Goal: Book appointment/travel/reservation

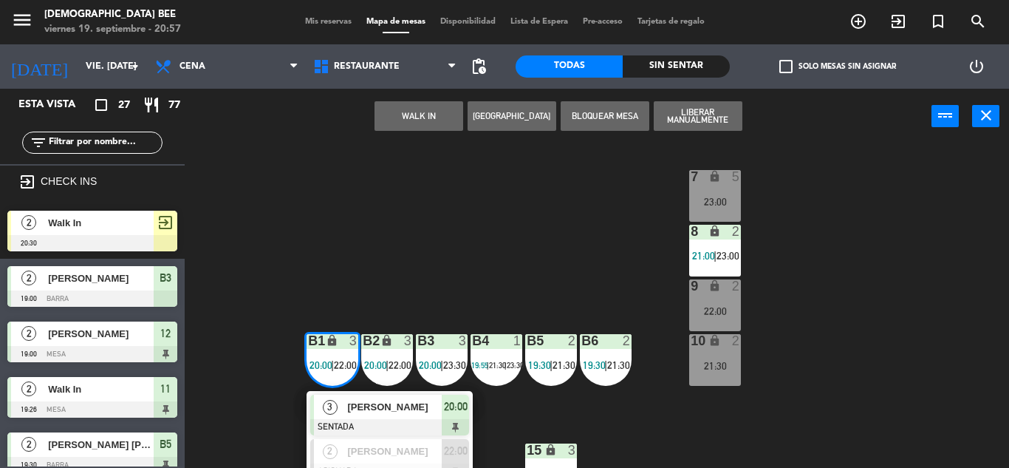
click at [507, 236] on div "7 lock 5 23:00 8 lock 2 21:00 | 23:00 9 lock 2 22:00 B1 lock 3 20:00 | 22:00 3 …" at bounding box center [602, 306] width 814 height 324
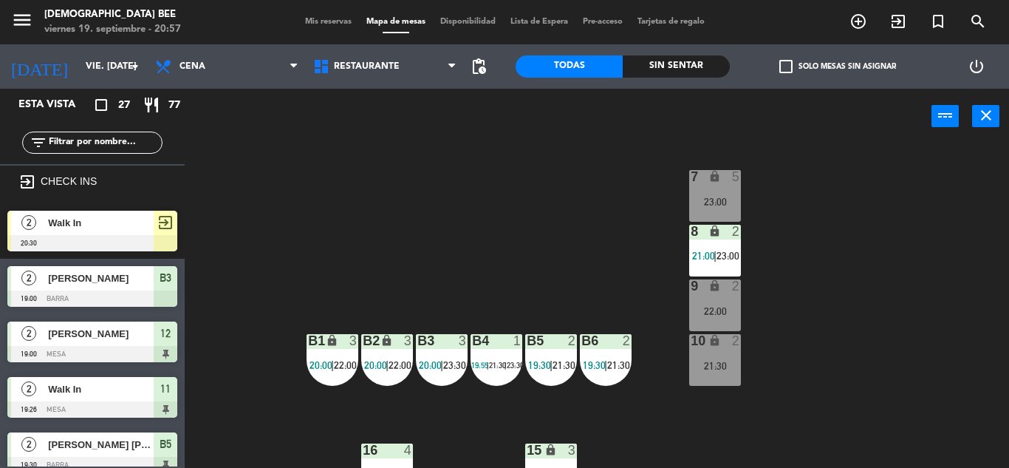
click at [439, 361] on span "20:00" at bounding box center [430, 365] width 23 height 12
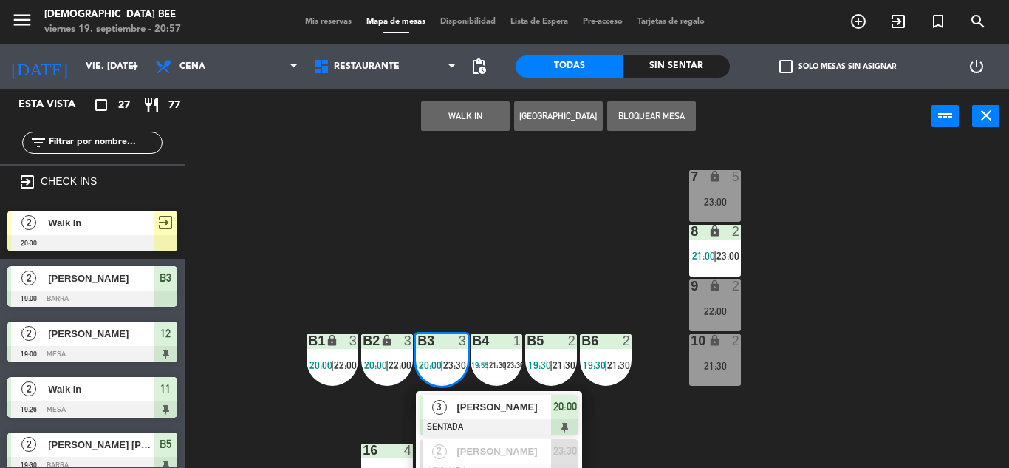
click at [531, 253] on div "7 lock 5 23:00 8 lock 2 21:00 | 23:00 9 lock 2 22:00 B1 lock 3 20:00 | 22:00 B2…" at bounding box center [602, 306] width 814 height 324
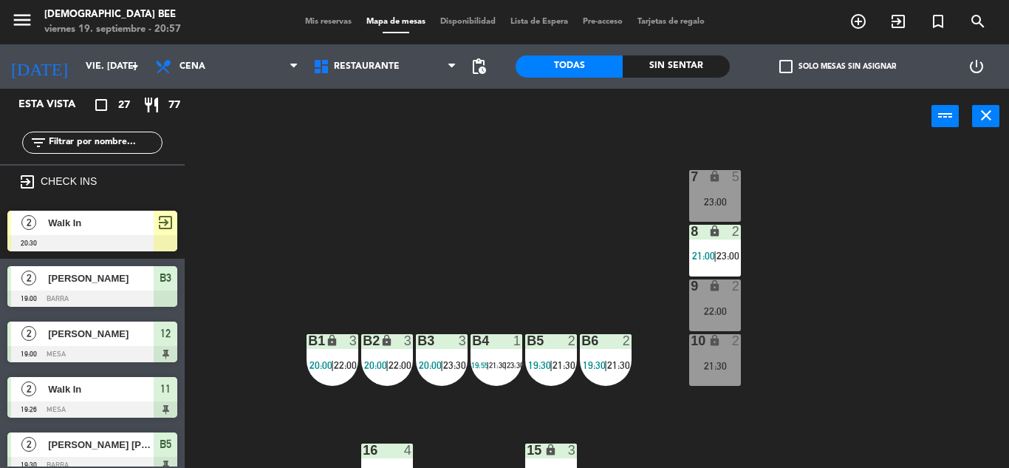
click at [508, 355] on div "B4 1 19:55 | 21:30 | 23:30" at bounding box center [497, 360] width 52 height 52
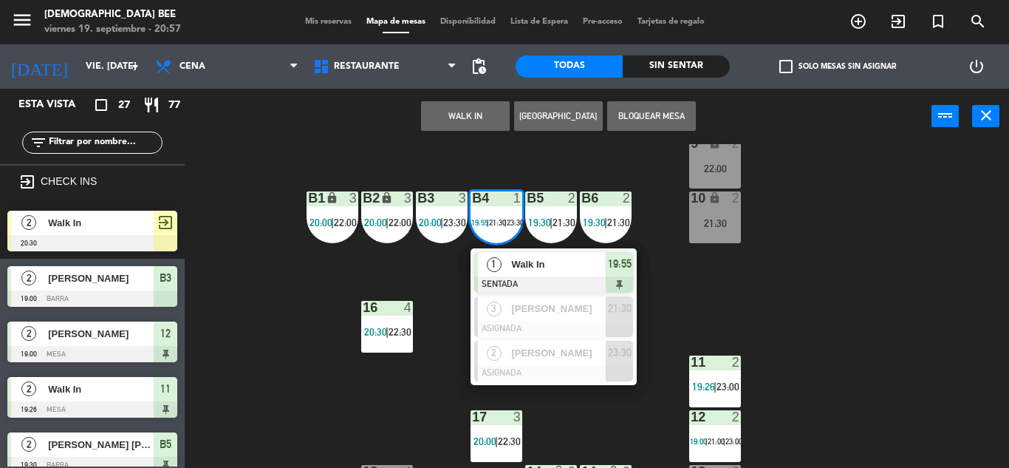
scroll to position [191, 0]
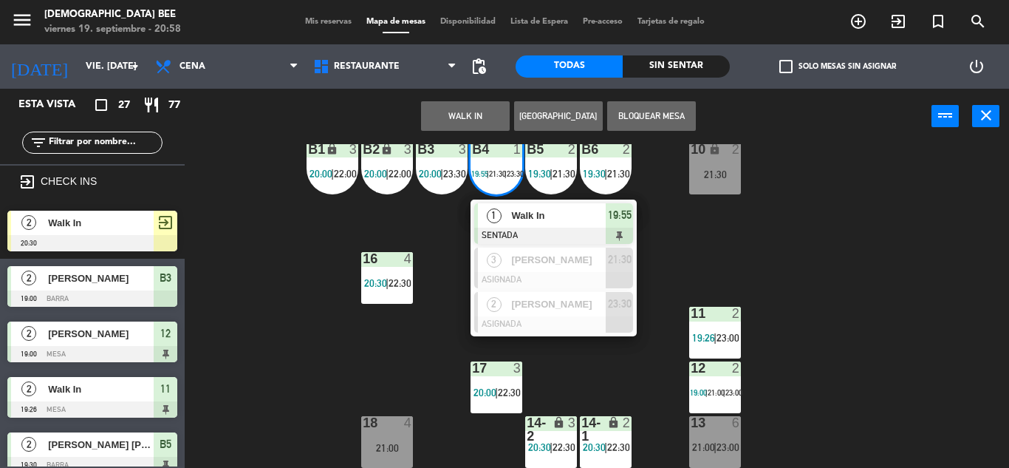
click at [791, 243] on div "7 lock 5 23:00 8 lock 2 21:00 | 23:00 9 lock 2 22:00 B1 lock 3 20:00 | 22:00 B2…" at bounding box center [602, 306] width 814 height 324
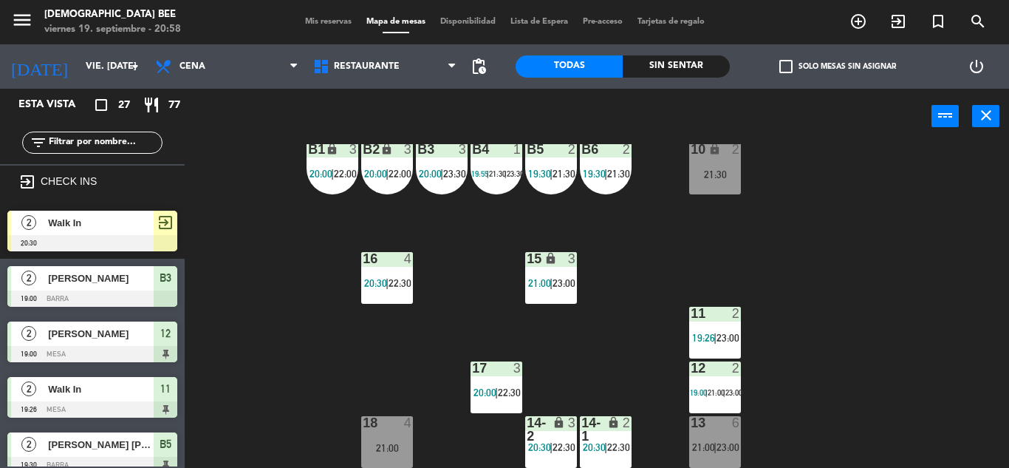
click at [607, 172] on span "|" at bounding box center [605, 174] width 3 height 12
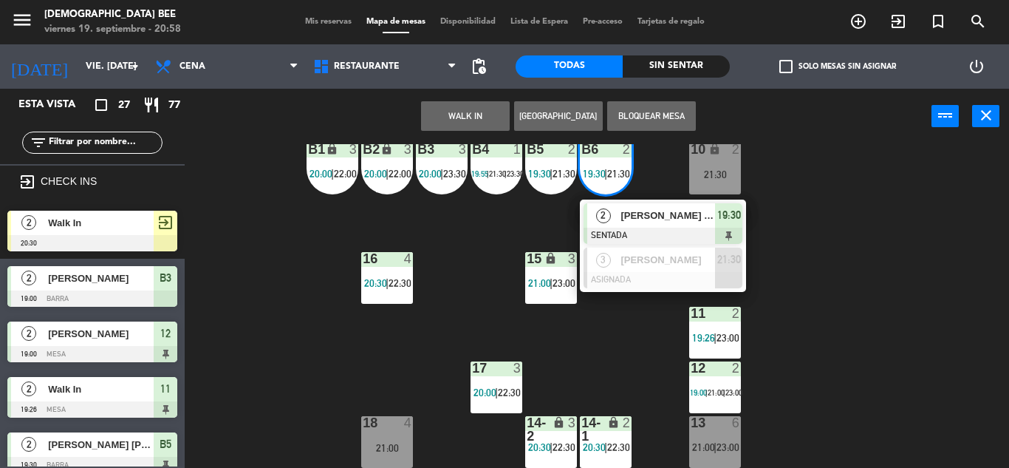
click at [891, 247] on div "7 lock 5 23:00 8 lock 2 21:00 | 23:00 9 lock 2 22:00 B1 lock 3 20:00 | 22:00 B2…" at bounding box center [602, 306] width 814 height 324
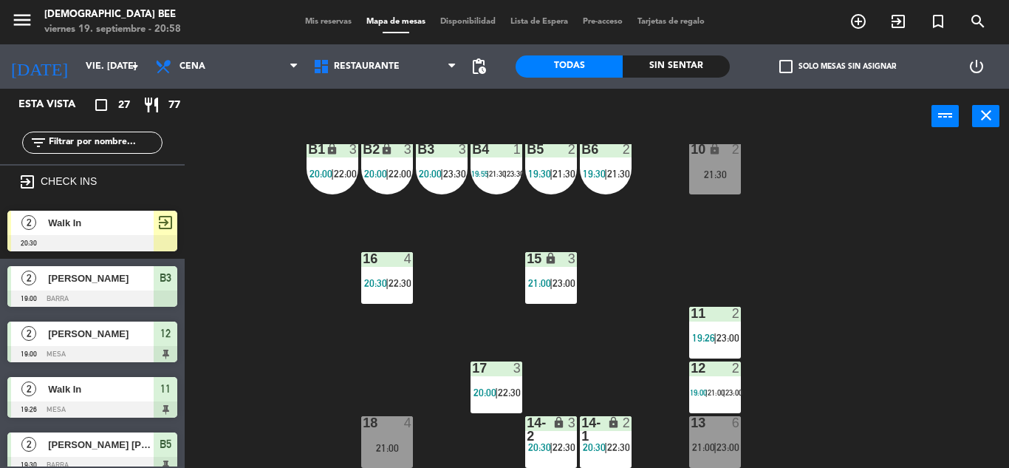
click at [402, 156] on div "3" at bounding box center [412, 150] width 24 height 14
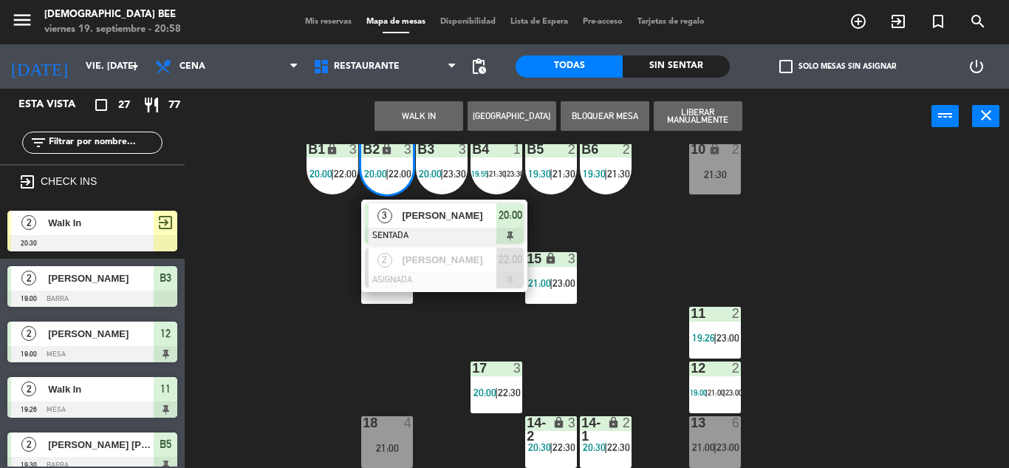
drag, startPoint x: 278, startPoint y: 278, endPoint x: 273, endPoint y: 254, distance: 24.2
click at [277, 277] on div "7 lock 5 23:00 8 lock 2 21:00 | 23:00 9 lock 2 22:00 B1 lock 3 20:00 | 22:00 B2…" at bounding box center [602, 306] width 814 height 324
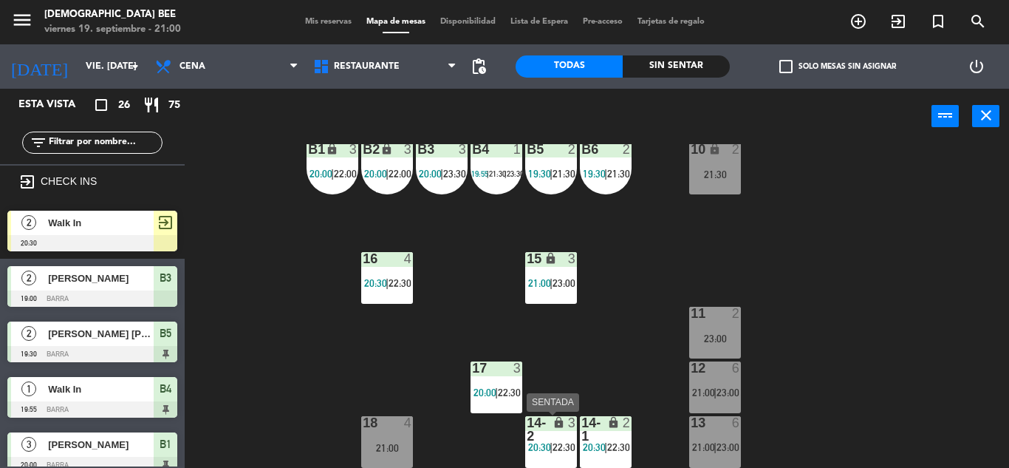
click at [483, 174] on span "19:55" at bounding box center [479, 173] width 17 height 9
click at [873, 360] on div "7 lock 2 20:58 | 23:00 8 lock 2 21:00 | 23:00 9 lock 2 22:00 B1 lock 3 20:00 | …" at bounding box center [602, 306] width 814 height 324
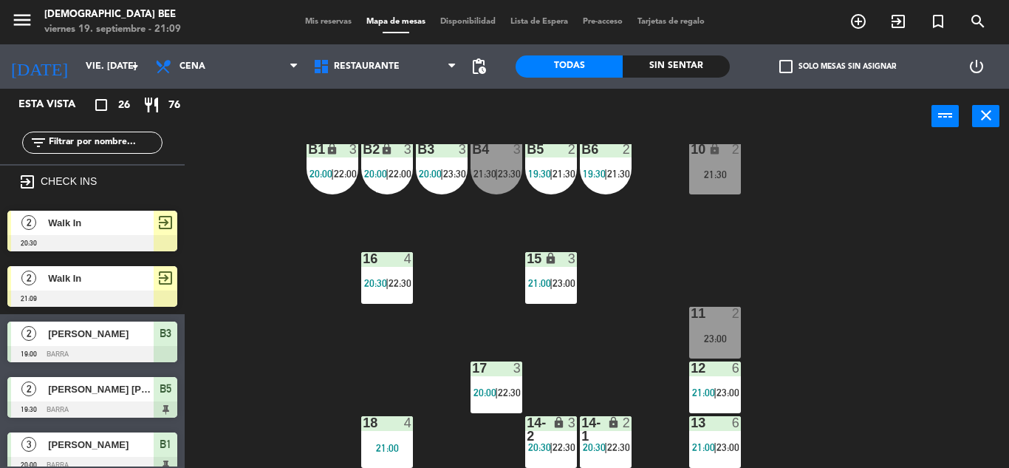
click at [655, 217] on div "7 lock 2 20:58 | 23:00 8 lock 2 21:00 | 23:00 9 lock 2 22:00 B1 lock 3 20:00 | …" at bounding box center [602, 306] width 814 height 324
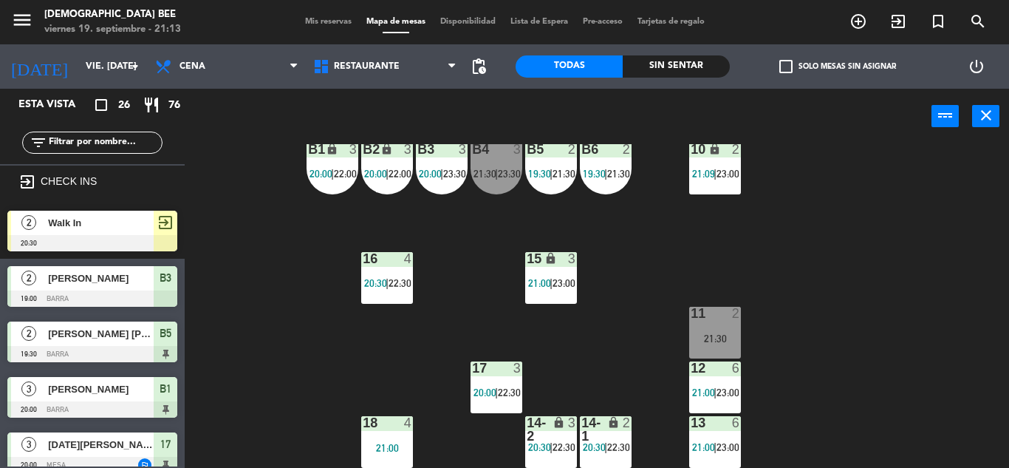
click at [969, 296] on div "7 lock 2 20:58 | 23:00 8 lock 2 21:00 | 23:00 9 lock 2 22:00 B1 lock 3 20:00 | …" at bounding box center [602, 306] width 814 height 324
click at [339, 162] on div "B1 lock 3 20:00 | 22:00" at bounding box center [333, 169] width 52 height 52
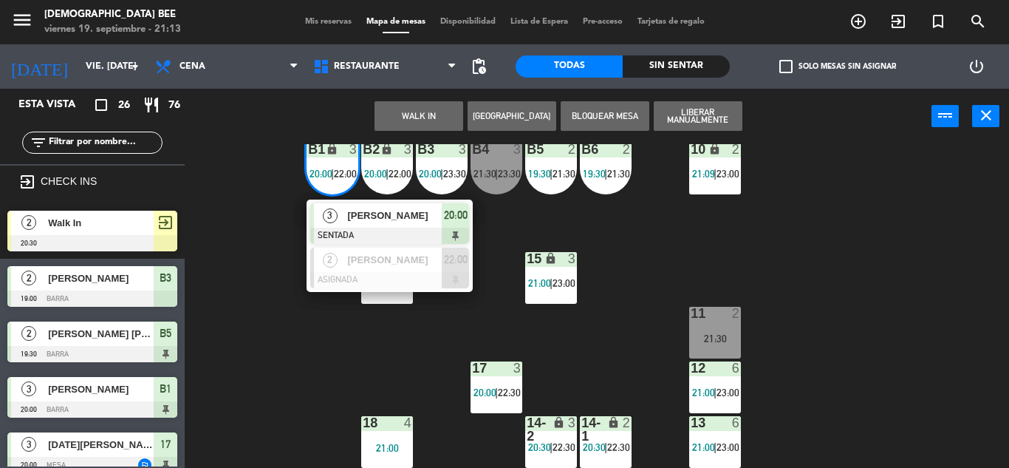
click at [650, 273] on div "7 lock 2 20:58 | 23:00 8 lock 2 21:00 | 23:00 9 lock 2 22:00 B1 lock 3 20:00 | …" at bounding box center [602, 306] width 814 height 324
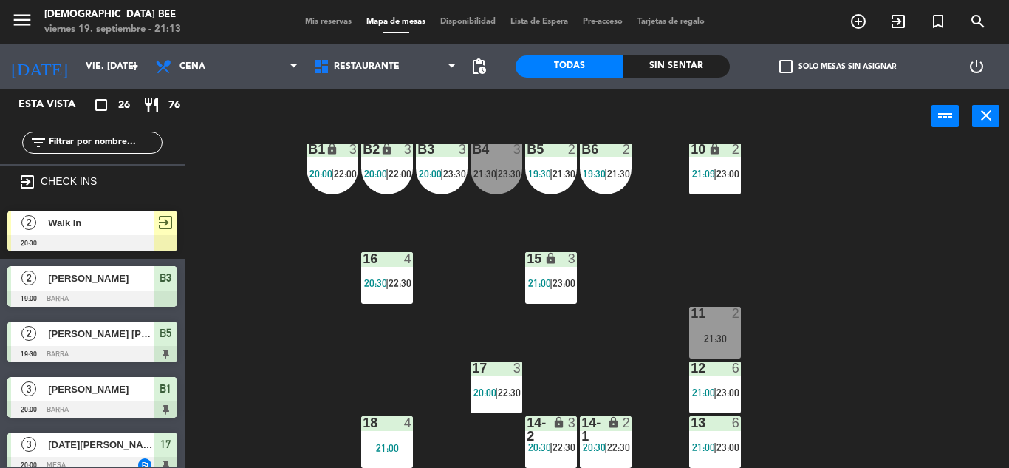
click at [604, 177] on span "19:30" at bounding box center [594, 174] width 23 height 12
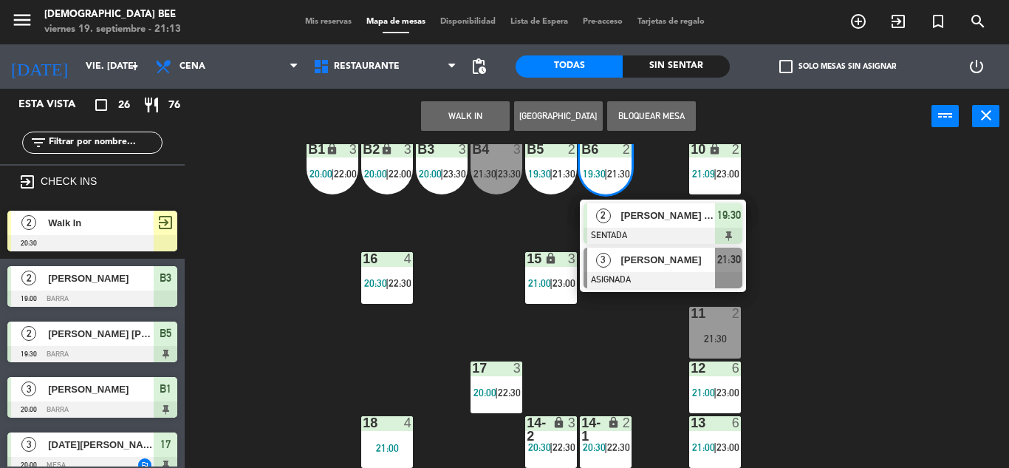
click at [664, 266] on span "[PERSON_NAME]" at bounding box center [668, 260] width 95 height 16
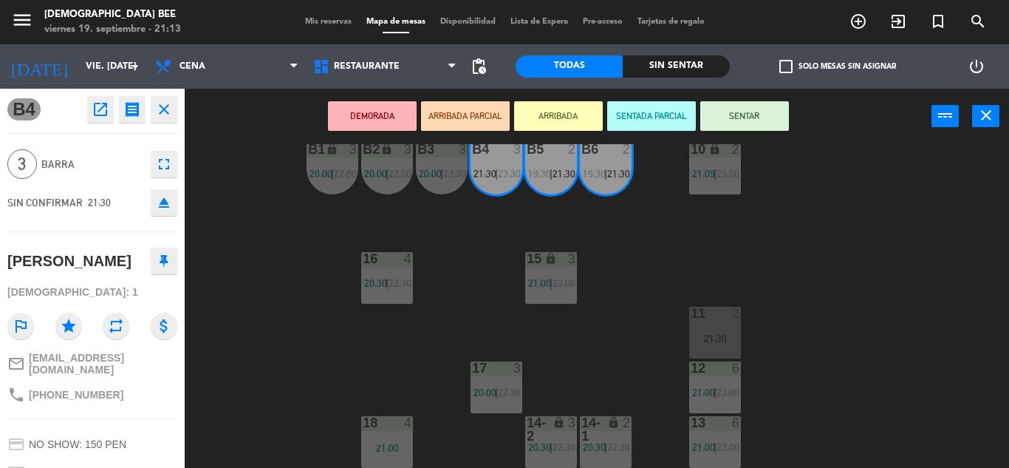
click at [842, 239] on div "7 lock 2 20:58 | 23:00 8 lock 2 21:00 | 23:00 9 lock 2 22:00 B1 lock 3 20:00 | …" at bounding box center [602, 306] width 814 height 324
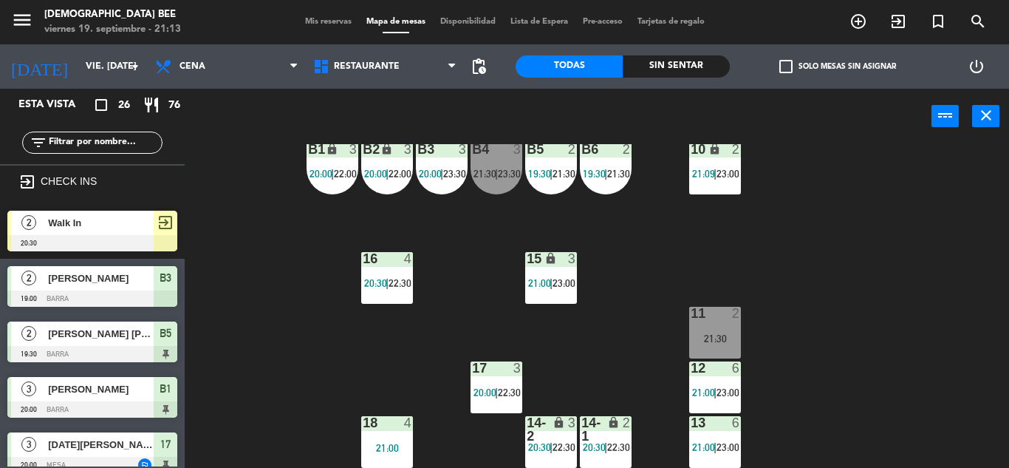
scroll to position [0, 0]
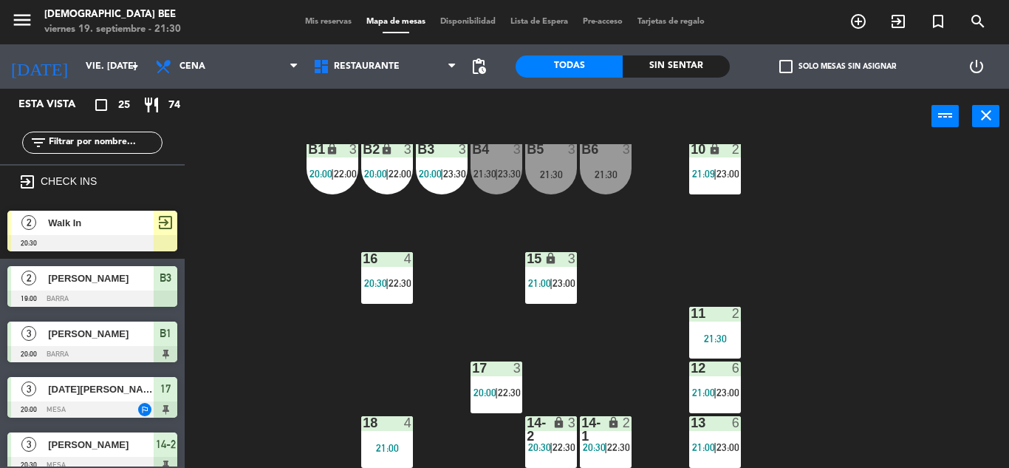
click at [877, 314] on div "7 lock 2 20:58 | 23:00 8 lock 2 21:00 | 23:00 9 lock 2 22:00 B1 lock 3 20:00 | …" at bounding box center [602, 306] width 814 height 324
click at [836, 316] on div "7 lock 2 20:58 | 23:00 8 lock 2 21:00 | 23:00 9 lock 2 22:00 B1 lock 3 20:00 | …" at bounding box center [602, 306] width 814 height 324
click at [364, 163] on div "B2 lock 3 20:00 | 22:00" at bounding box center [387, 169] width 52 height 52
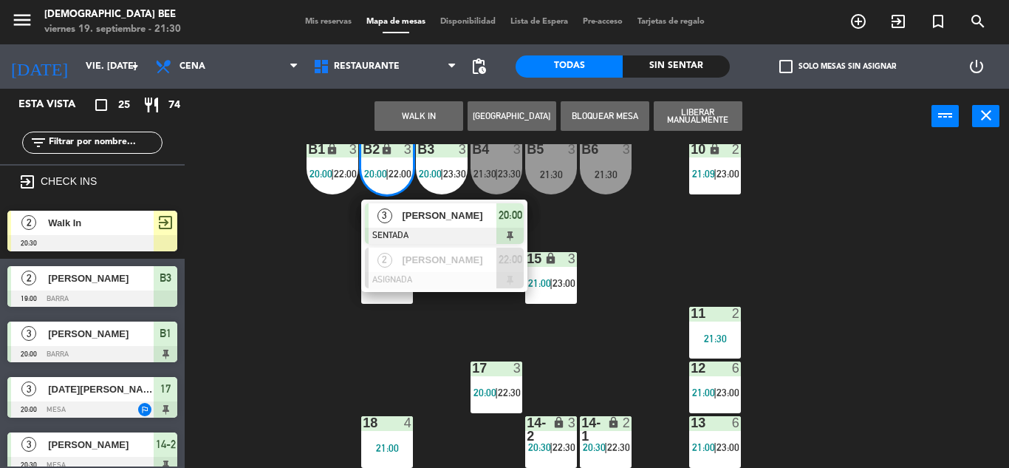
click at [378, 352] on div "7 lock 2 20:58 | 23:00 8 lock 2 21:00 | 23:00 9 lock 2 22:00 B1 lock 3 20:00 | …" at bounding box center [602, 306] width 814 height 324
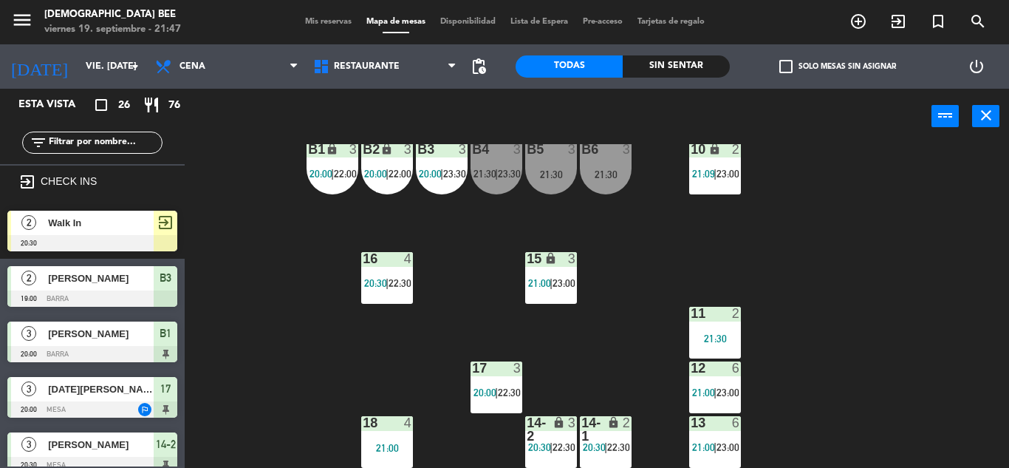
click at [896, 194] on div "7 lock 2 20:58 | 23:00 8 lock 2 21:00 | 23:00 9 warning 2 21:32 | 22:00 B1 lock…" at bounding box center [602, 306] width 814 height 324
click at [852, 209] on div "7 lock 2 20:58 | 23:00 8 lock 2 21:00 | 23:00 9 warning 2 21:32 | 22:00 B1 lock…" at bounding box center [602, 306] width 814 height 324
click at [607, 175] on div "21:30" at bounding box center [606, 174] width 52 height 10
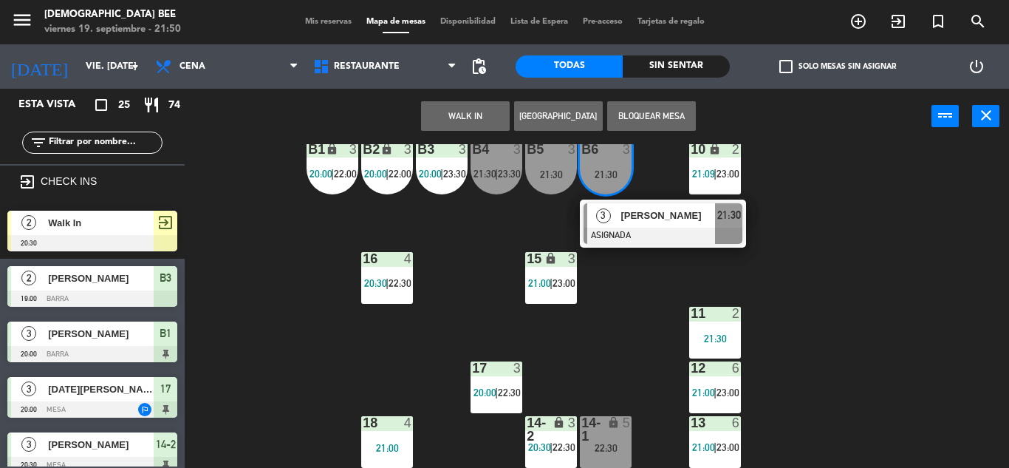
click at [826, 242] on div "7 lock 2 20:58 | 23:00 8 lock 2 21:00 | 23:00 9 warning 2 21:32 | 22:00 B1 lock…" at bounding box center [602, 306] width 814 height 324
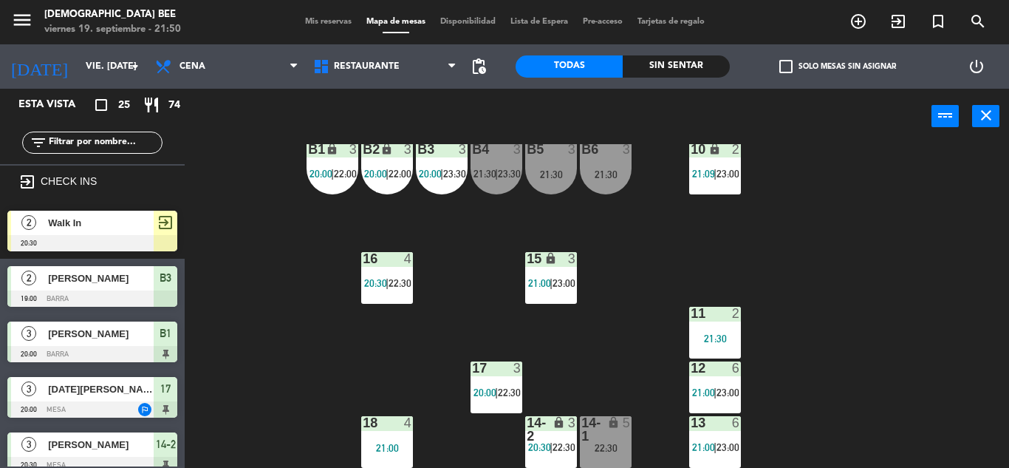
click at [495, 174] on div "21:30 |" at bounding box center [486, 173] width 24 height 10
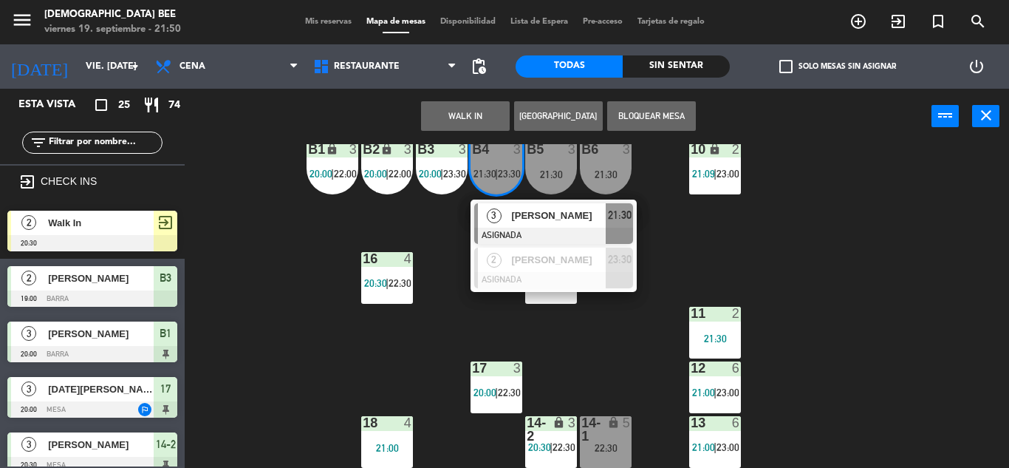
click at [500, 225] on div "3" at bounding box center [494, 215] width 32 height 24
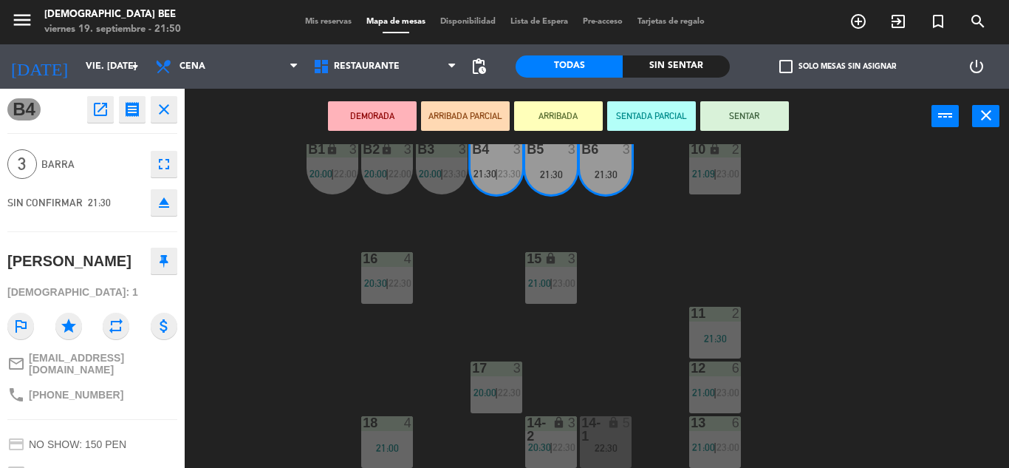
drag, startPoint x: 752, startPoint y: 227, endPoint x: 734, endPoint y: 234, distance: 18.9
click at [754, 227] on div "7 lock 2 20:58 | 23:00 8 lock 2 21:00 | 23:00 9 warning 2 21:32 | 22:00 B1 lock…" at bounding box center [602, 306] width 814 height 324
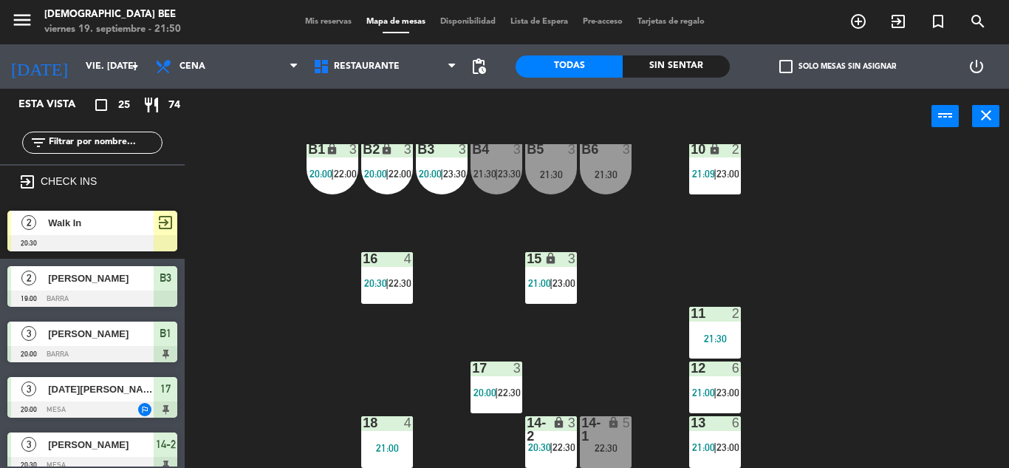
click at [442, 185] on div "B3 3 20:00 | 23:30" at bounding box center [442, 169] width 52 height 52
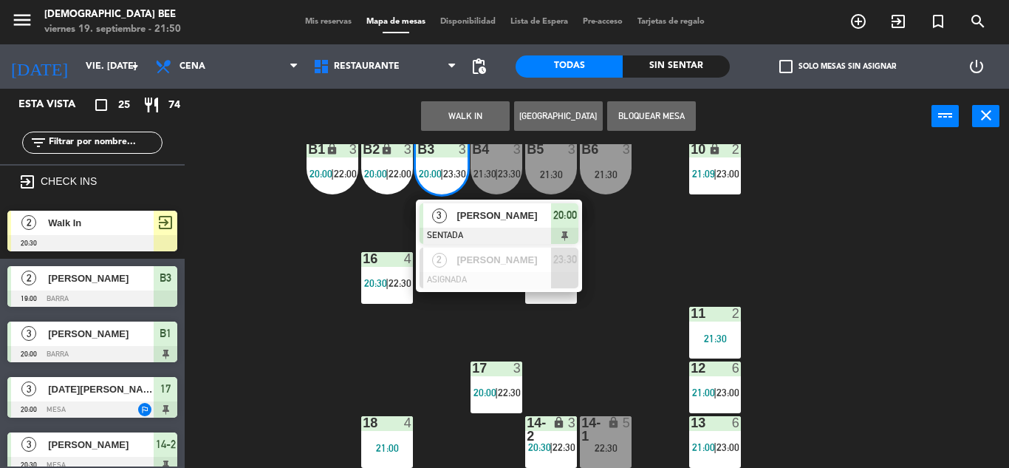
click at [629, 275] on div "7 lock 2 20:58 | 23:00 8 lock 2 21:00 | 23:00 9 warning 2 21:32 | 22:00 B1 lock…" at bounding box center [602, 306] width 814 height 324
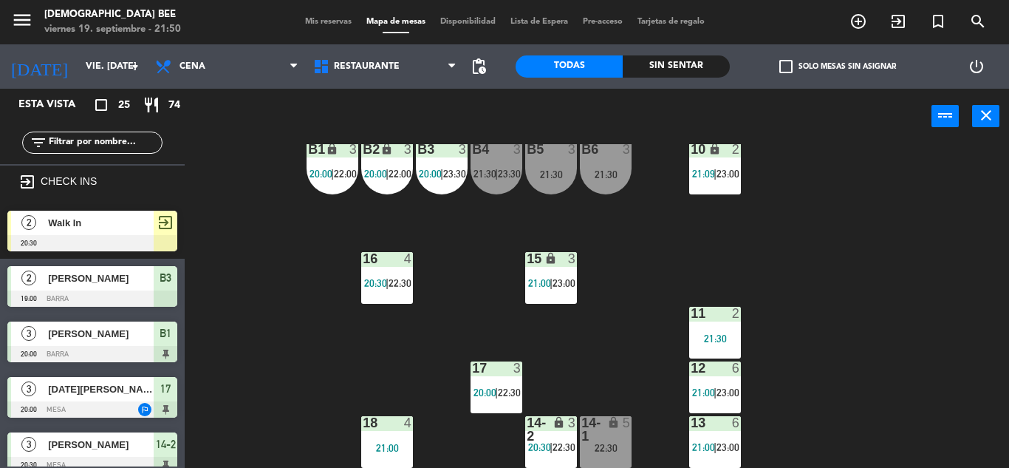
click at [703, 172] on span "21:09" at bounding box center [703, 174] width 23 height 12
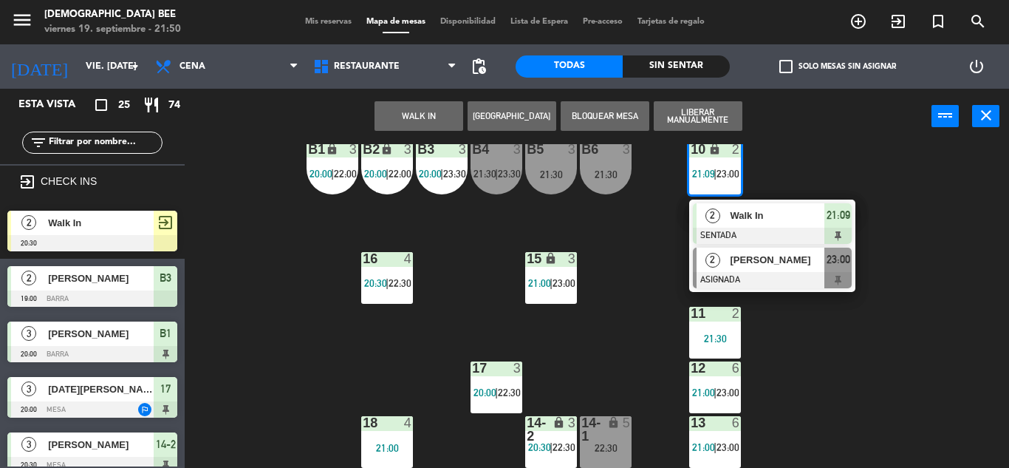
click at [808, 281] on div at bounding box center [772, 280] width 159 height 16
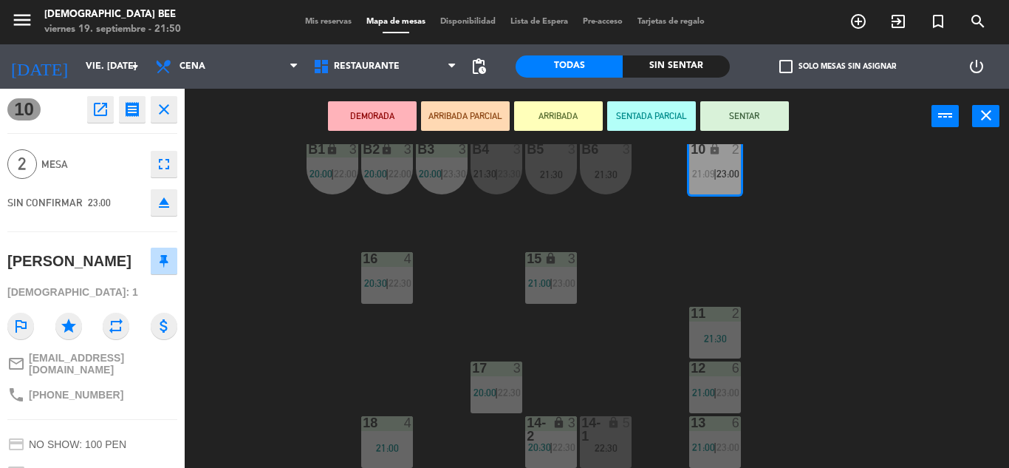
click at [817, 270] on div "7 lock 2 20:58 | 23:00 8 lock 2 21:00 | 23:00 9 warning 2 21:32 | 22:00 B1 lock…" at bounding box center [602, 306] width 814 height 324
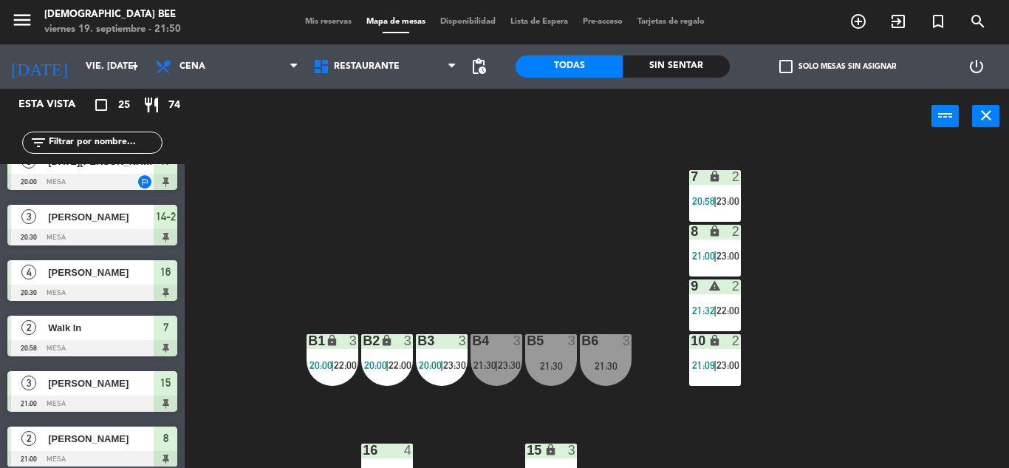
click at [725, 255] on span "23:00" at bounding box center [728, 256] width 23 height 12
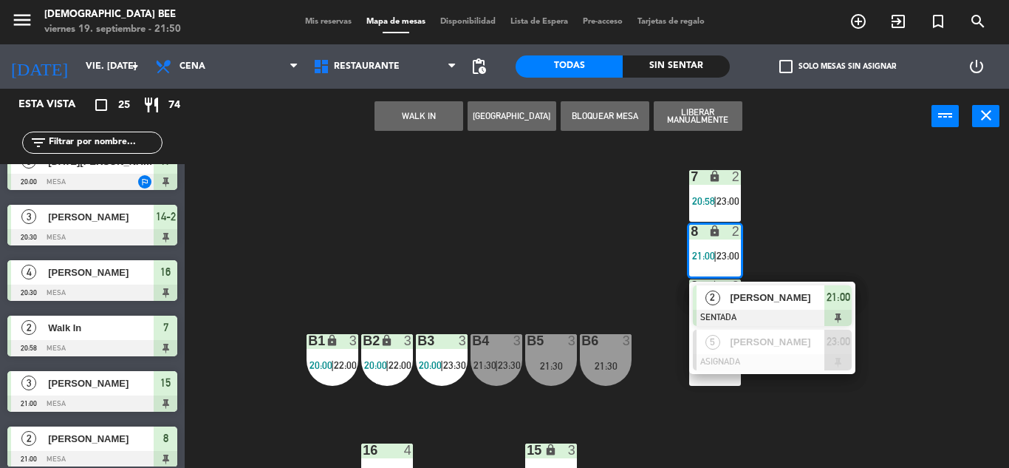
click at [901, 250] on div "7 lock 2 20:58 | 23:00 8 lock 2 21:00 | 23:00 2 [PERSON_NAME] SENTADA 21:00 5 […" at bounding box center [602, 306] width 814 height 324
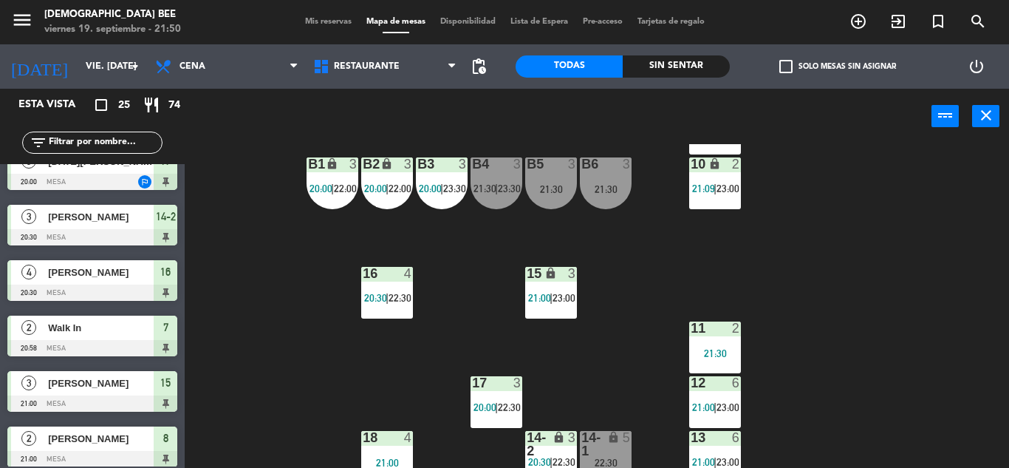
scroll to position [191, 0]
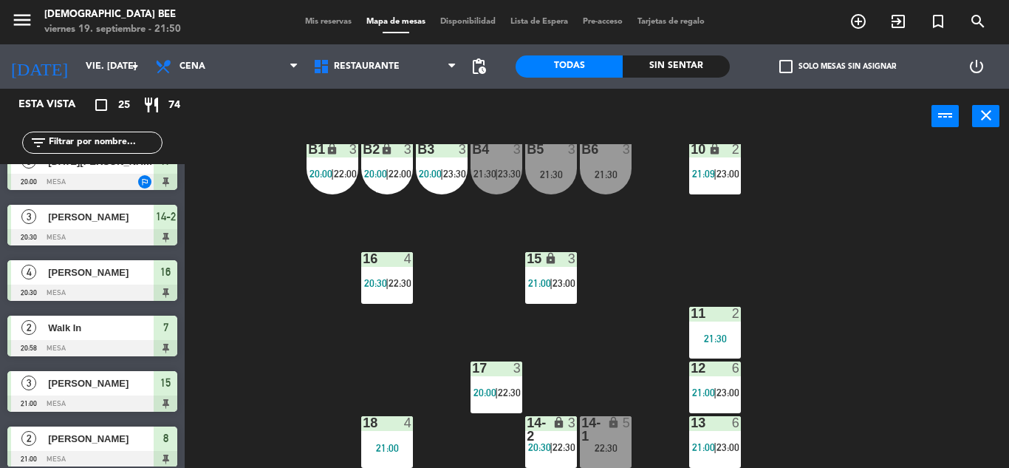
click at [724, 350] on div "11 2 21:30" at bounding box center [715, 333] width 52 height 52
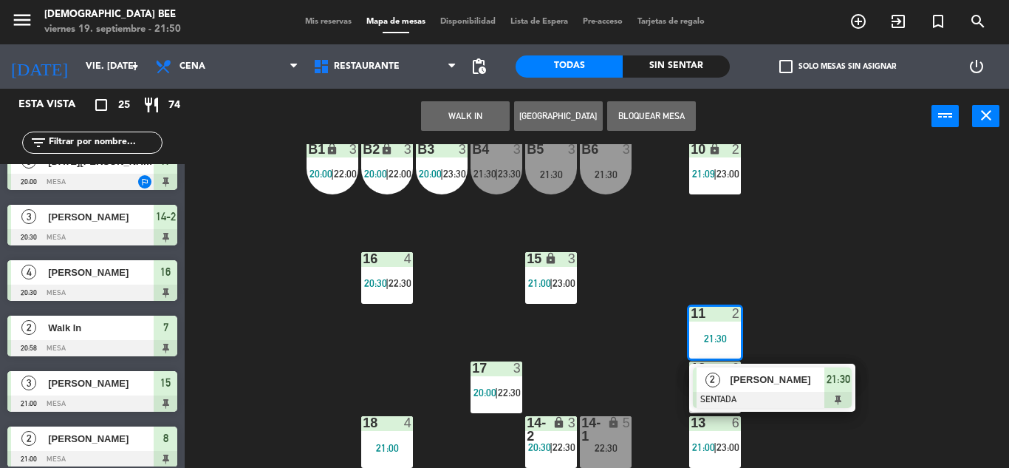
click at [828, 288] on div "7 lock 2 20:58 | 23:00 8 lock 2 21:00 | 23:00 9 warning 2 21:32 | 22:00 B1 lock…" at bounding box center [602, 306] width 814 height 324
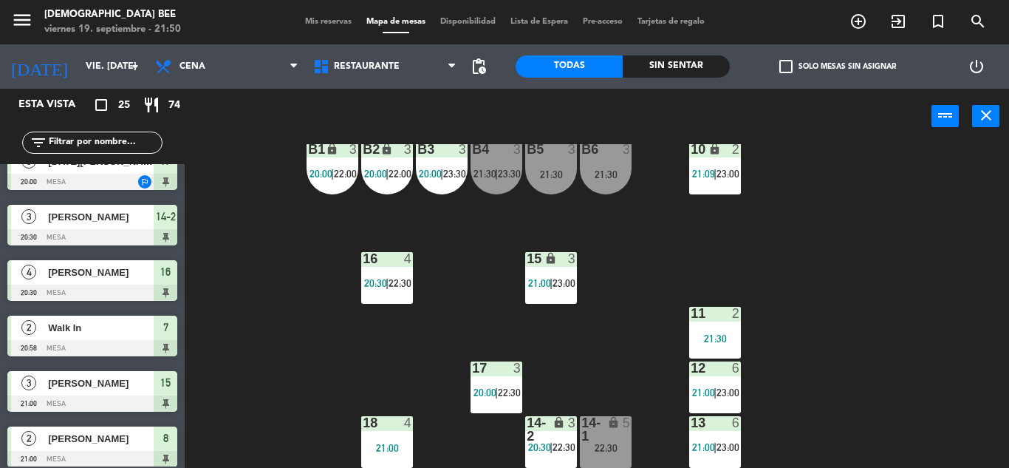
click at [576, 440] on div "3" at bounding box center [576, 429] width 24 height 27
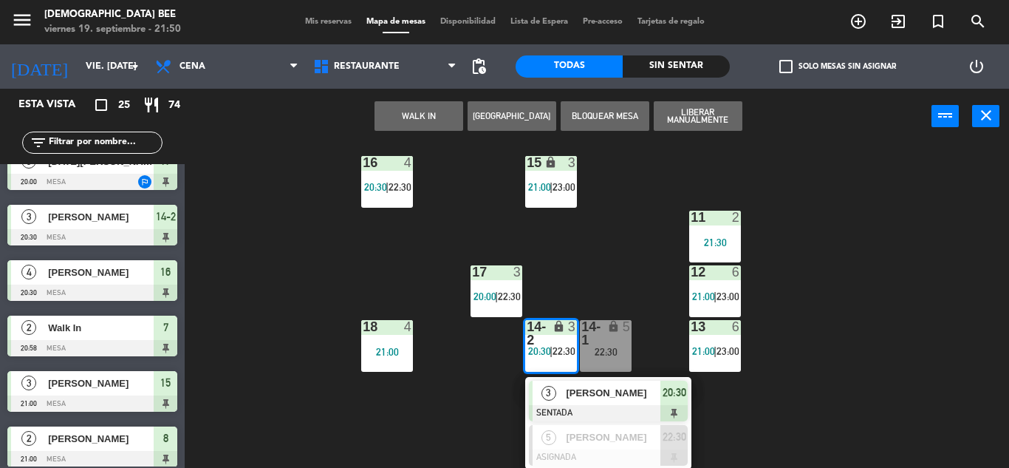
scroll to position [289, 0]
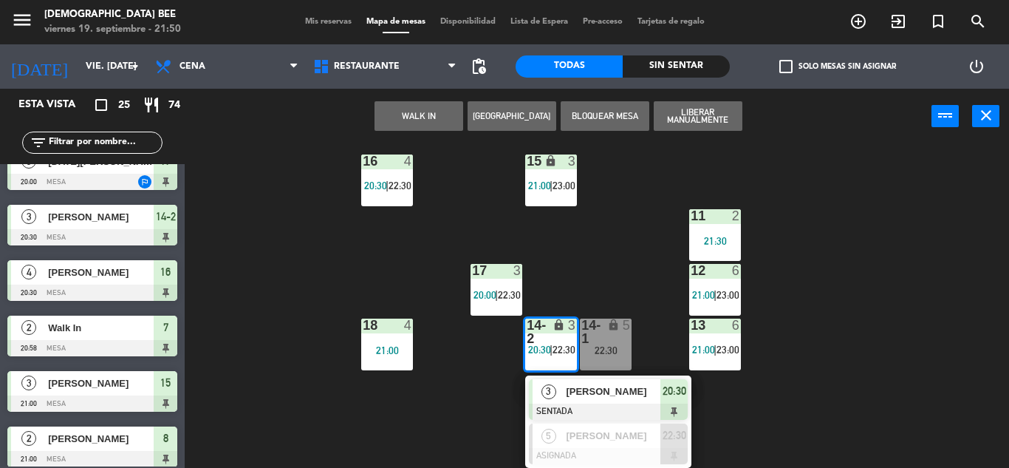
click at [850, 361] on div "7 lock 2 20:58 | 23:00 8 lock 2 21:00 | 23:00 9 warning 2 21:32 | 22:00 B1 lock…" at bounding box center [602, 306] width 814 height 324
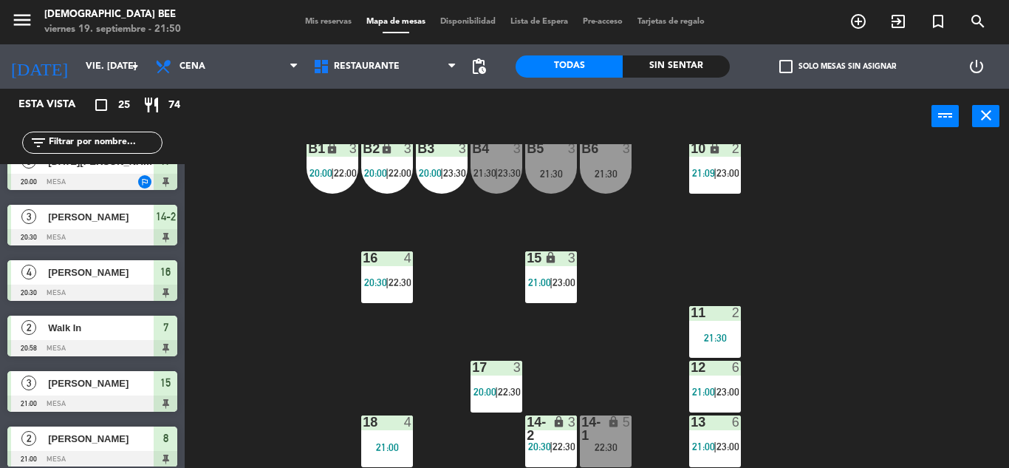
scroll to position [192, 0]
click at [384, 275] on div "16 4 20:30 | 22:30" at bounding box center [387, 277] width 52 height 52
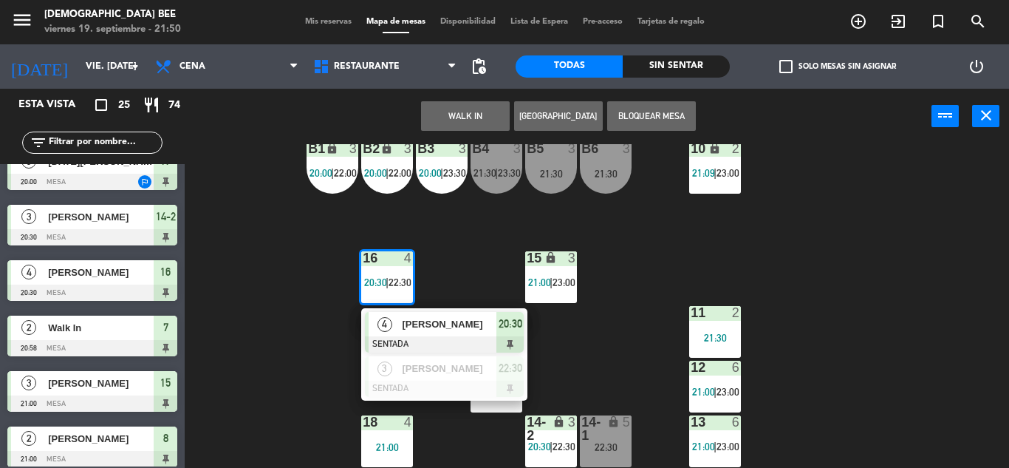
click at [293, 386] on div "7 lock 2 20:58 | 23:00 8 lock 2 21:00 | 23:00 9 warning 2 21:32 | 22:00 B1 lock…" at bounding box center [602, 306] width 814 height 324
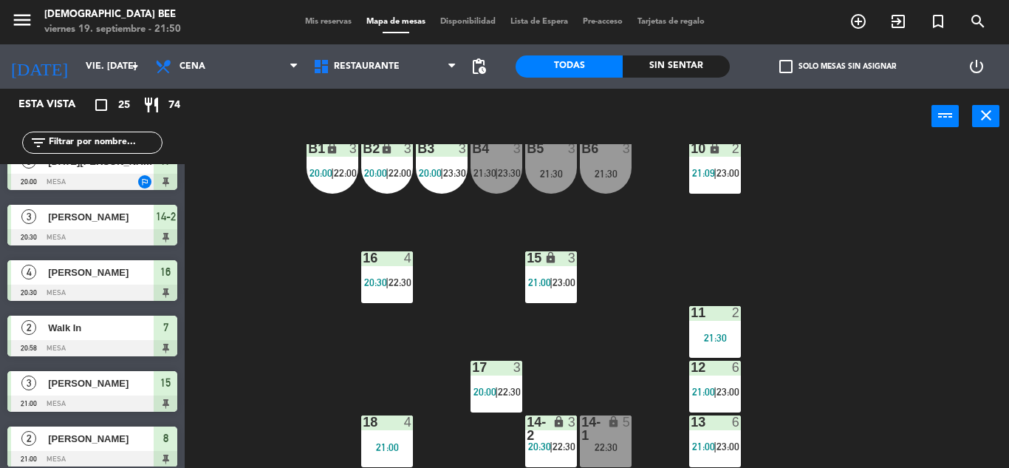
click at [542, 281] on span "21:00" at bounding box center [539, 282] width 23 height 12
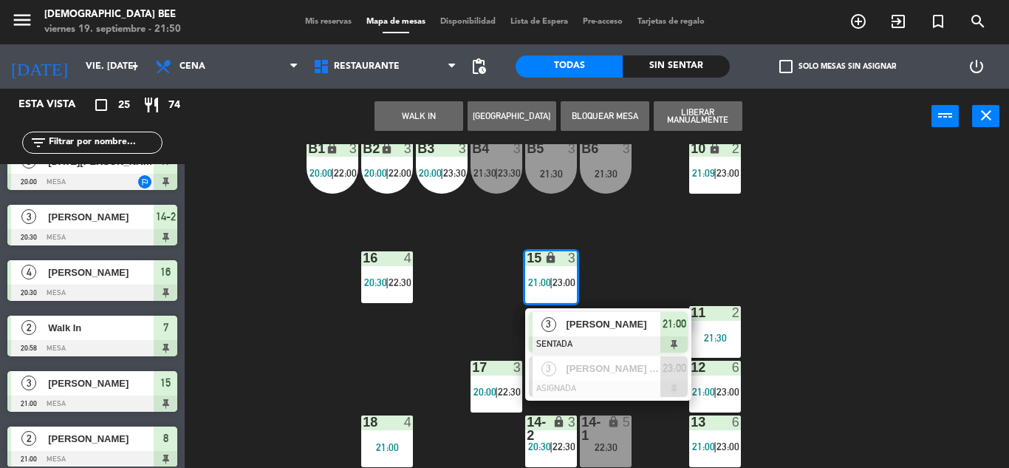
click at [336, 372] on div "7 lock 2 20:58 | 23:00 8 lock 2 21:00 | 23:00 9 warning 2 21:32 | 22:00 B1 lock…" at bounding box center [602, 306] width 814 height 324
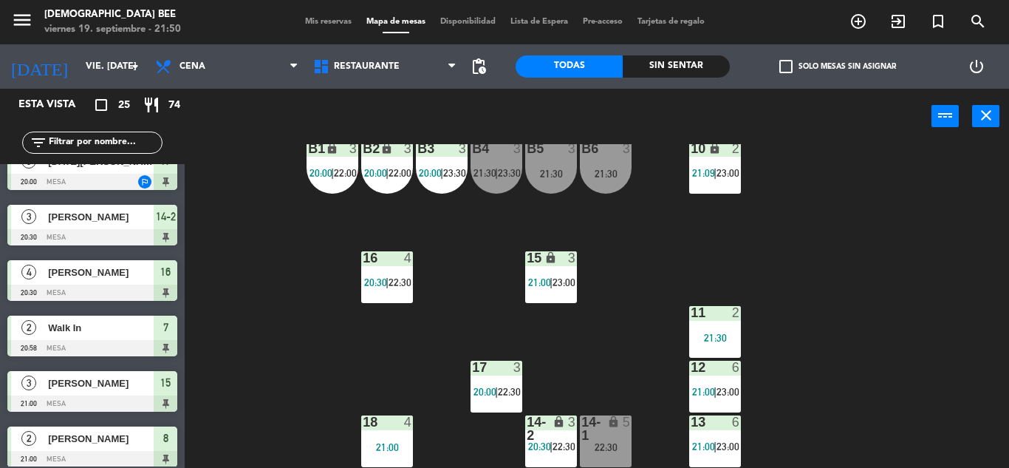
click at [510, 389] on span "22:30" at bounding box center [509, 392] width 23 height 12
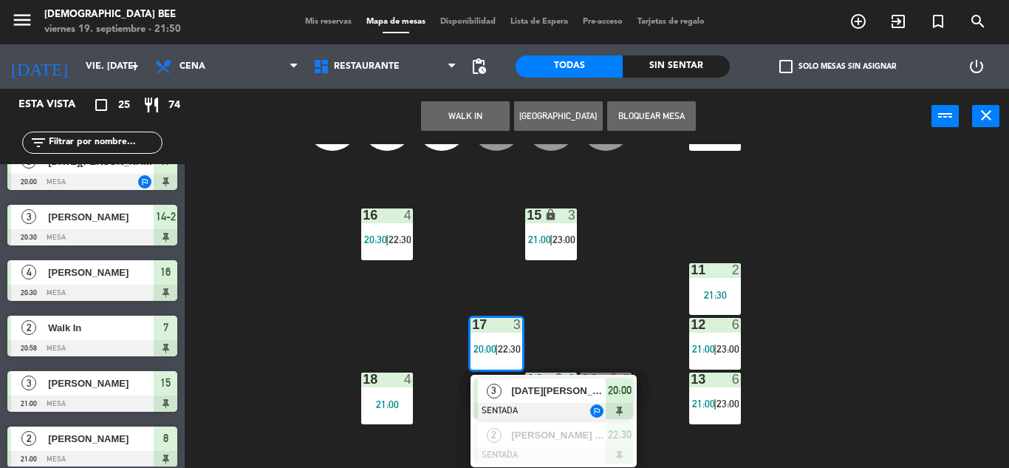
scroll to position [234, 0]
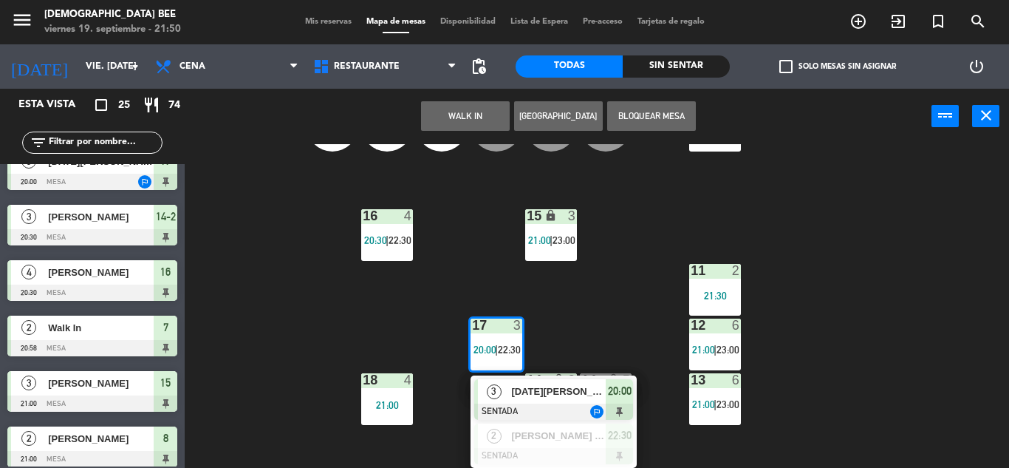
click at [344, 316] on div "7 lock 2 20:58 | 23:00 8 lock 2 21:00 | 23:00 9 warning 2 21:32 | 22:00 B1 lock…" at bounding box center [602, 306] width 814 height 324
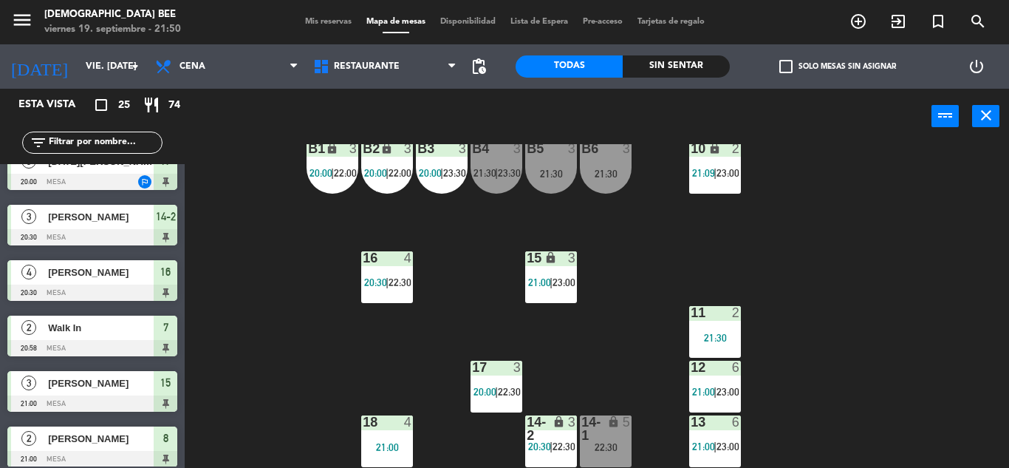
scroll to position [192, 0]
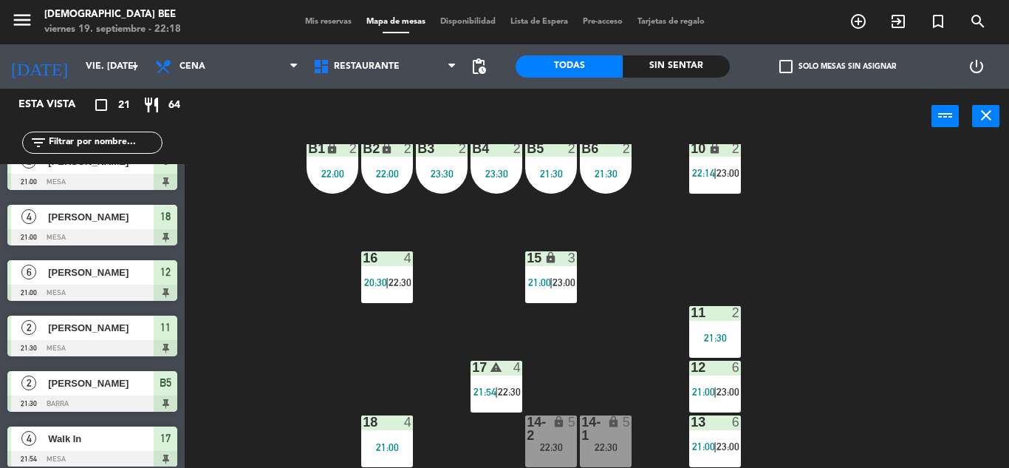
click at [975, 364] on div "7 lock 2 22:10 | 23:00 8 lock 2 21:00 | 23:00 9 lock 2 22:00 B1 lock 2 22:00 B2…" at bounding box center [602, 306] width 814 height 324
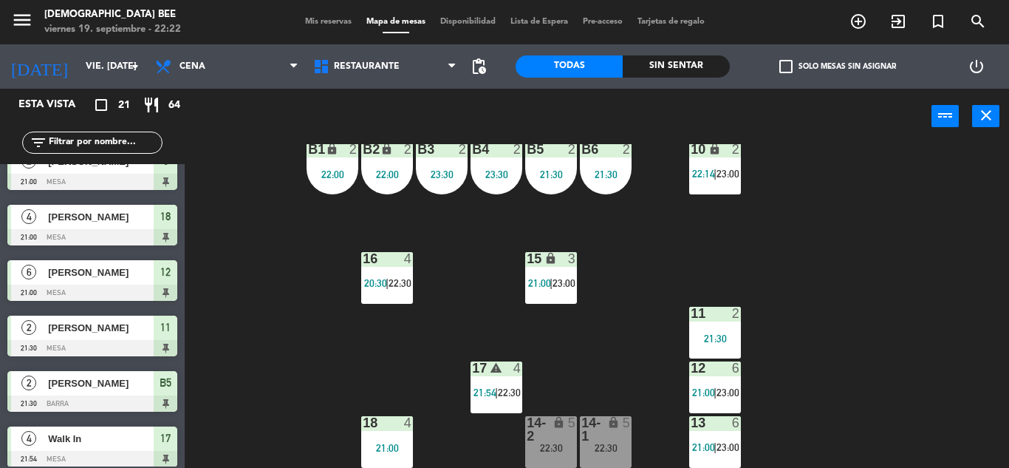
click at [946, 264] on div "7 lock 2 22:10 | 23:00 8 lock 2 21:00 | 23:00 9 lock 2 22:00 B1 lock 2 22:00 B2…" at bounding box center [602, 306] width 814 height 324
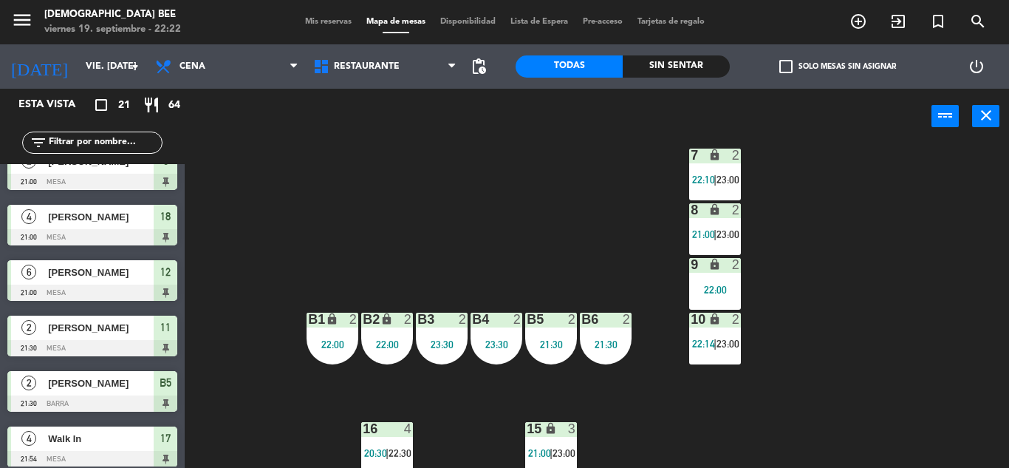
scroll to position [0, 0]
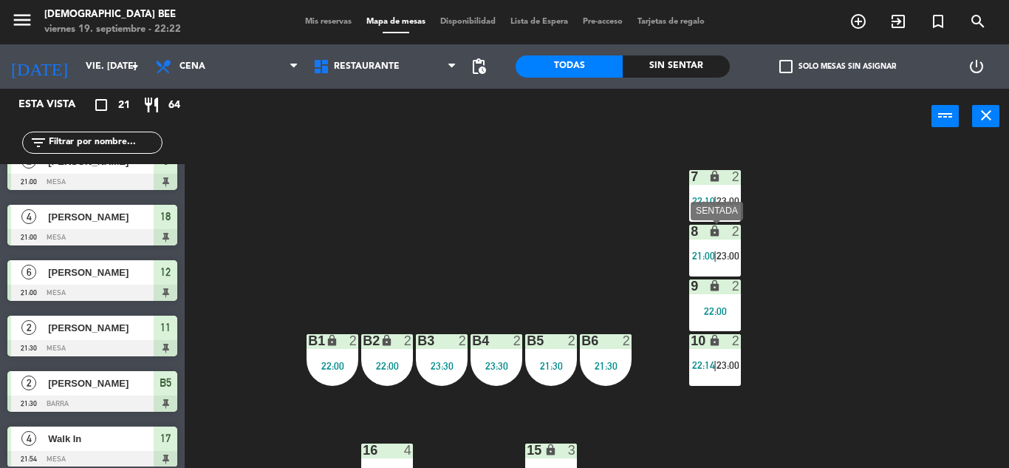
click at [712, 251] on span "21:00" at bounding box center [703, 256] width 23 height 12
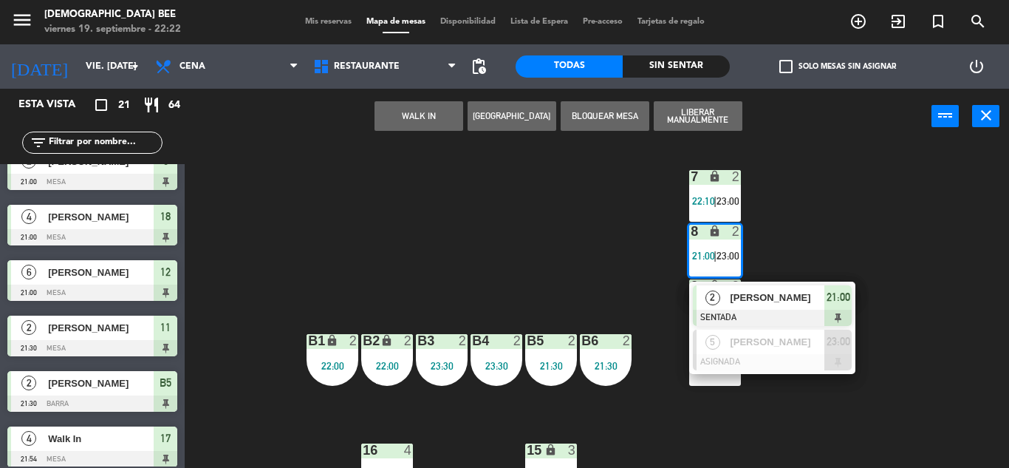
drag, startPoint x: 888, startPoint y: 247, endPoint x: 598, endPoint y: 304, distance: 295.9
click at [888, 246] on div "7 lock 2 22:10 | 23:00 8 lock 2 21:00 | 23:00 2 [PERSON_NAME] SENTADA 21:00 5 […" at bounding box center [602, 306] width 814 height 324
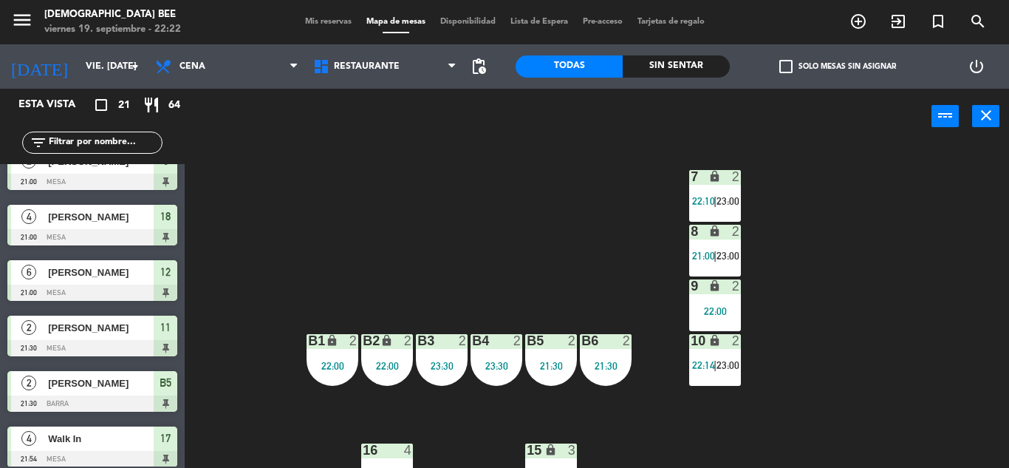
click at [715, 381] on div "10 lock 2 22:14 | 23:00" at bounding box center [715, 360] width 52 height 52
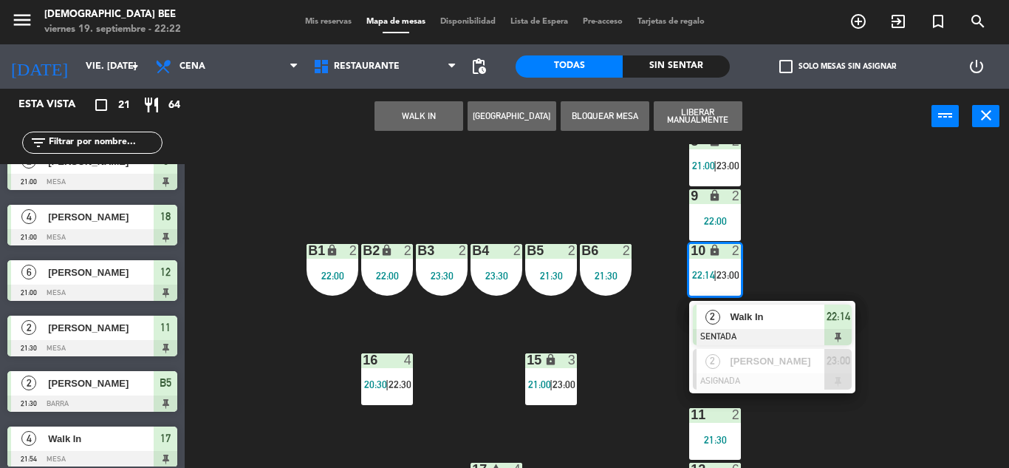
scroll to position [191, 0]
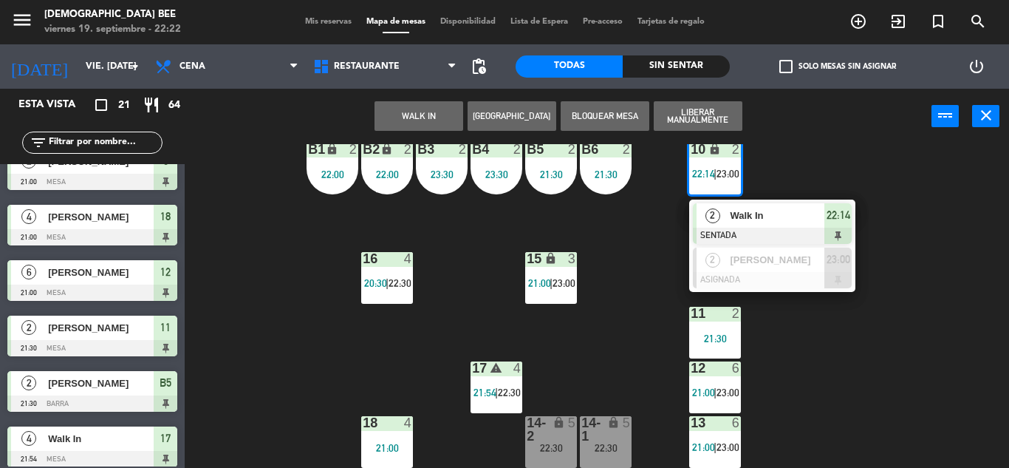
click at [897, 358] on div "7 lock 2 22:10 | 23:00 8 lock 2 21:00 | 23:00 9 lock 2 22:00 B1 lock 2 22:00 B2…" at bounding box center [602, 306] width 814 height 324
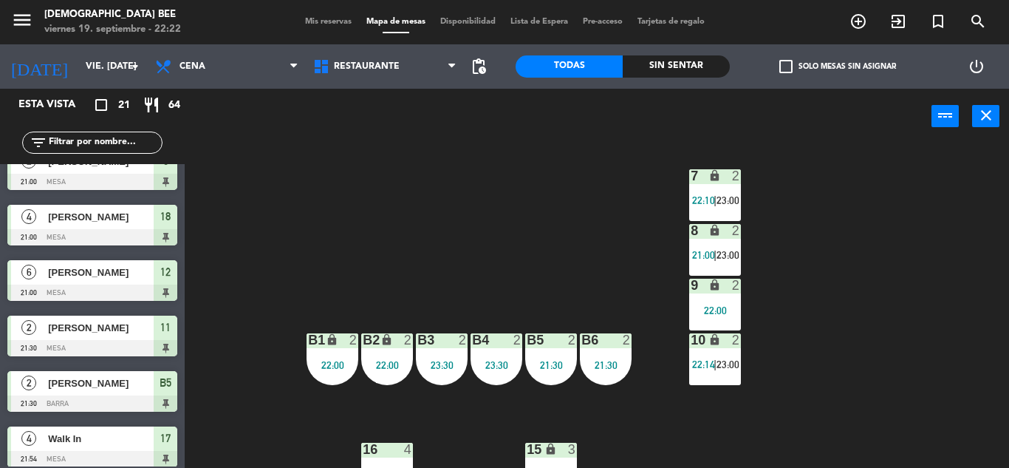
scroll to position [0, 0]
click at [707, 301] on div "9 lock 2 22:00" at bounding box center [715, 305] width 52 height 52
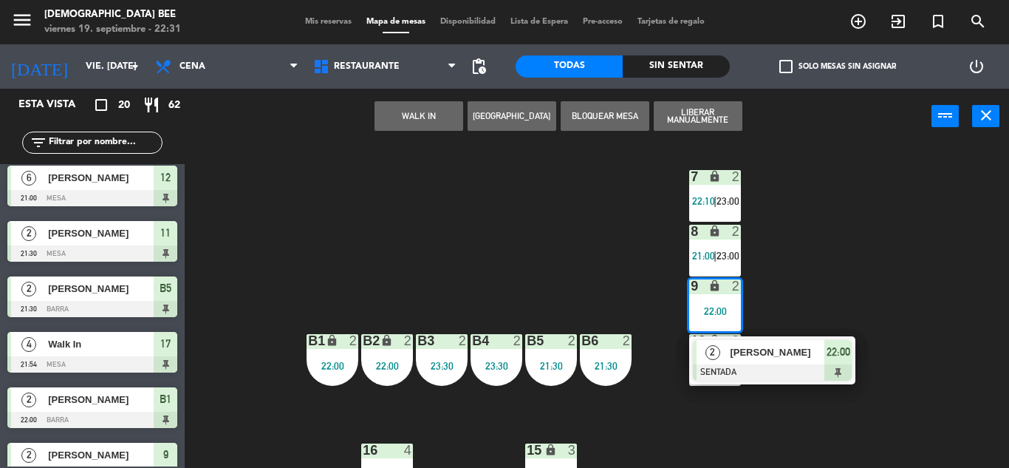
click at [599, 278] on div "7 lock 2 22:10 | 23:00 8 lock 2 21:00 | 23:00 9 lock 2 22:00 2 [PERSON_NAME] SE…" at bounding box center [602, 306] width 814 height 324
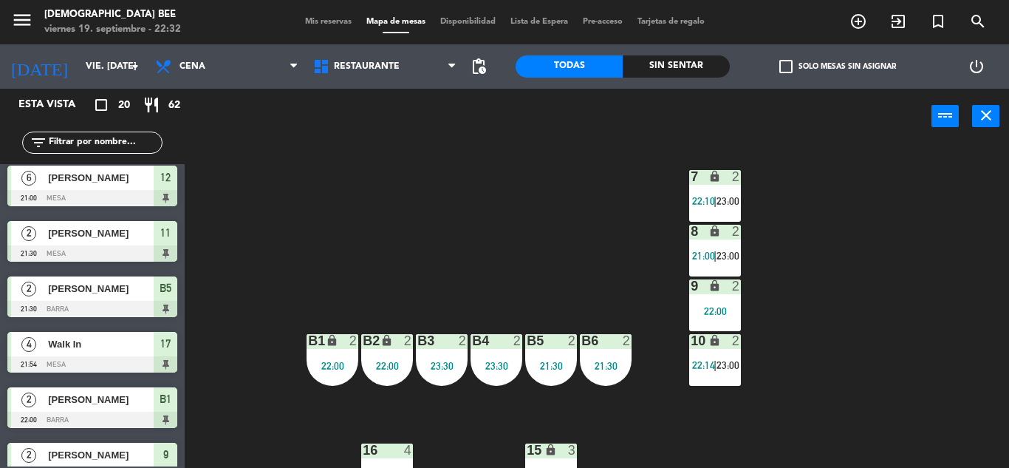
click at [948, 365] on div "7 lock 2 22:10 | 23:00 8 lock 2 21:00 | 23:00 9 lock 2 22:00 B1 lock 2 22:00 B2…" at bounding box center [602, 306] width 814 height 324
click at [723, 242] on div "8 lock 2 21:00 | 23:00" at bounding box center [715, 251] width 52 height 52
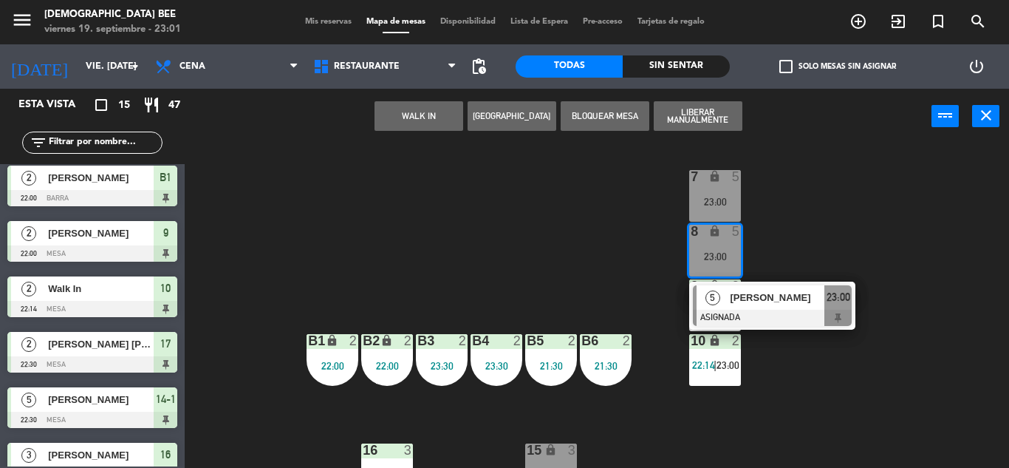
click at [517, 208] on div "7 lock 5 23:00 8 lock 5 23:00 5 [PERSON_NAME] ASIGNADA 23:00 9 lock 2 22:00 B1 …" at bounding box center [602, 306] width 814 height 324
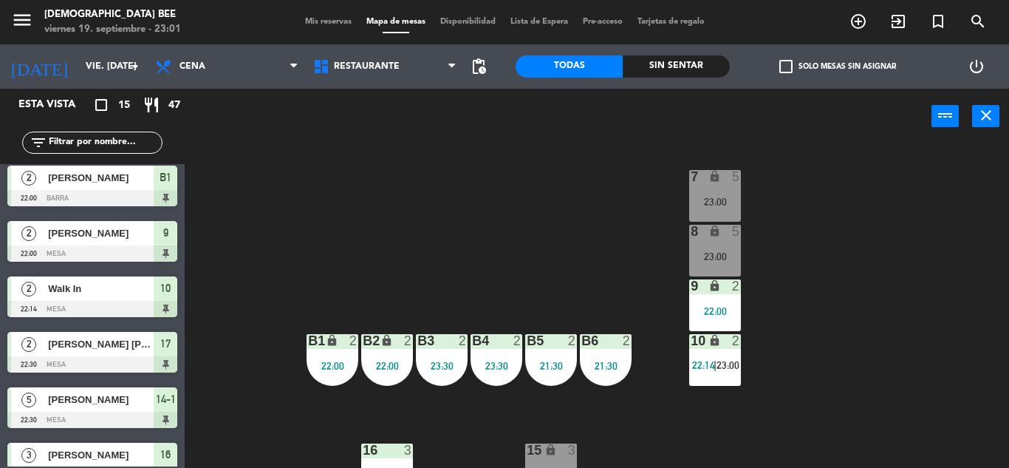
click at [717, 205] on div "23:00" at bounding box center [715, 202] width 52 height 10
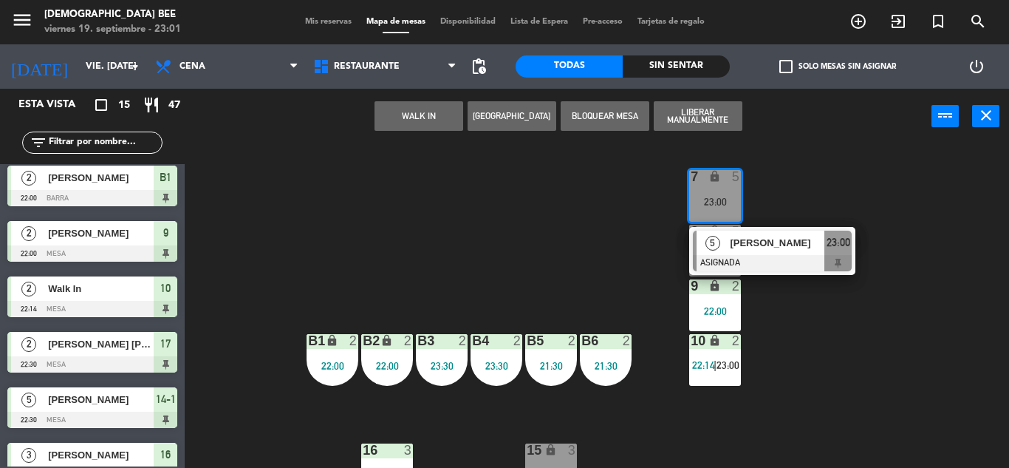
click at [920, 341] on div "7 lock 5 23:00 5 [PERSON_NAME] ASIGNADA 23:00 8 lock 5 23:00 9 lock 2 22:00 B1 …" at bounding box center [602, 306] width 814 height 324
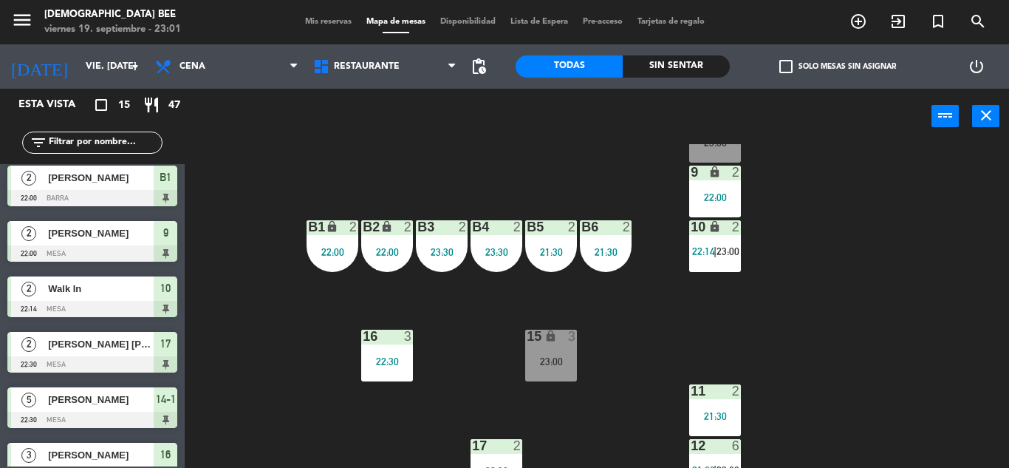
scroll to position [191, 0]
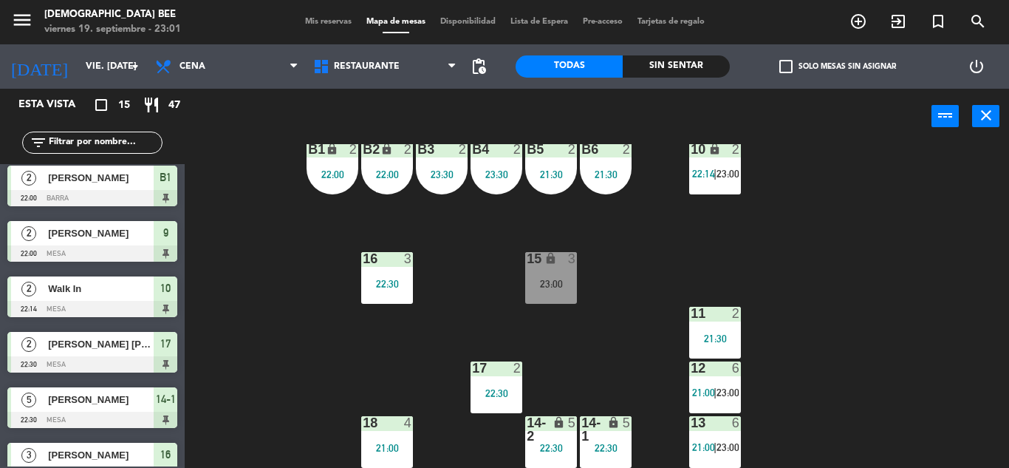
click at [562, 294] on div "15 lock 3 23:00" at bounding box center [551, 278] width 52 height 52
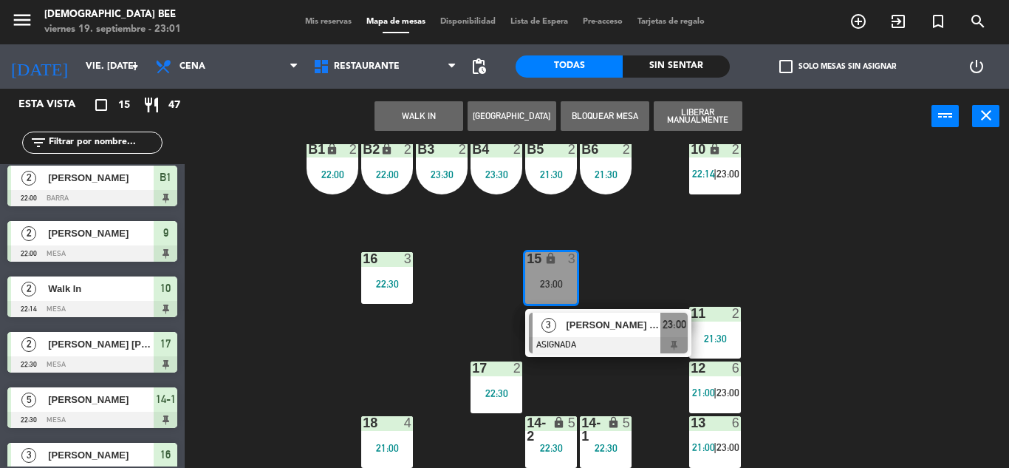
click at [664, 318] on div "3 [PERSON_NAME] (GM de un [GEOGRAPHIC_DATA]) ASIGNADA 23:00" at bounding box center [608, 333] width 188 height 48
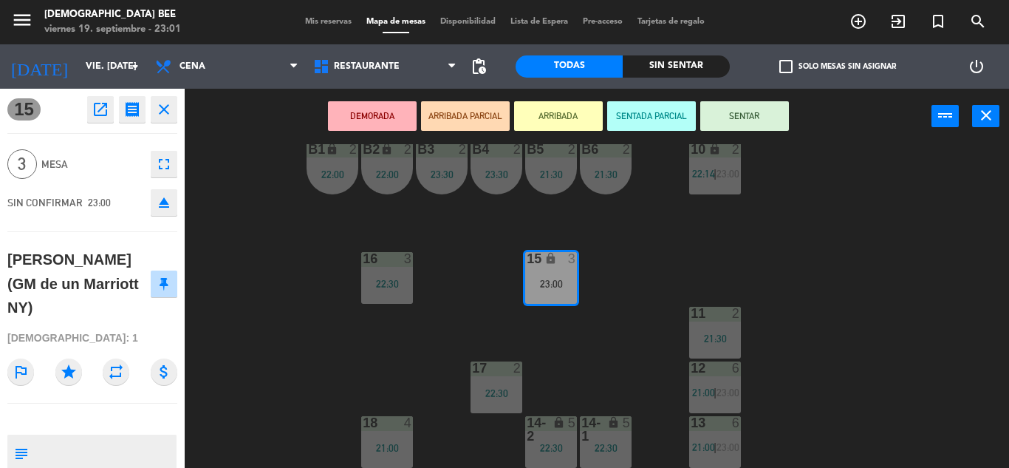
click at [841, 256] on div "7 lock 5 23:00 8 lock 5 23:00 9 lock 2 22:00 B1 lock 2 22:00 B2 lock 2 22:00 B3…" at bounding box center [602, 306] width 814 height 324
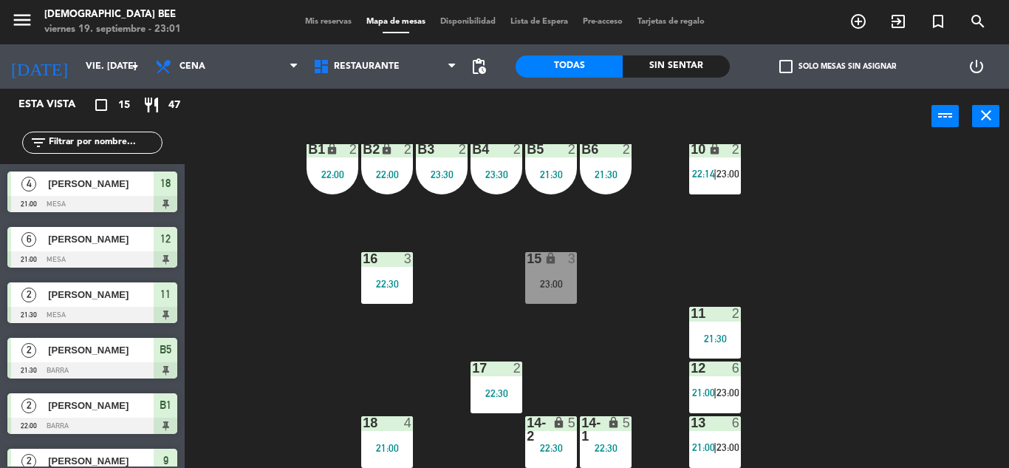
scroll to position [186, 0]
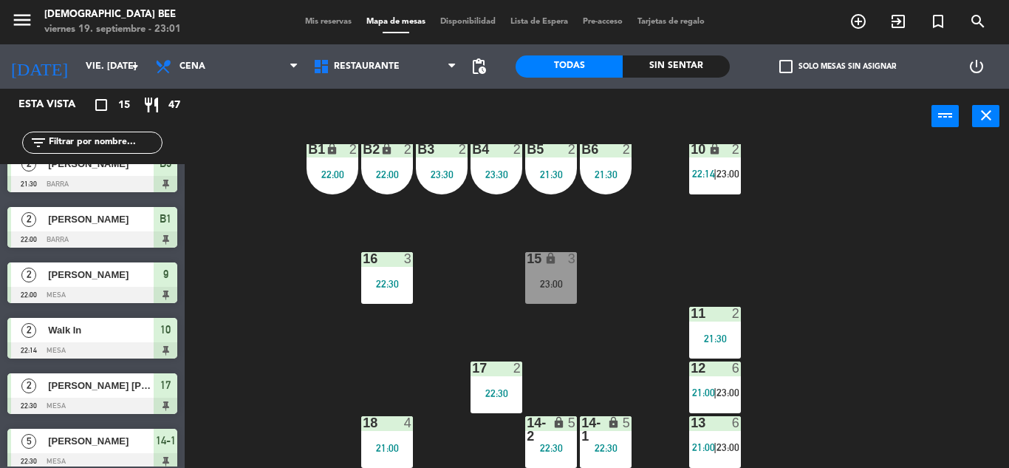
click at [562, 285] on div "23:00" at bounding box center [551, 284] width 52 height 10
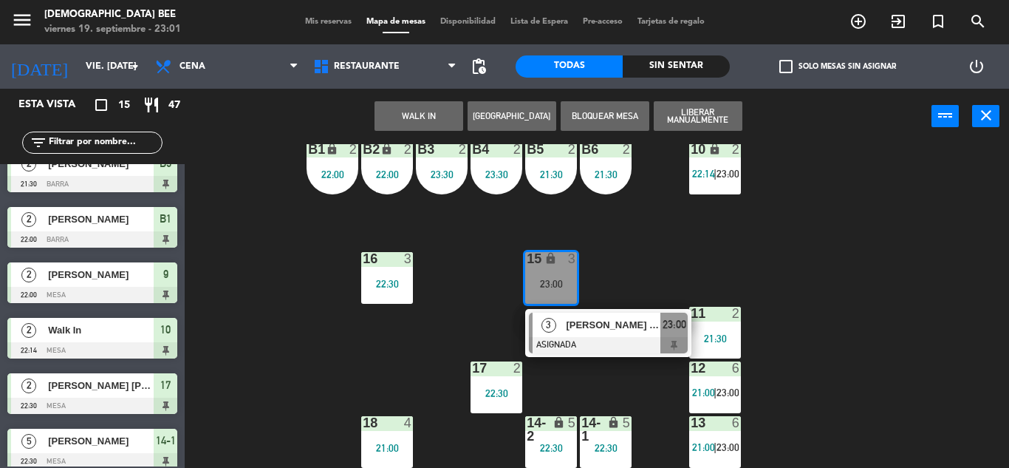
click at [790, 248] on div "7 lock 5 23:00 8 lock 5 23:00 9 lock 2 22:00 B1 lock 2 22:00 B2 lock 2 22:00 B3…" at bounding box center [602, 306] width 814 height 324
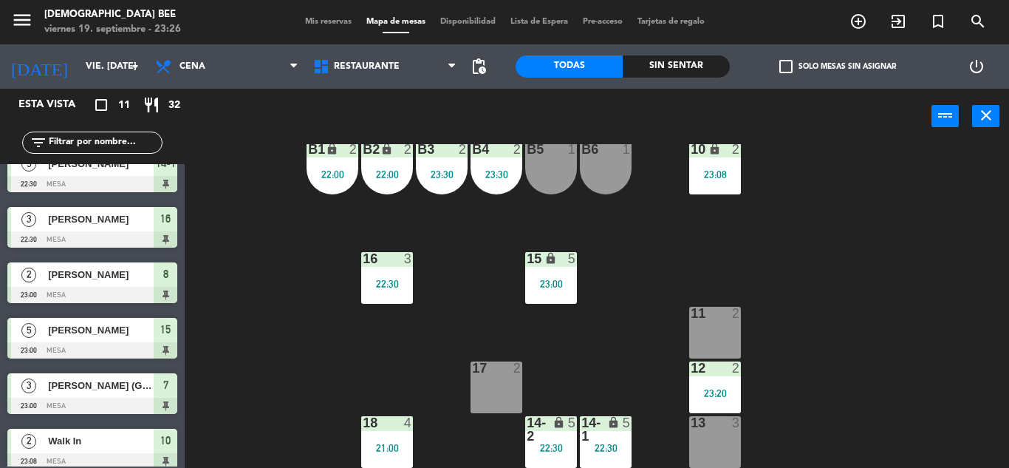
click at [698, 234] on div "7 lock 3 23:00 8 lock 2 23:00 9 lock 2 22:00 B1 lock 2 22:00 B2 lock 2 22:00 B3…" at bounding box center [602, 306] width 814 height 324
click at [546, 285] on div "23:00" at bounding box center [551, 284] width 52 height 10
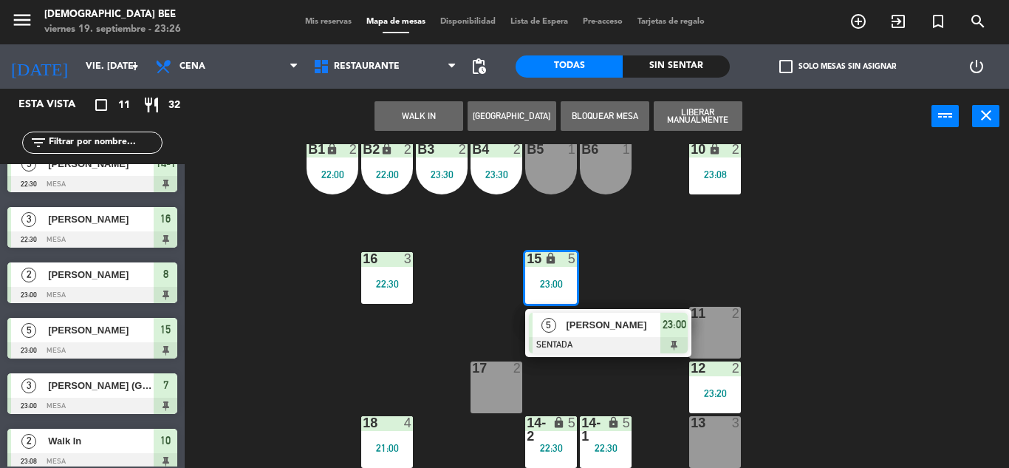
click at [620, 259] on div "7 lock 3 23:00 8 lock 2 23:00 9 lock 2 22:00 B1 lock 2 22:00 B2 lock 2 22:00 B3…" at bounding box center [602, 306] width 814 height 324
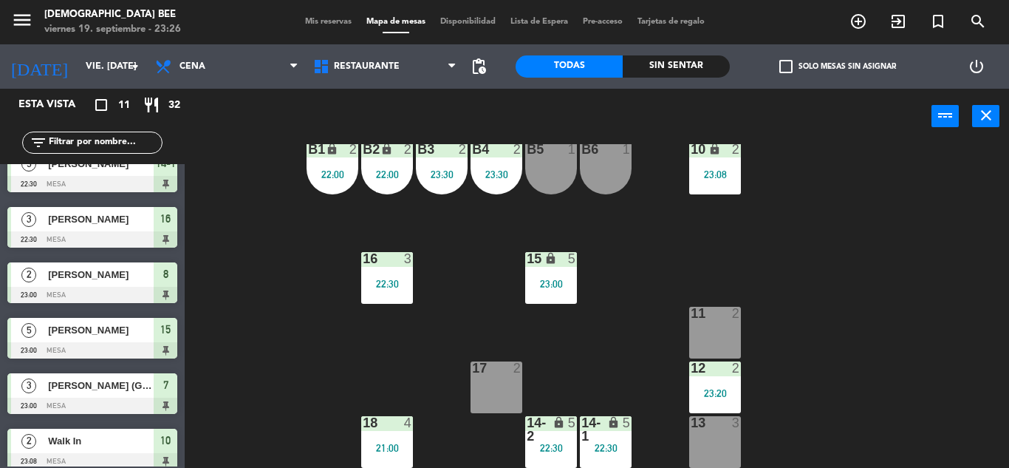
click at [709, 403] on div "12 2 23:20" at bounding box center [715, 387] width 52 height 52
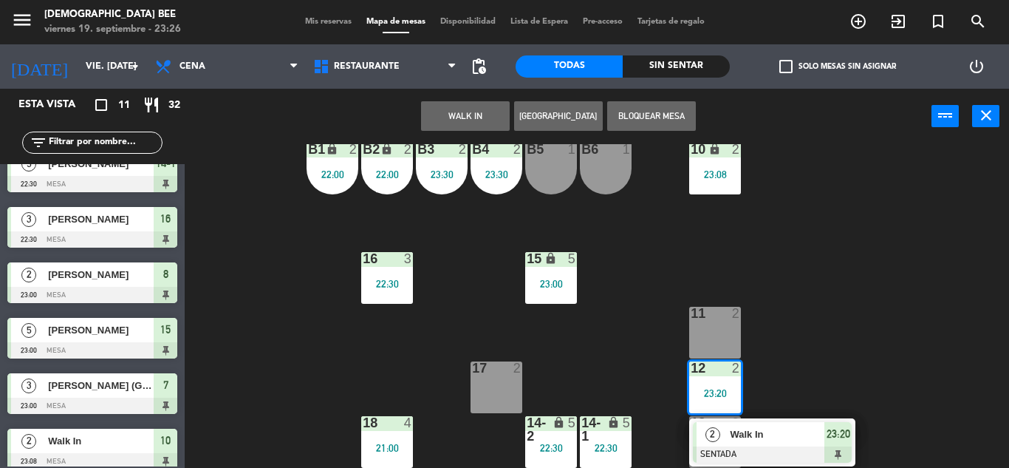
drag, startPoint x: 808, startPoint y: 260, endPoint x: 756, endPoint y: 231, distance: 60.2
click at [809, 259] on div "7 lock 3 23:00 8 lock 2 23:00 9 lock 2 22:00 B1 lock 2 22:00 B2 lock 2 22:00 B3…" at bounding box center [602, 306] width 814 height 324
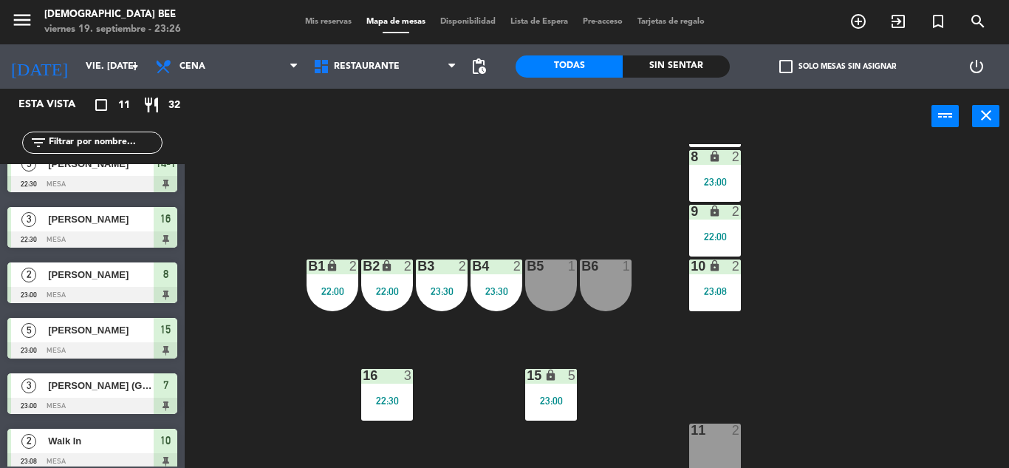
scroll to position [0, 0]
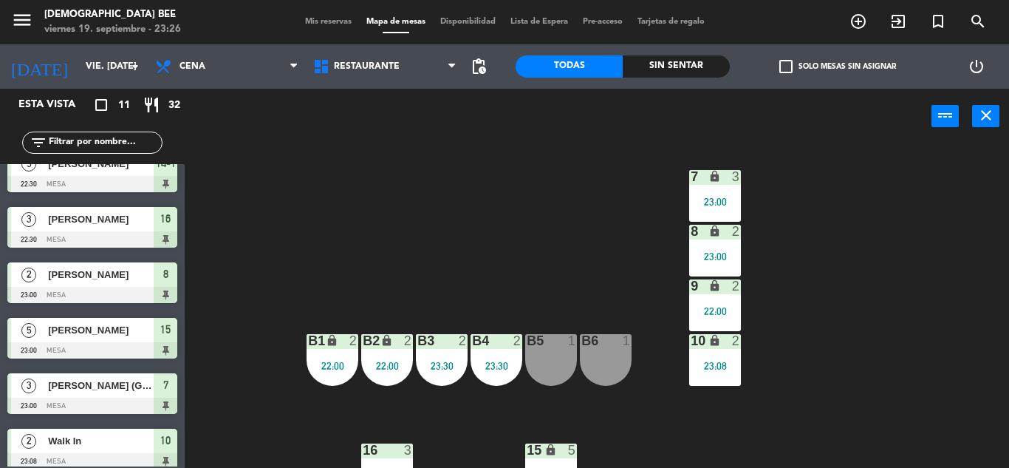
click at [729, 210] on div "7 lock 3 23:00" at bounding box center [715, 196] width 52 height 52
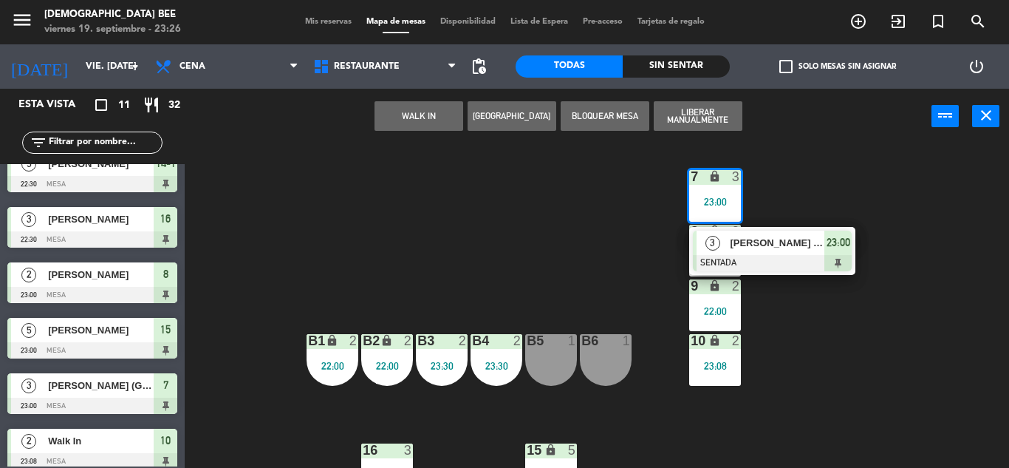
click at [852, 351] on div "7 lock 3 23:00 3 [PERSON_NAME] (GM de un Marriott NY) SENTADA 23:00 8 lock 2 23…" at bounding box center [602, 306] width 814 height 324
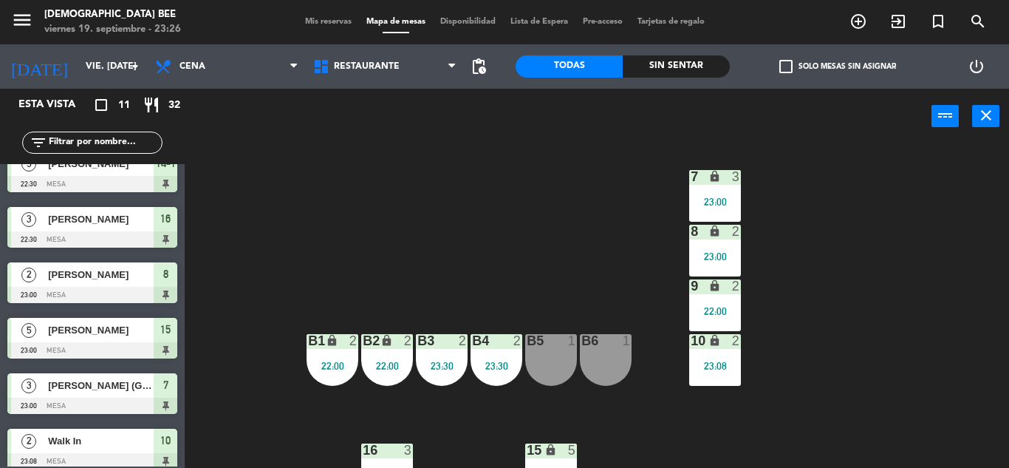
scroll to position [191, 0]
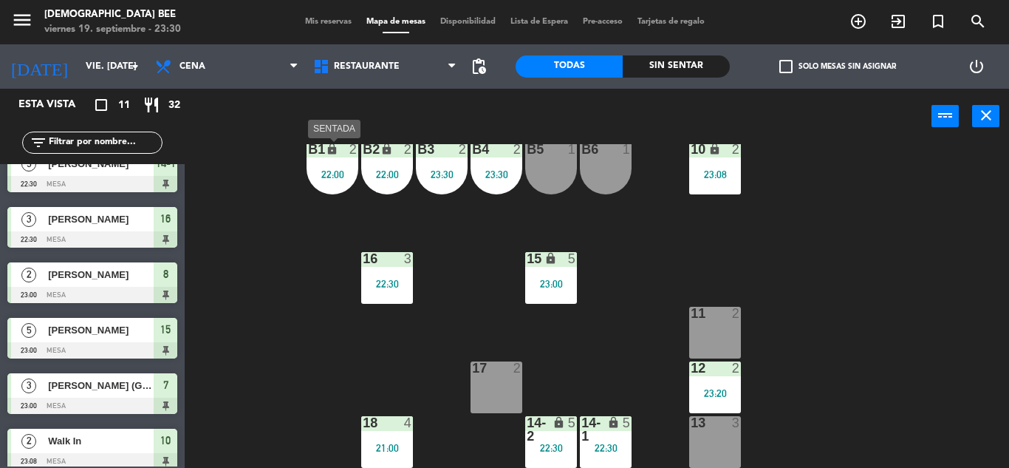
click at [332, 163] on div "B1 lock 2 22:00" at bounding box center [333, 169] width 52 height 52
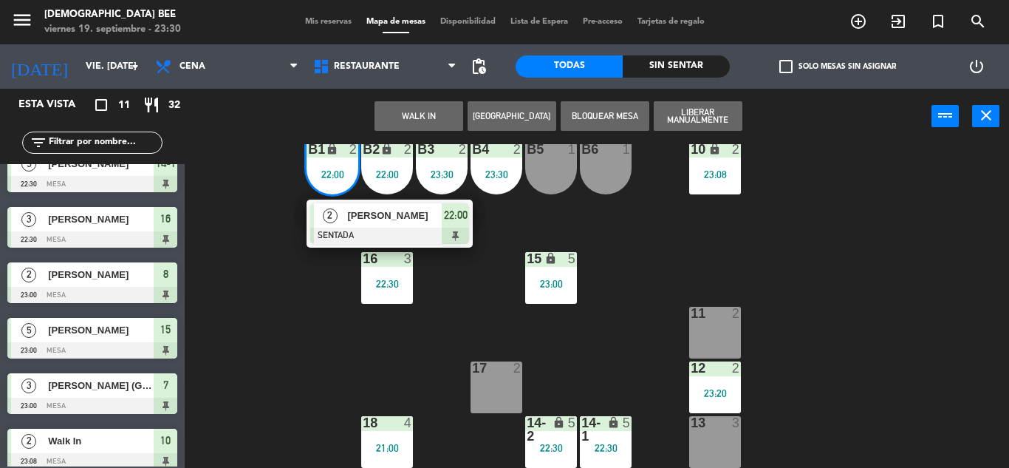
click at [624, 188] on div "B6 1" at bounding box center [606, 169] width 52 height 52
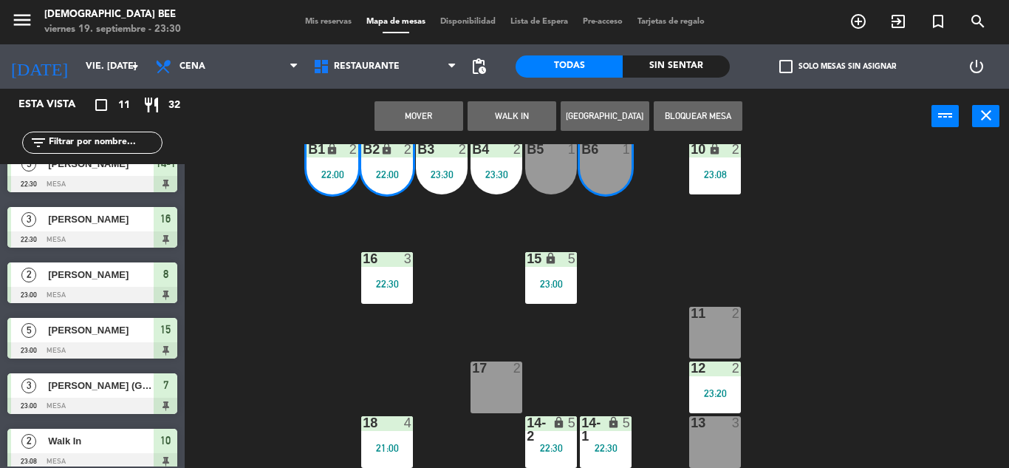
click at [623, 229] on div "7 lock 3 23:00 8 lock 2 23:00 9 lock 2 22:00 B1 lock 2 22:00 B2 lock 2 22:00 B3…" at bounding box center [602, 306] width 814 height 324
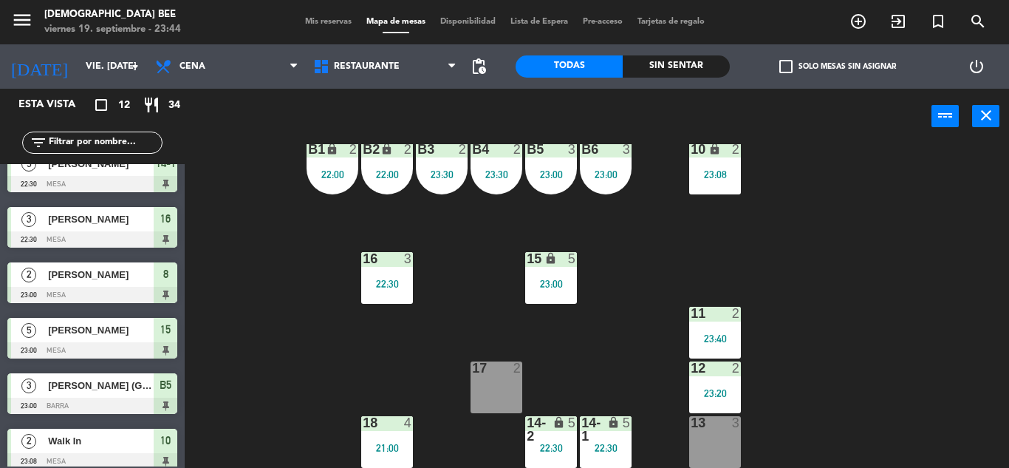
click at [969, 276] on div "7 lock 2 8 lock 2 23:00 9 lock 2 22:00 B1 lock 2 22:00 B2 lock 2 22:00 B3 2 23:…" at bounding box center [602, 306] width 814 height 324
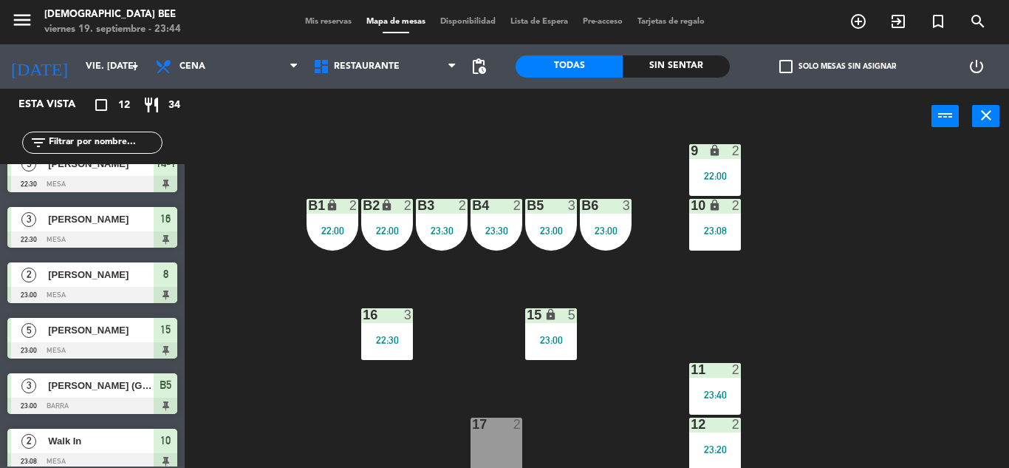
scroll to position [0, 0]
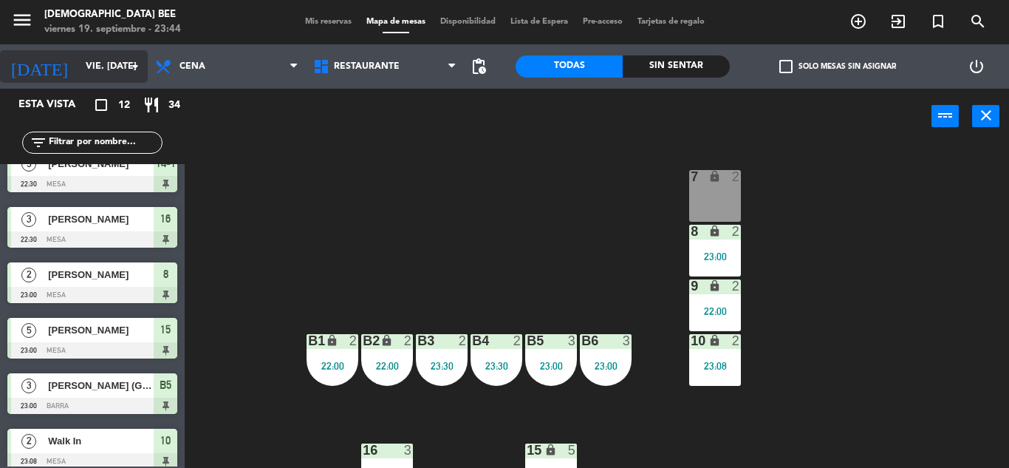
click at [126, 61] on input "vie. [DATE]" at bounding box center [140, 66] width 125 height 25
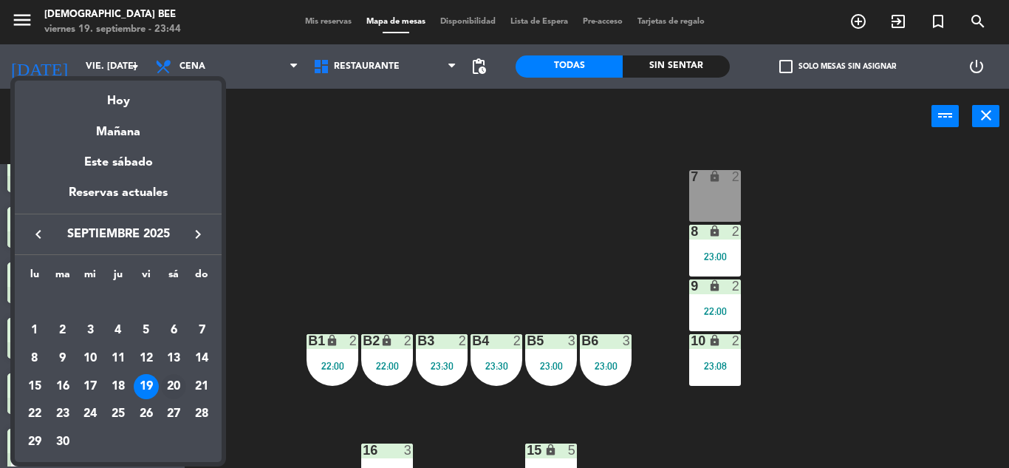
click at [169, 389] on div "20" at bounding box center [173, 386] width 25 height 25
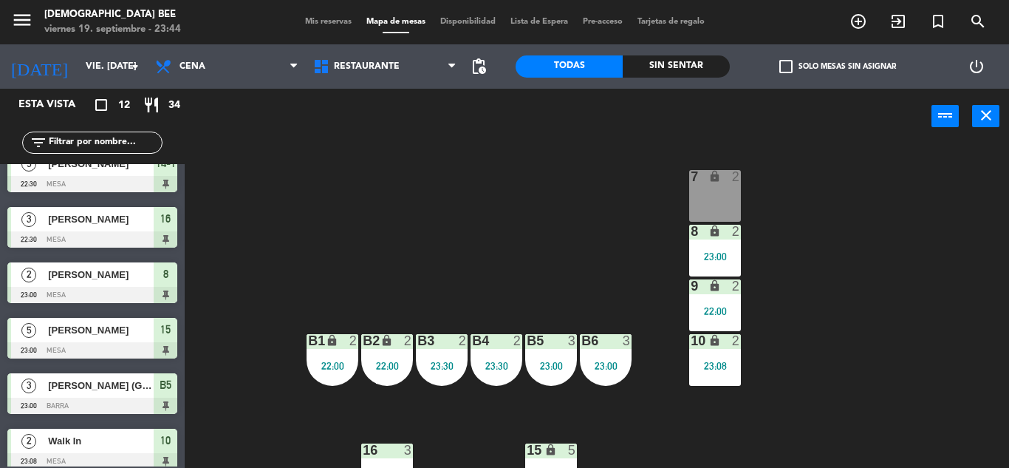
type input "sáb. [DATE]"
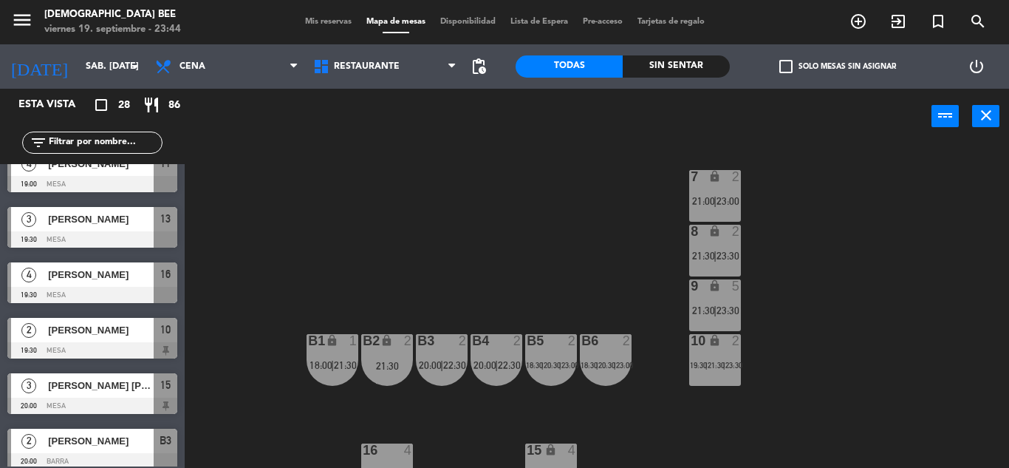
click at [84, 279] on span "[PERSON_NAME]" at bounding box center [101, 275] width 106 height 16
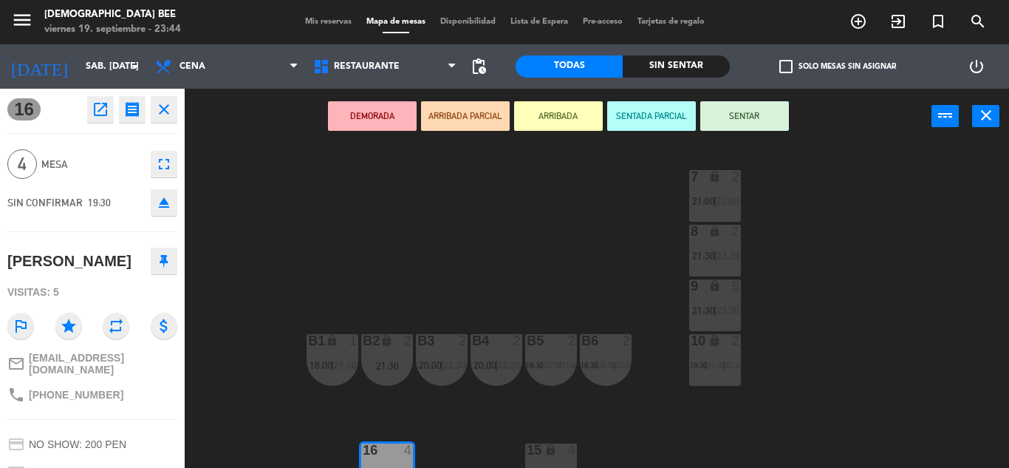
scroll to position [191, 0]
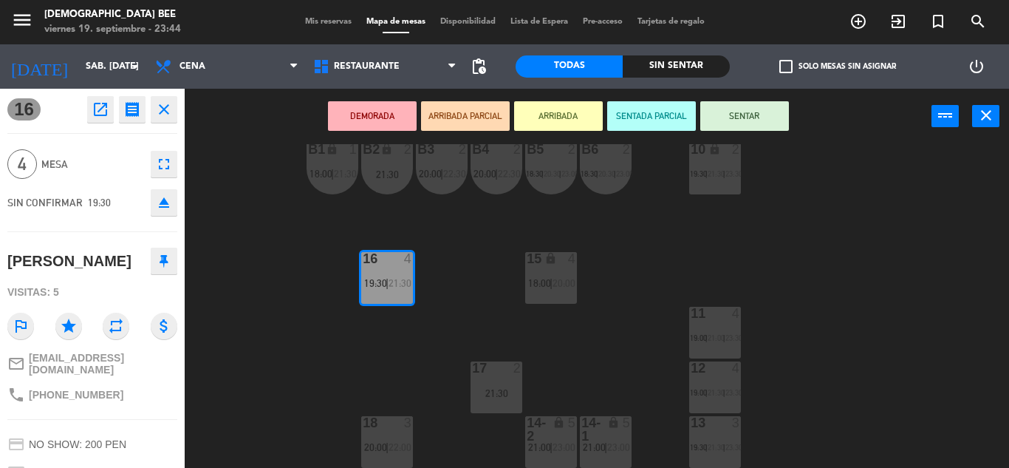
click at [310, 346] on div "7 lock 2 21:00 | 23:00 8 lock 2 21:30 | 23:30 9 lock 5 21:30 | 23:30 B1 lock 1 …" at bounding box center [602, 306] width 814 height 324
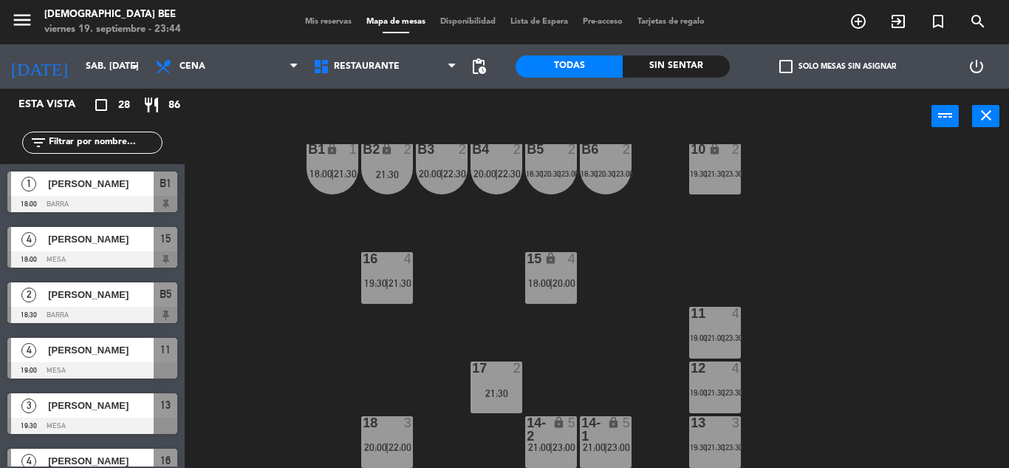
scroll to position [0, 0]
drag, startPoint x: 385, startPoint y: 287, endPoint x: 386, endPoint y: 301, distance: 13.3
click at [386, 287] on span "19:30" at bounding box center [375, 283] width 23 height 12
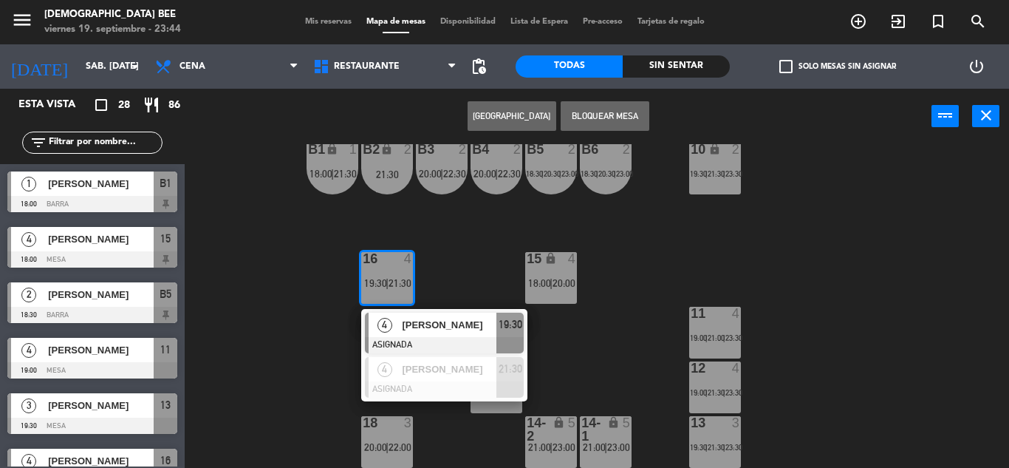
click at [629, 348] on div "7 lock 2 21:00 | 23:00 8 lock 2 21:30 | 23:30 9 lock 5 21:30 | 23:30 B1 lock 1 …" at bounding box center [602, 306] width 814 height 324
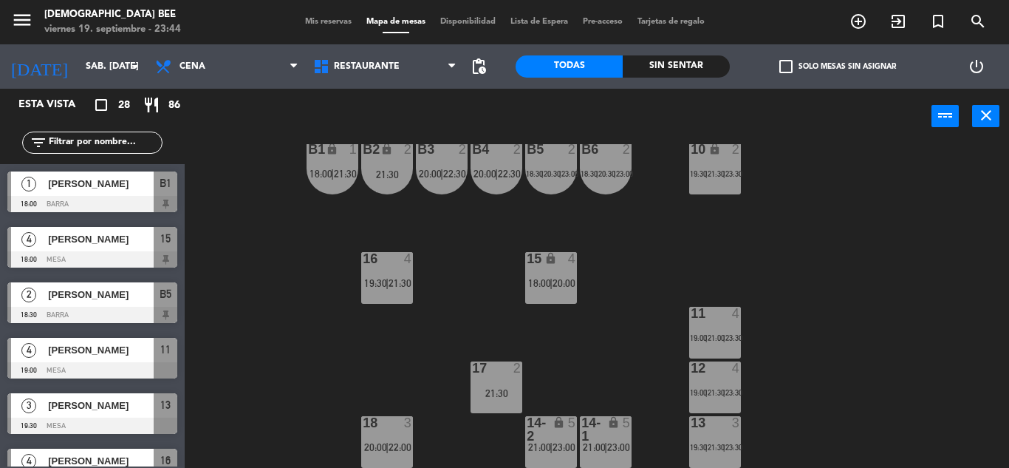
click at [551, 288] on span "18:00" at bounding box center [539, 283] width 23 height 12
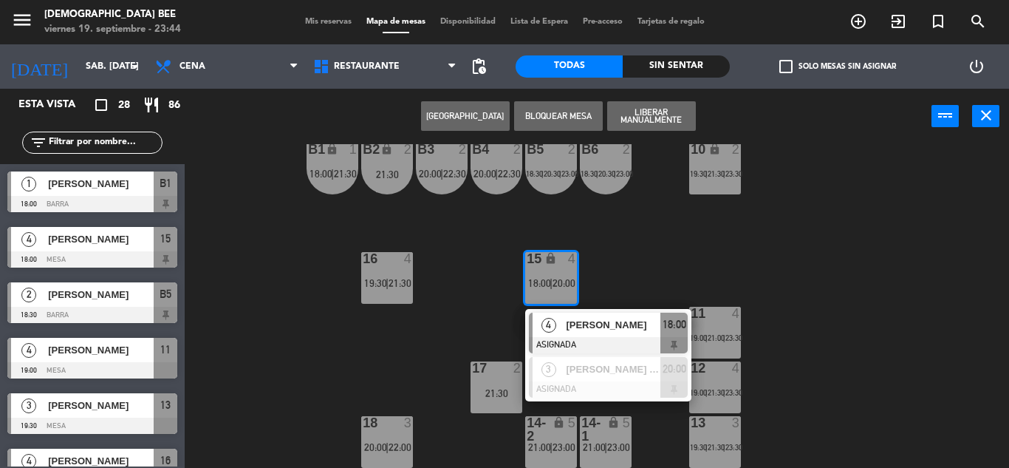
click at [403, 336] on div "7 lock 2 21:00 | 23:00 8 lock 2 21:30 | 23:30 9 lock 5 21:30 | 23:30 B1 lock 1 …" at bounding box center [602, 306] width 814 height 324
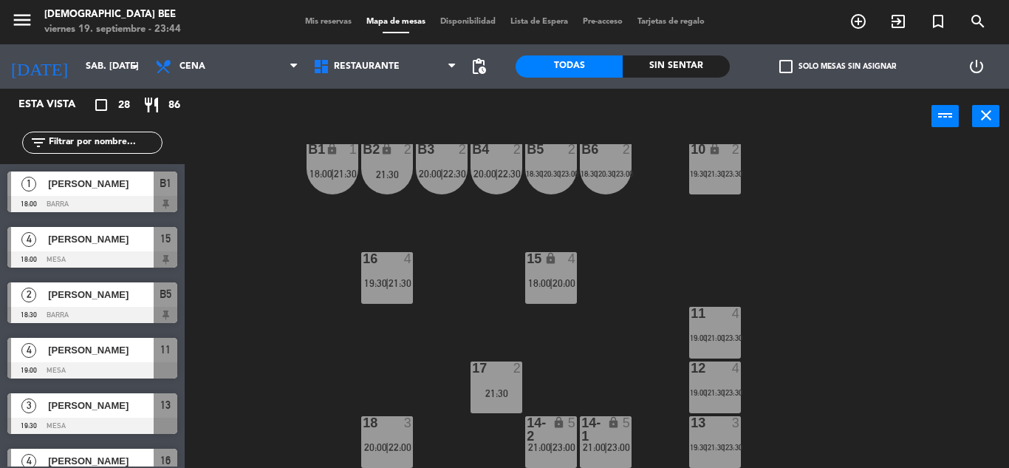
click at [499, 393] on div "21:30" at bounding box center [497, 393] width 52 height 10
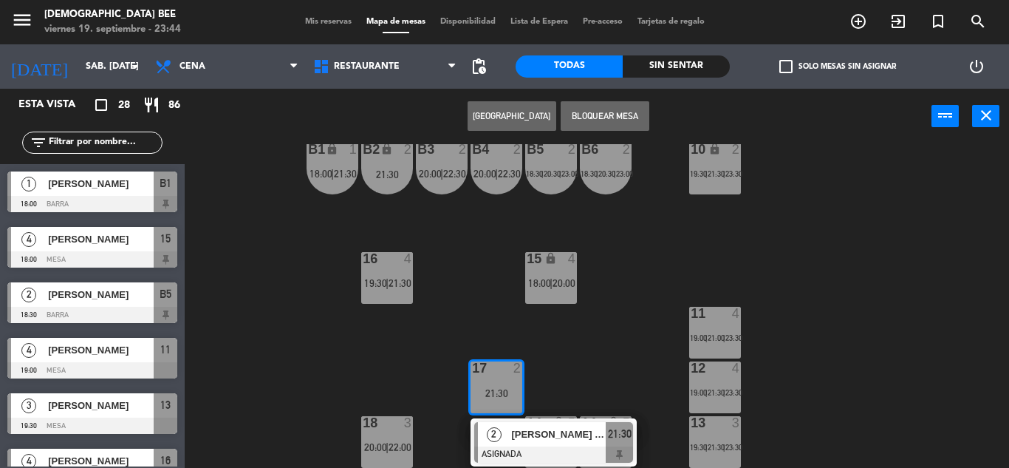
click at [593, 375] on div "7 lock 2 21:00 | 23:00 8 lock 2 21:30 | 23:30 9 lock 5 21:30 | 23:30 B1 lock 1 …" at bounding box center [602, 306] width 814 height 324
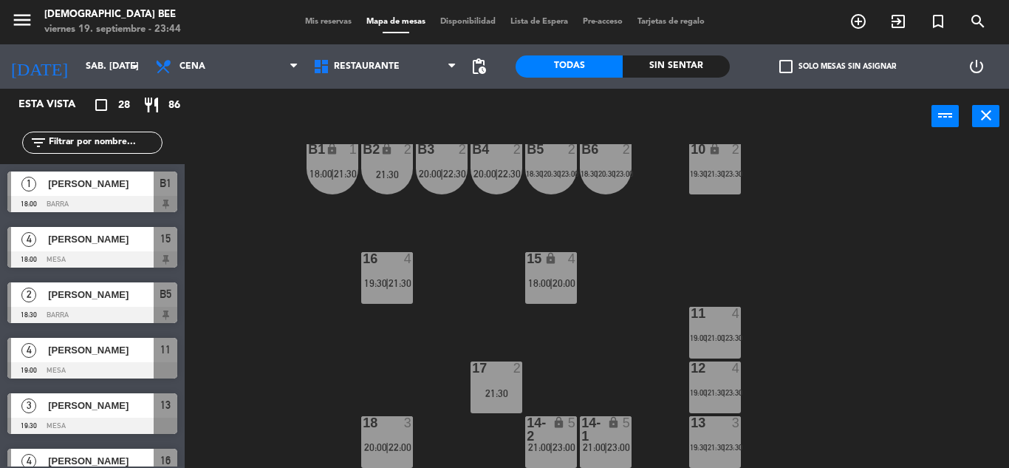
click at [368, 437] on div "18 3 20:00 | 22:00" at bounding box center [387, 442] width 52 height 52
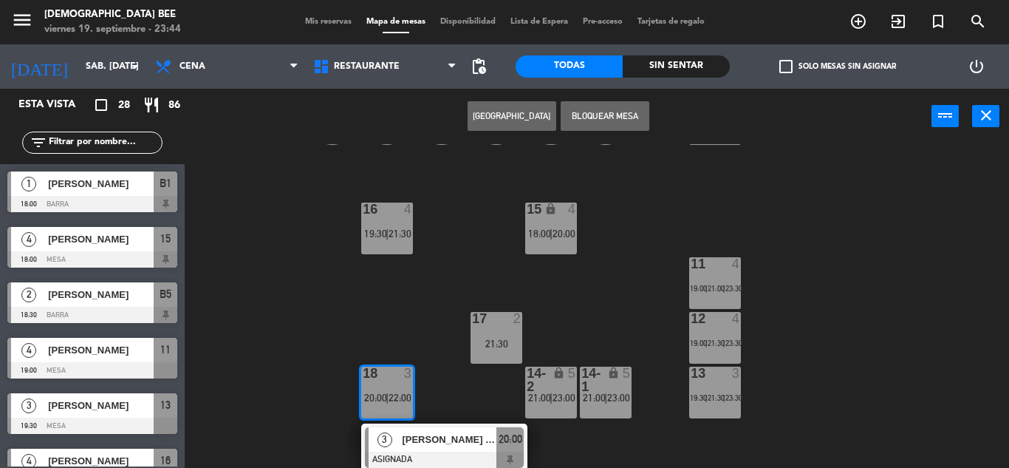
scroll to position [289, 0]
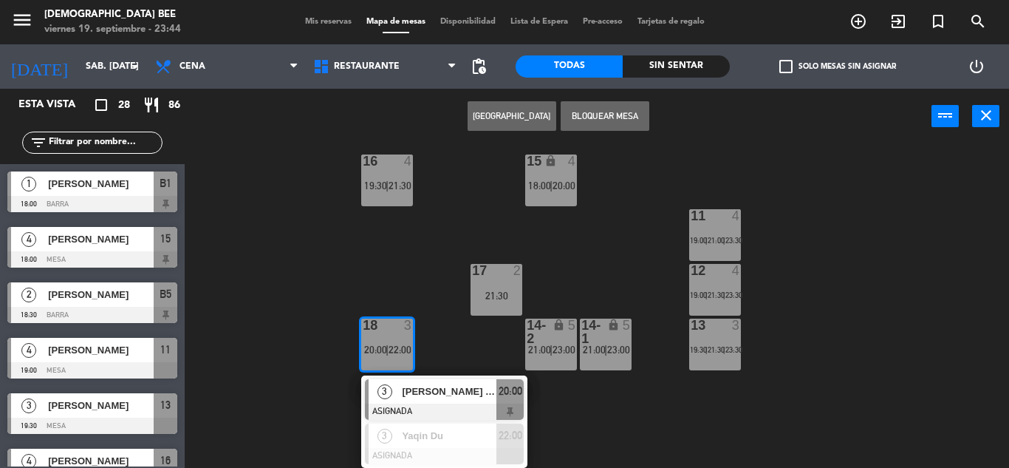
click at [658, 254] on div "7 lock 2 21:00 | 23:00 8 lock 2 21:30 | 23:30 9 lock 5 21:30 | 23:30 B1 lock 1 …" at bounding box center [602, 306] width 814 height 324
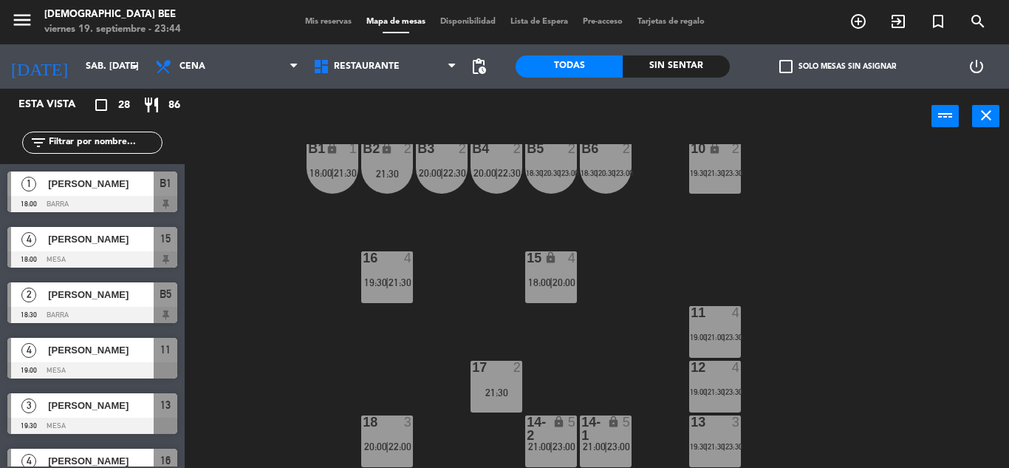
click at [556, 452] on div "14-2 lock 5 21:00 | 23:00" at bounding box center [551, 441] width 52 height 52
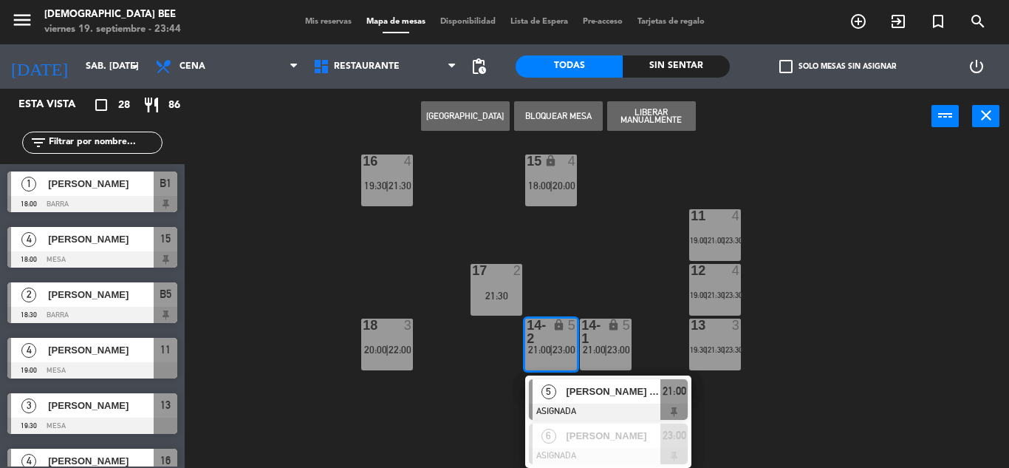
drag, startPoint x: 899, startPoint y: 379, endPoint x: 810, endPoint y: 354, distance: 92.9
click at [899, 378] on div "7 lock 2 21:00 | 23:00 8 lock 2 21:30 | 23:30 9 lock 5 21:30 | 23:30 B1 lock 1 …" at bounding box center [602, 306] width 814 height 324
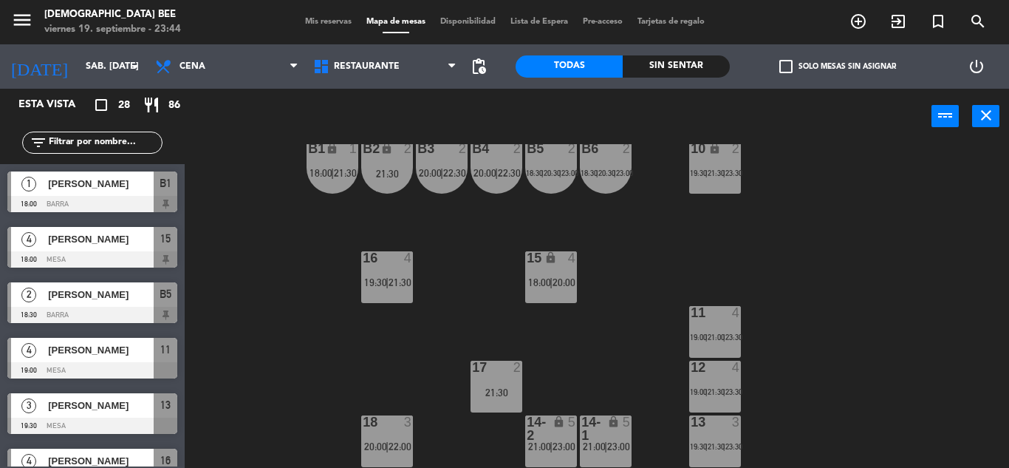
click at [718, 342] on div "21:00 |" at bounding box center [717, 337] width 18 height 10
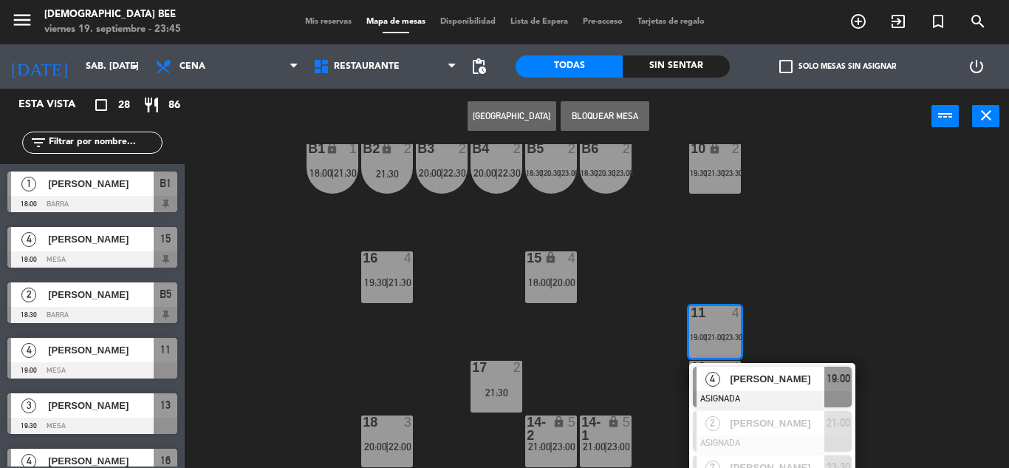
scroll to position [225, 0]
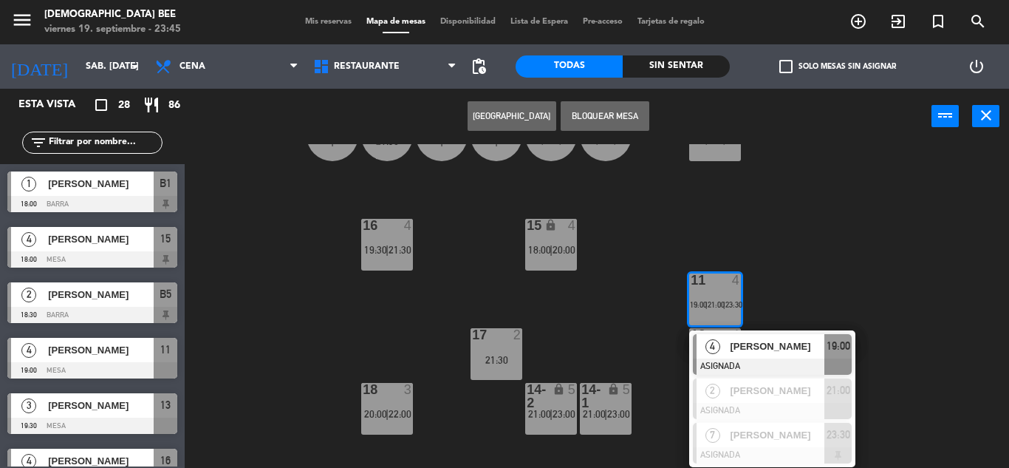
click at [603, 350] on div "7 lock 2 21:00 | 23:00 8 lock 2 21:30 | 23:30 9 lock 5 21:30 | 23:30 B1 lock 1 …" at bounding box center [602, 306] width 814 height 324
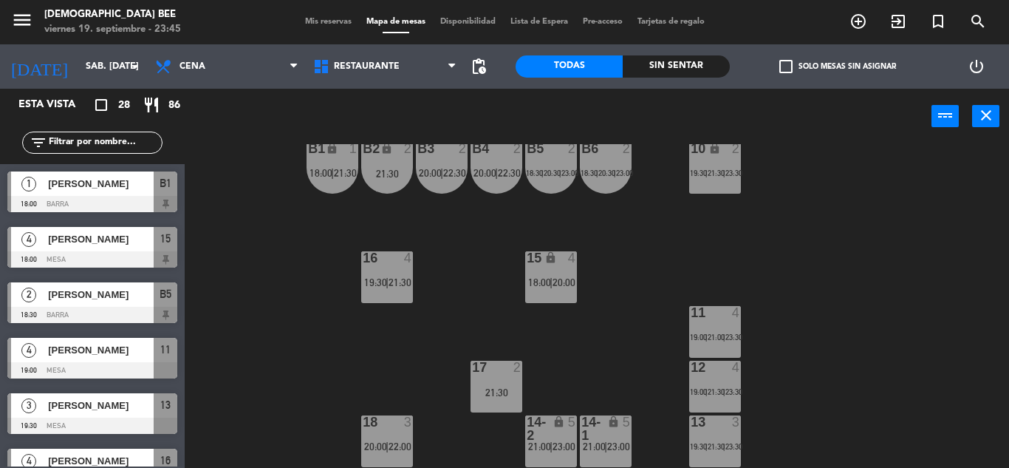
scroll to position [192, 0]
click at [505, 391] on div "21:30" at bounding box center [497, 392] width 52 height 10
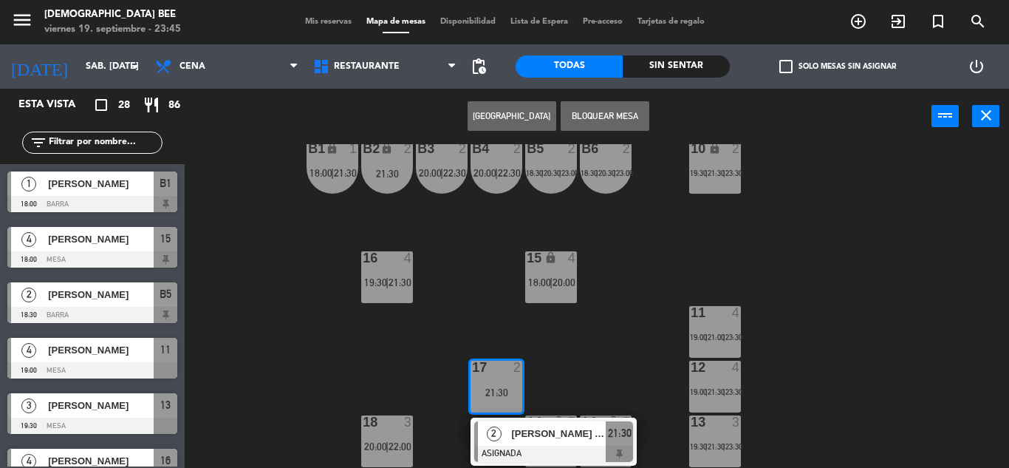
click at [587, 372] on div "7 lock 2 21:00 | 23:00 8 lock 2 21:30 | 23:30 9 lock 5 21:30 | 23:30 B1 lock 1 …" at bounding box center [602, 306] width 814 height 324
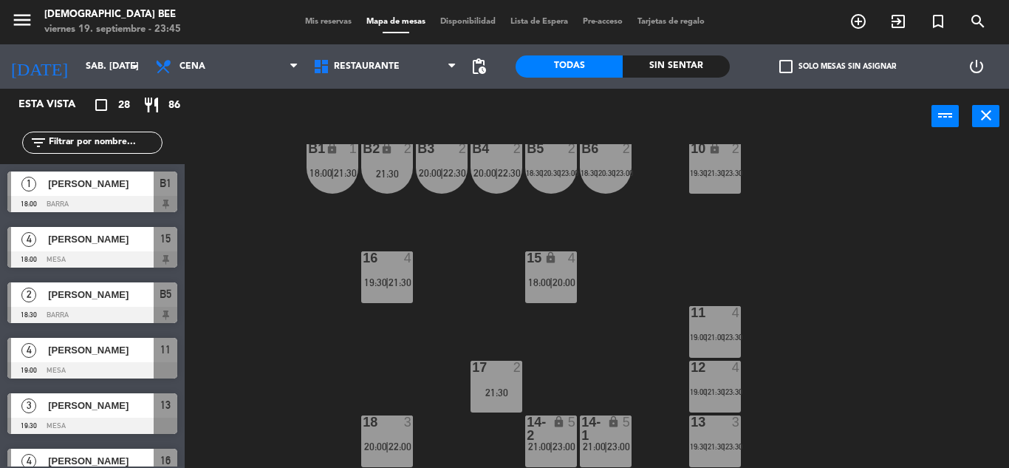
click at [730, 338] on div "23:30" at bounding box center [734, 337] width 16 height 10
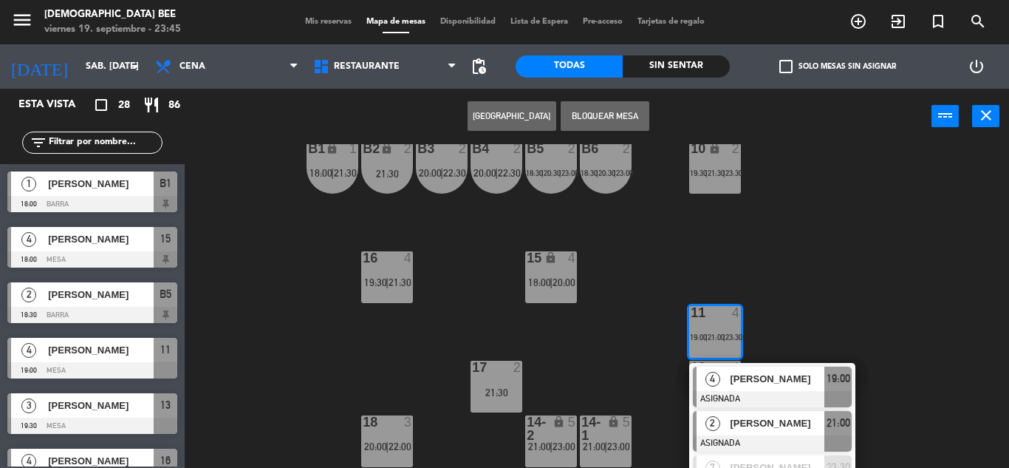
scroll to position [225, 0]
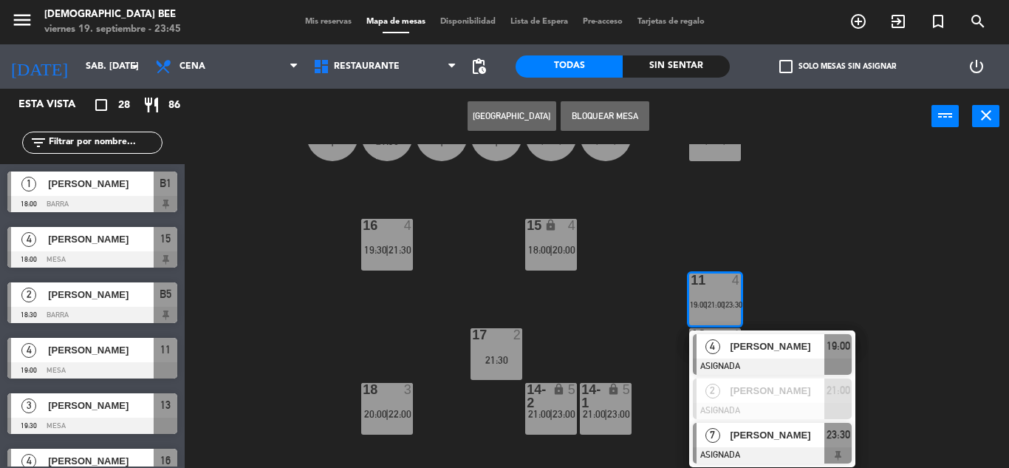
click at [785, 435] on span "[PERSON_NAME]" at bounding box center [777, 435] width 95 height 16
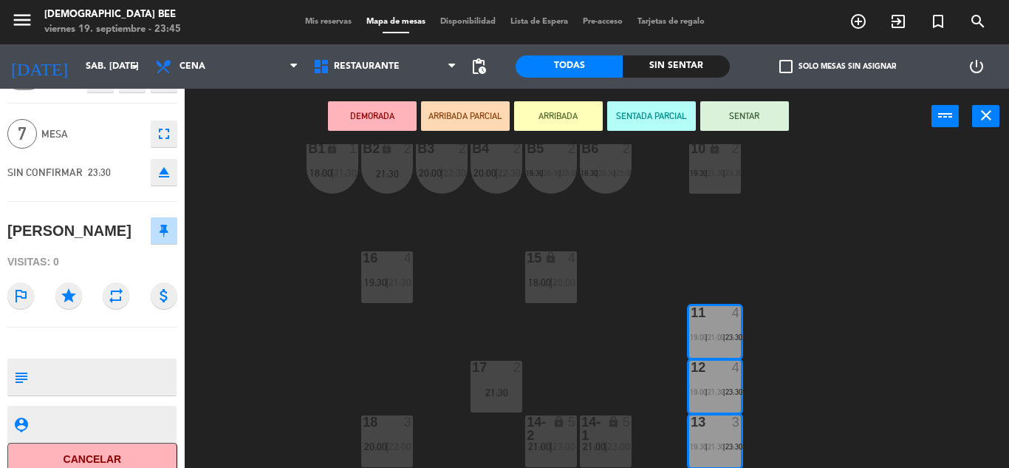
scroll to position [46, 0]
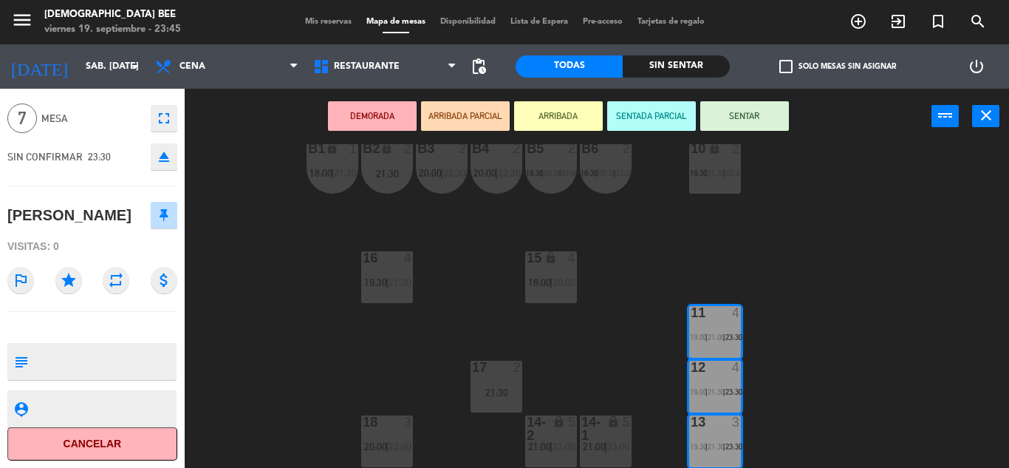
click at [823, 278] on div "7 lock 2 21:00 | 23:00 8 lock 2 21:30 | 23:30 9 lock 5 21:30 | 23:30 B1 lock 1 …" at bounding box center [602, 306] width 814 height 324
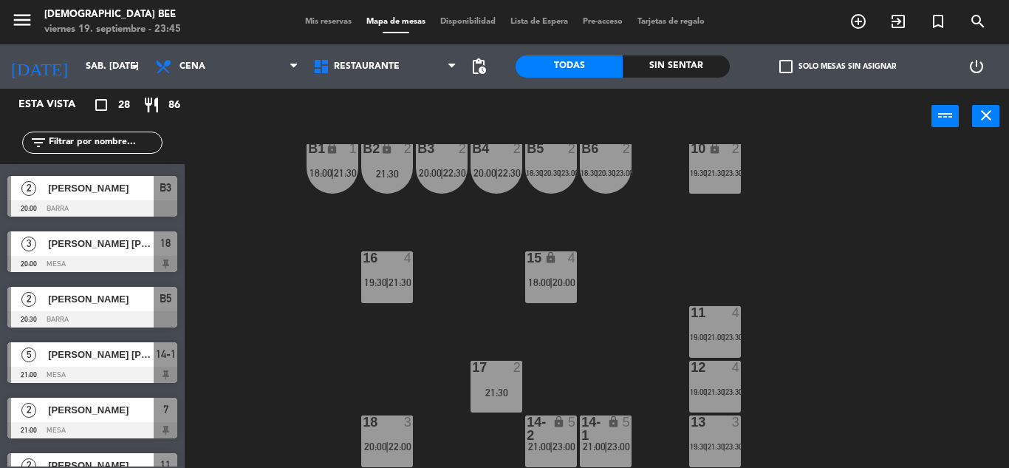
scroll to position [191, 0]
click at [596, 440] on div "lock" at bounding box center [605, 429] width 24 height 27
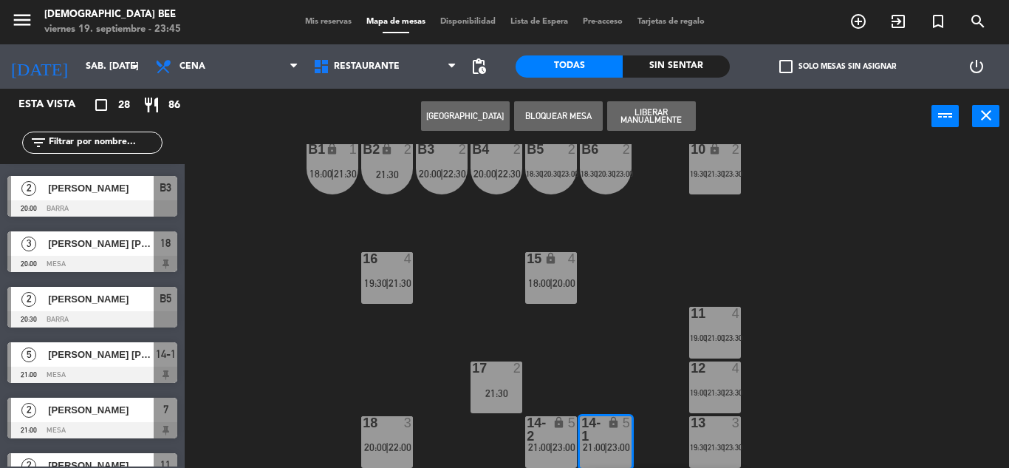
scroll to position [289, 0]
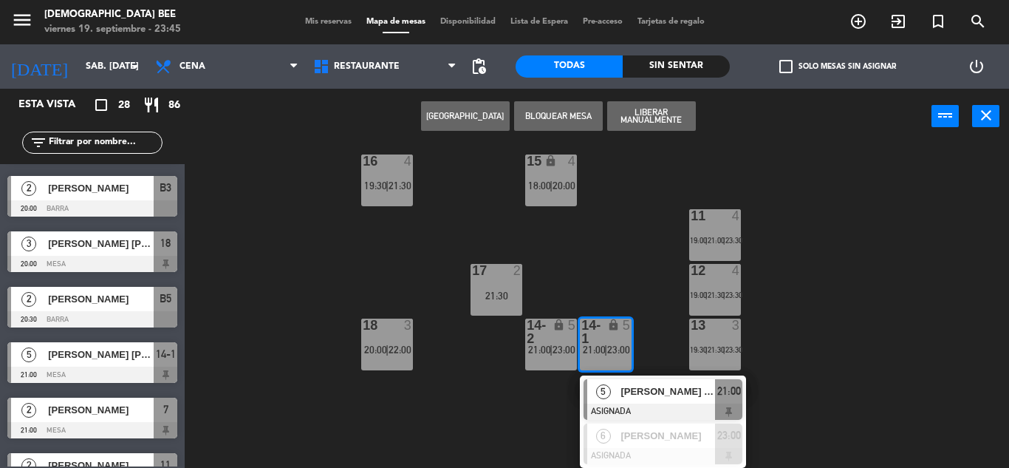
click at [831, 388] on div "7 lock 2 21:00 | 23:00 8 lock 2 21:30 | 23:30 9 lock 5 21:30 | 23:30 B1 lock 1 …" at bounding box center [602, 306] width 814 height 324
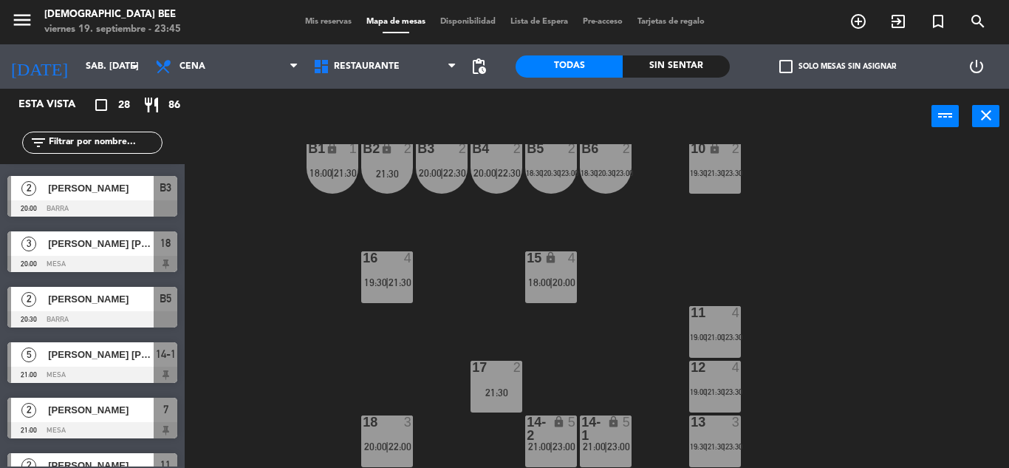
click at [695, 382] on div "12 4 19:00 | 21:30 | 23:30" at bounding box center [715, 387] width 52 height 52
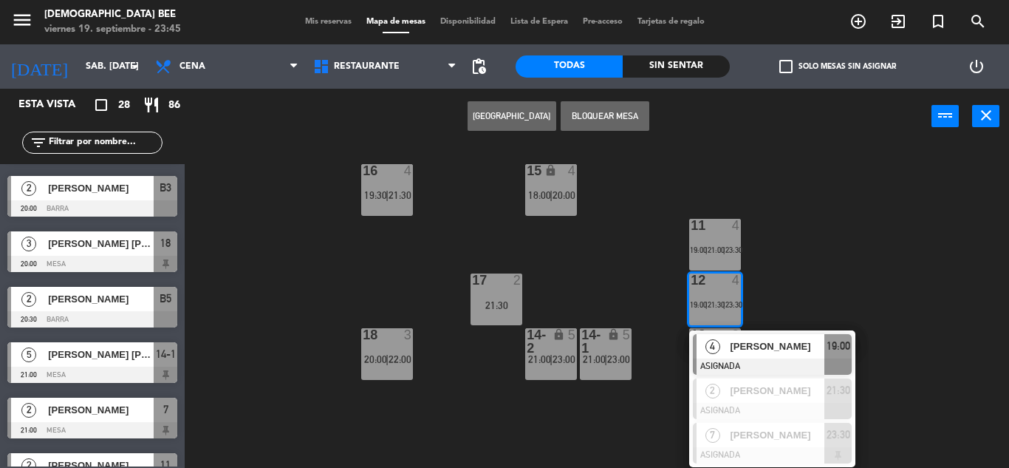
click at [842, 219] on div "7 lock 2 21:00 | 23:00 8 lock 2 21:30 | 23:30 9 lock 5 21:30 | 23:30 B1 lock 1 …" at bounding box center [602, 306] width 814 height 324
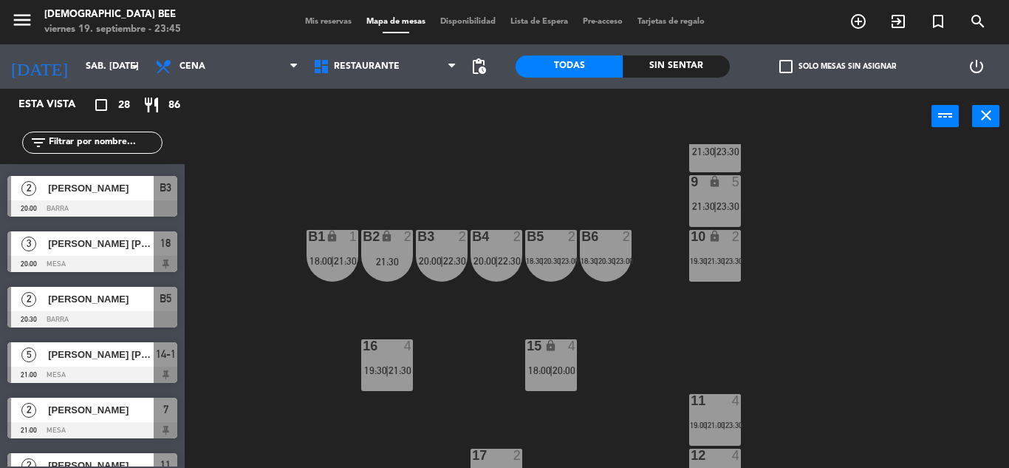
scroll to position [0, 0]
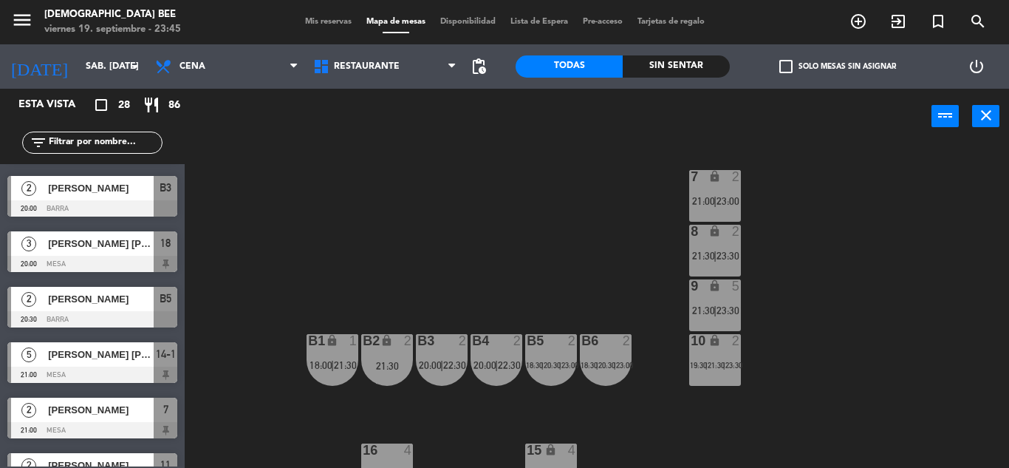
click at [722, 199] on span "23:00" at bounding box center [728, 201] width 23 height 12
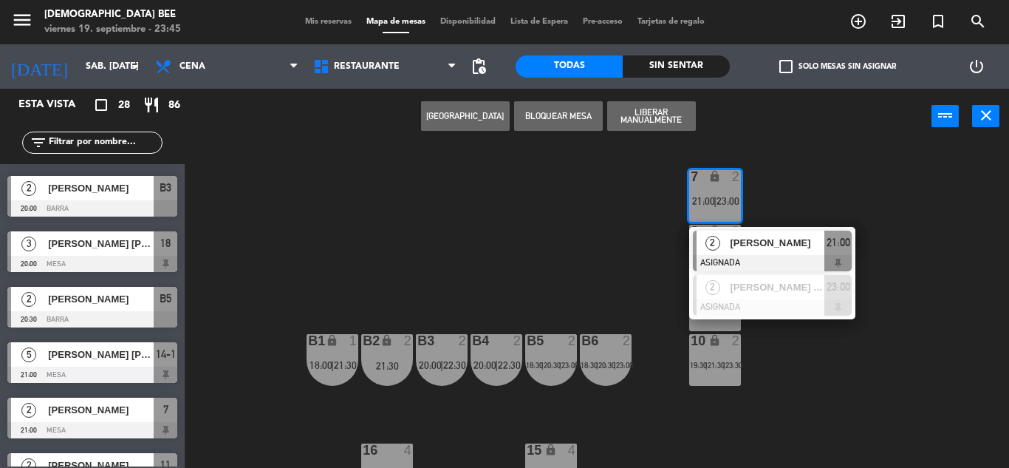
click at [786, 358] on div "7 lock 2 21:00 | 23:00 2 [PERSON_NAME] ASIGNADA 21:00 2 [PERSON_NAME] [PERSON_N…" at bounding box center [602, 306] width 814 height 324
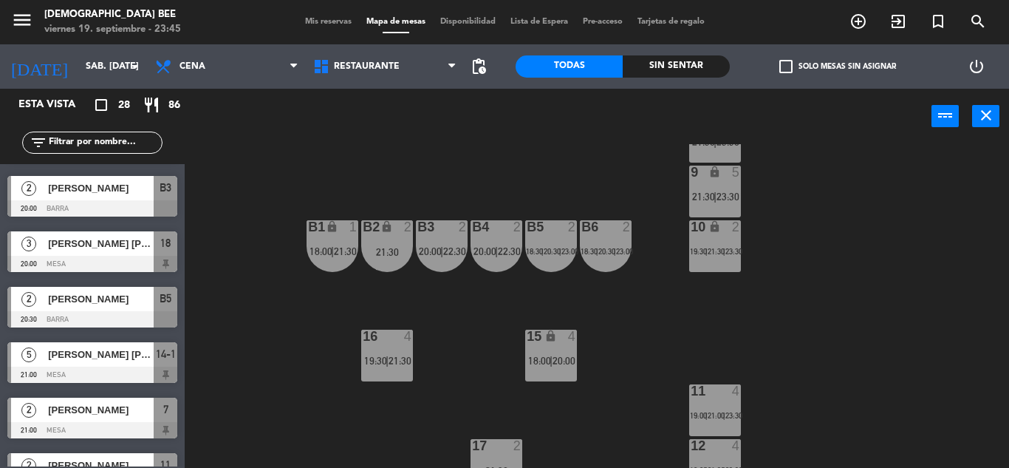
scroll to position [191, 0]
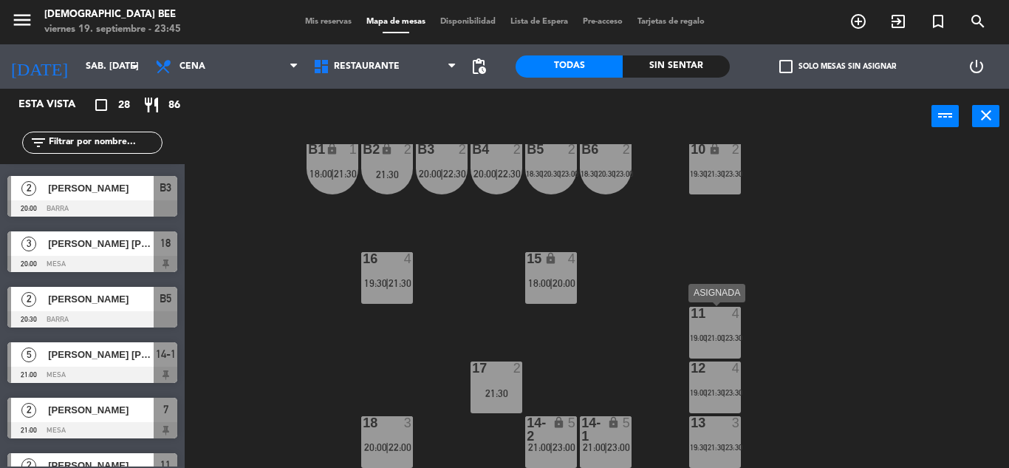
click at [706, 332] on div "11 4 19:00 | 21:00 | 23:30" at bounding box center [715, 333] width 52 height 52
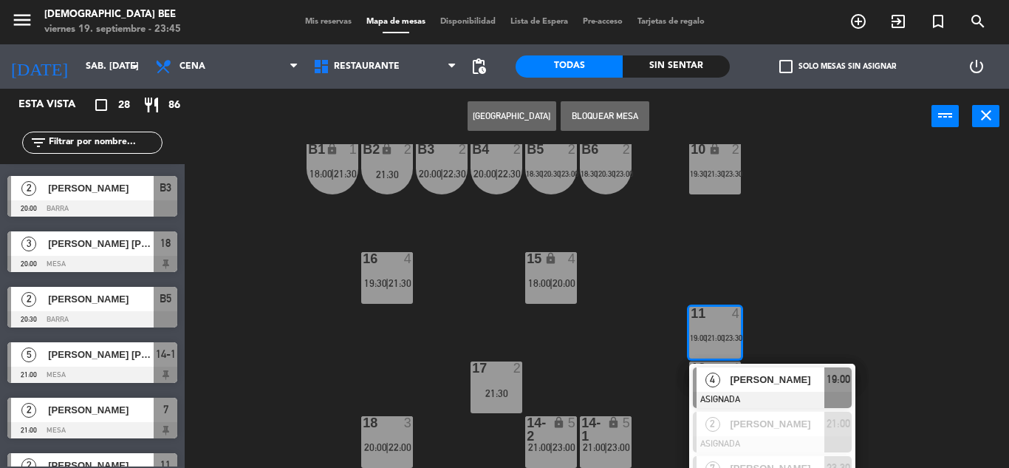
click at [810, 279] on div "7 lock 2 21:00 | 23:00 8 lock 2 21:30 | 23:30 9 lock 5 21:30 | 23:30 B1 lock 1 …" at bounding box center [602, 306] width 814 height 324
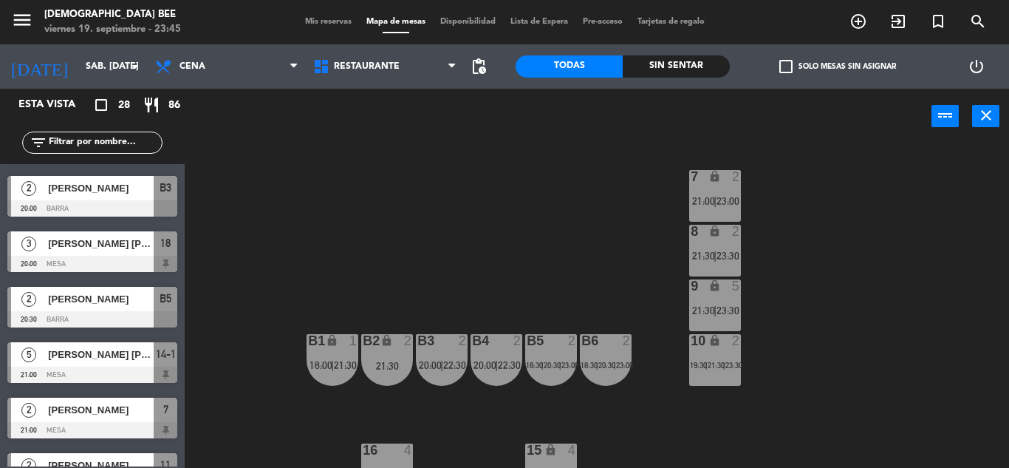
click at [703, 254] on span "21:30" at bounding box center [703, 256] width 23 height 12
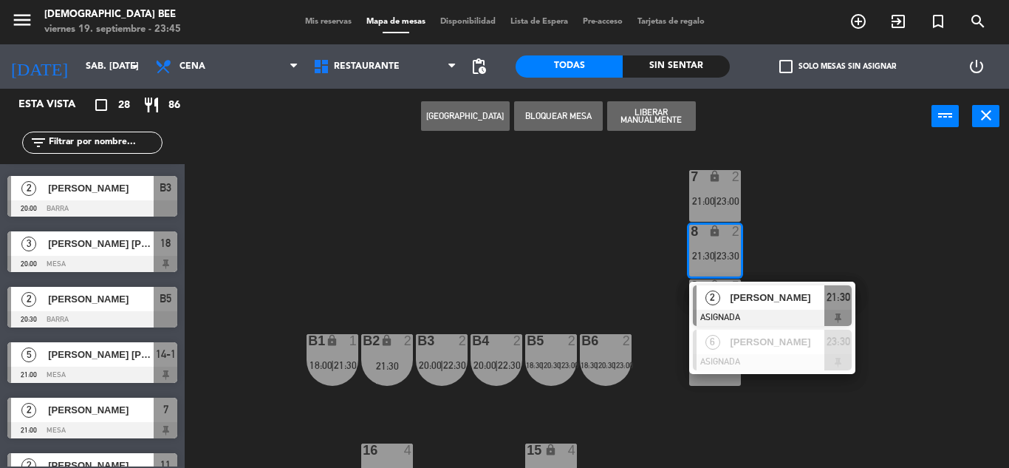
click at [837, 211] on div "7 lock 2 21:00 | 23:00 8 lock 2 21:30 | 23:30 2 [PERSON_NAME] ASIGNADA 21:30 6 …" at bounding box center [602, 306] width 814 height 324
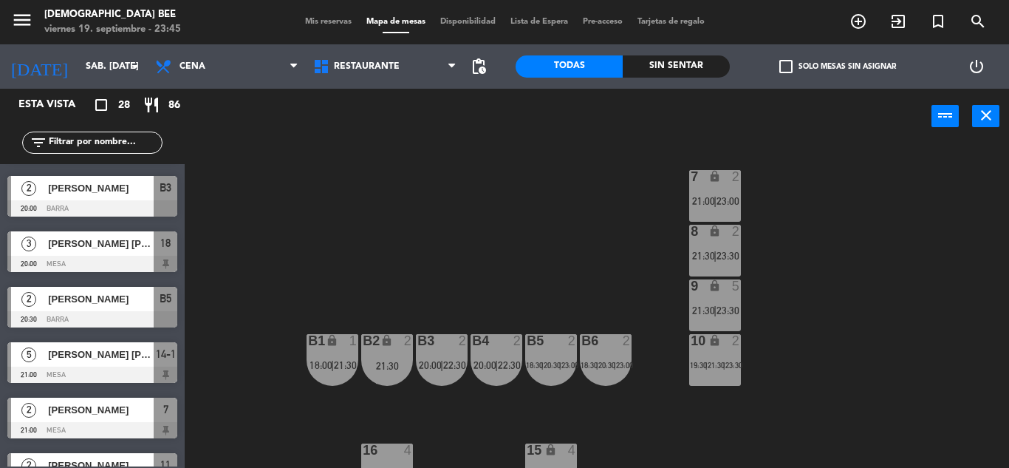
click at [710, 192] on div "7 lock 2 21:00 | 23:00" at bounding box center [715, 196] width 52 height 52
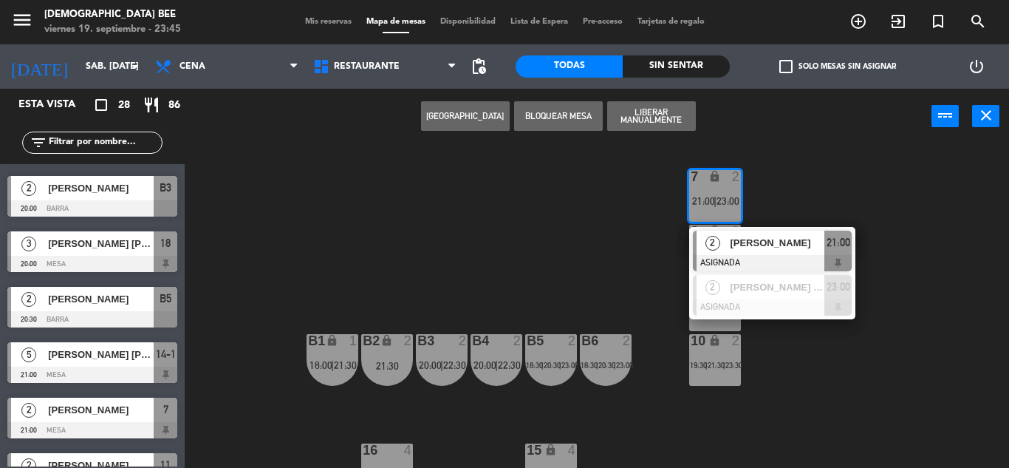
click at [800, 370] on div "7 lock 2 21:00 | 23:00 2 [PERSON_NAME] ASIGNADA 21:00 2 [PERSON_NAME] [PERSON_N…" at bounding box center [602, 306] width 814 height 324
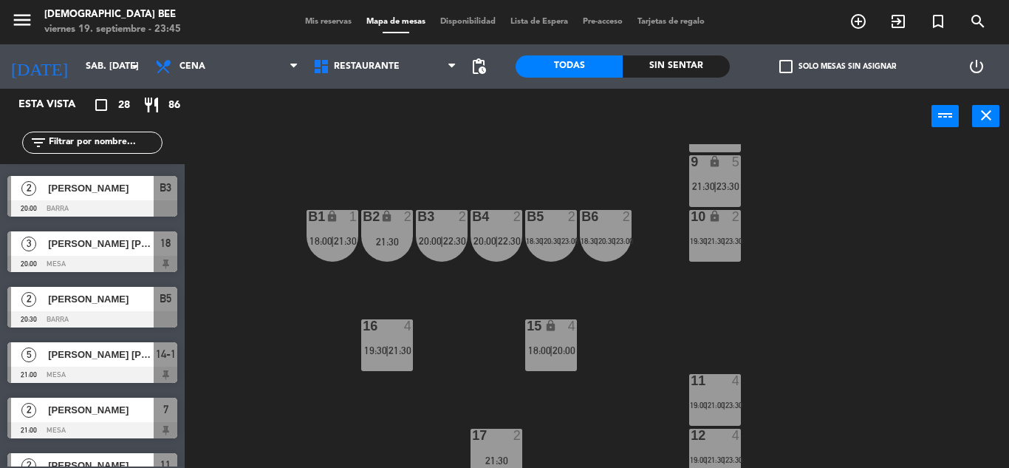
scroll to position [191, 0]
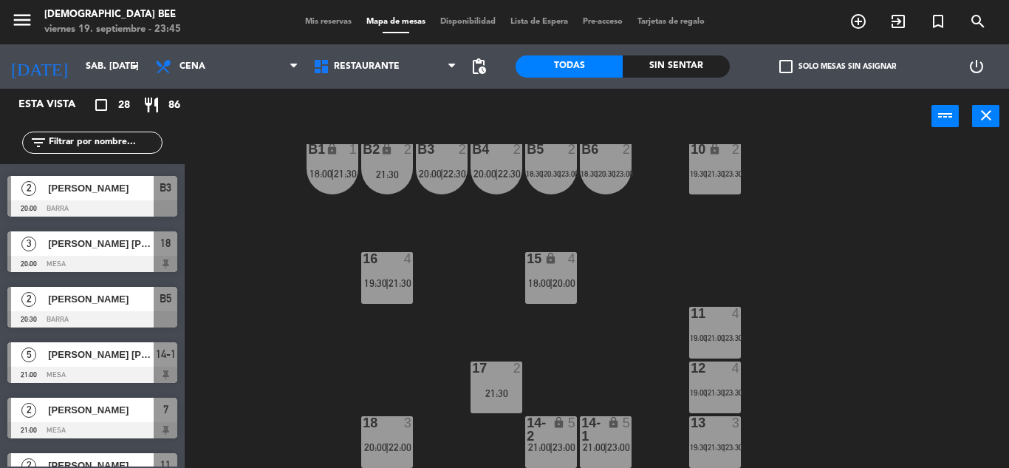
click at [701, 330] on div "11 4 19:00 | 21:00 | 23:30" at bounding box center [715, 333] width 52 height 52
click at [709, 321] on div "11 4" at bounding box center [715, 314] width 52 height 15
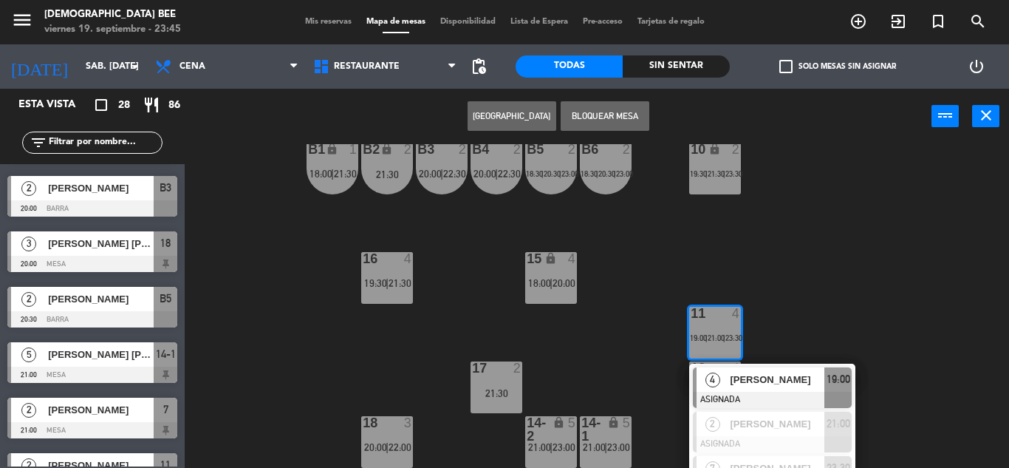
click at [740, 392] on div at bounding box center [772, 400] width 159 height 16
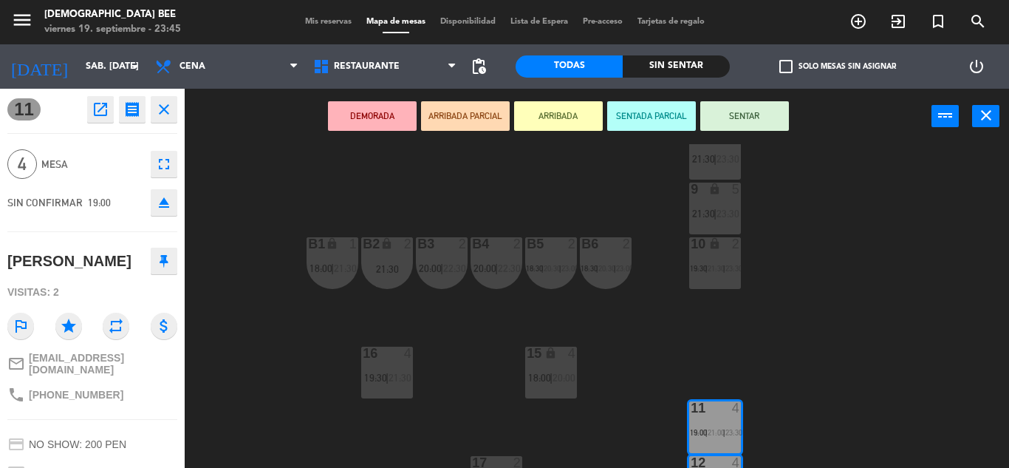
scroll to position [0, 0]
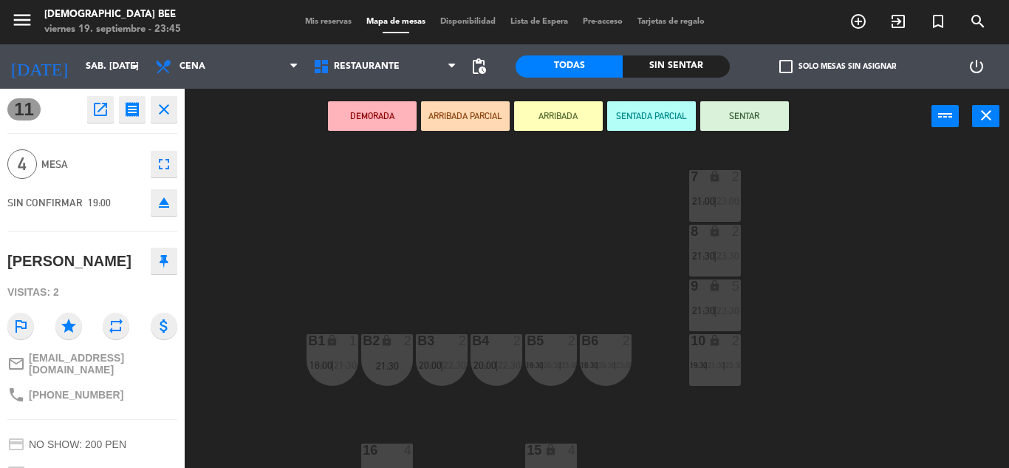
click at [706, 203] on span "21:00" at bounding box center [703, 201] width 23 height 12
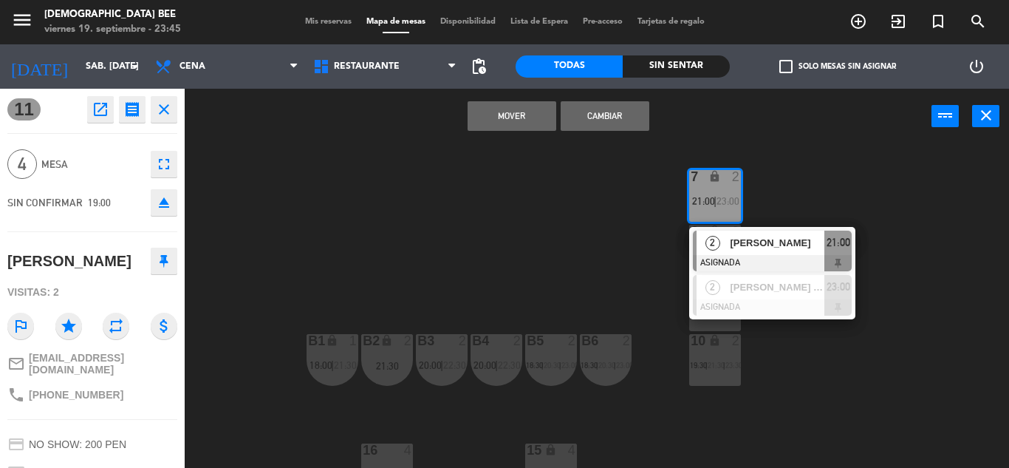
click at [596, 288] on div "7 lock 2 21:00 | 23:00 2 [PERSON_NAME] ASIGNADA 21:00 2 [PERSON_NAME] [PERSON_N…" at bounding box center [602, 306] width 814 height 324
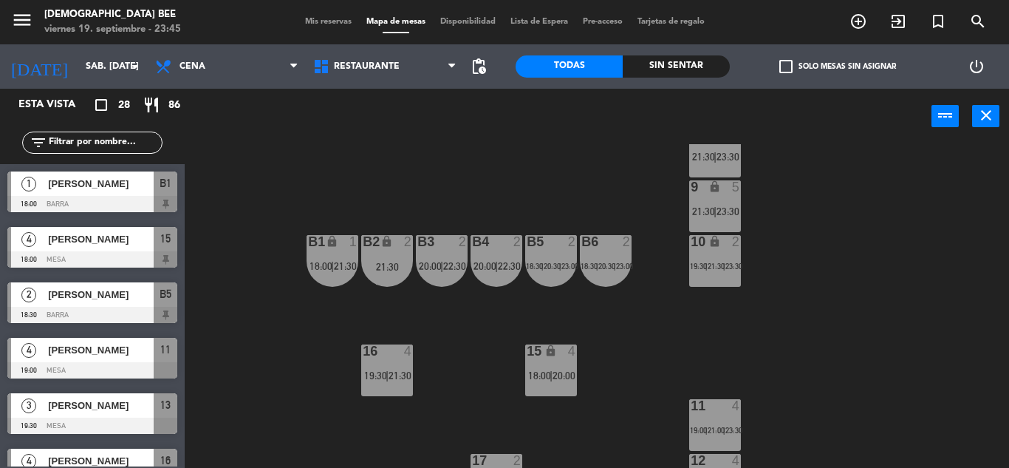
scroll to position [191, 0]
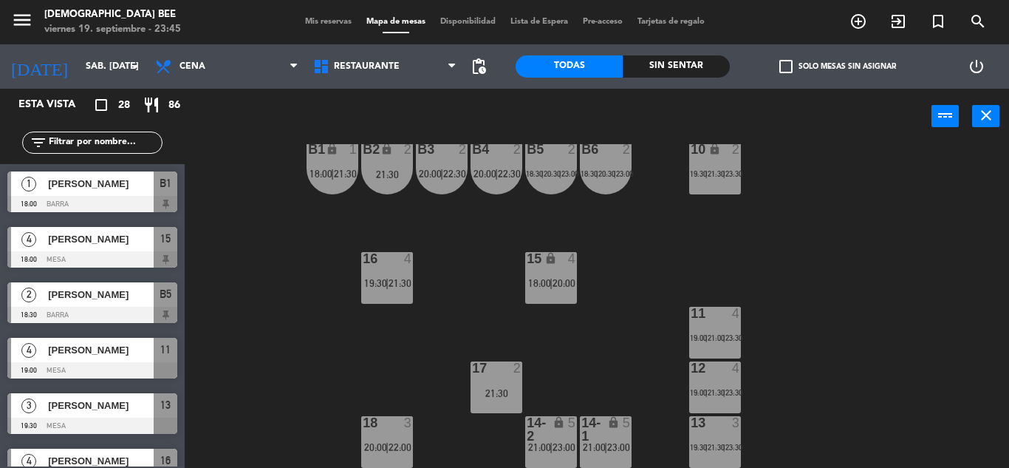
click at [715, 313] on div at bounding box center [715, 313] width 24 height 13
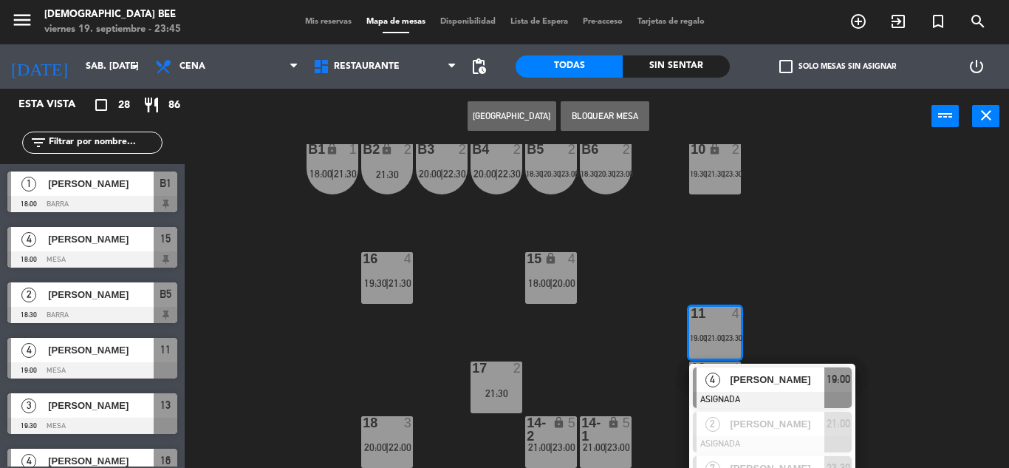
click at [738, 383] on span "[PERSON_NAME]" at bounding box center [777, 380] width 95 height 16
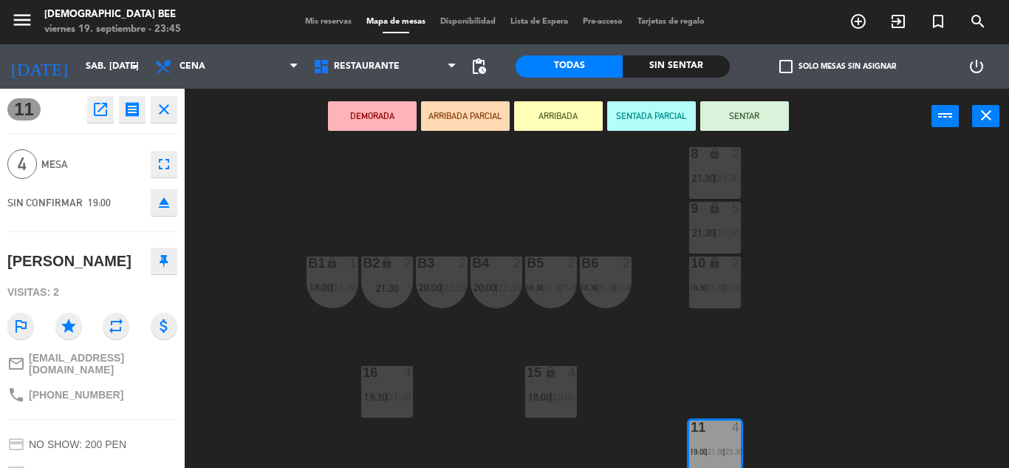
scroll to position [0, 0]
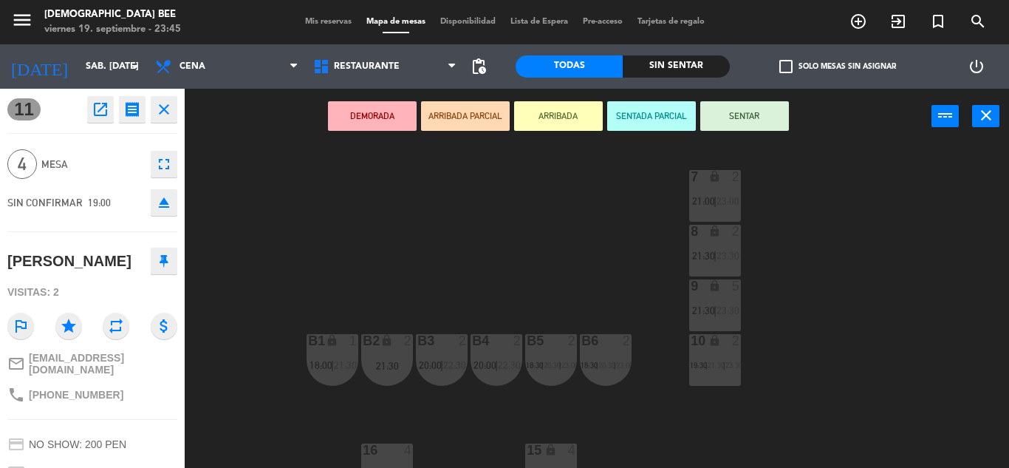
click at [719, 205] on span "23:00" at bounding box center [728, 201] width 23 height 12
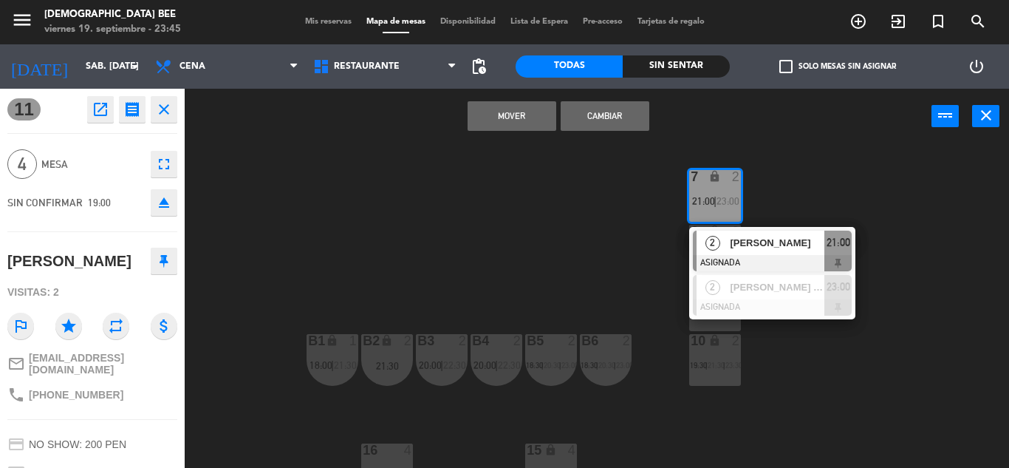
click at [791, 331] on div "7 lock 2 21:00 | 23:00 2 [PERSON_NAME] ASIGNADA 21:00 2 [PERSON_NAME] [PERSON_N…" at bounding box center [602, 306] width 814 height 324
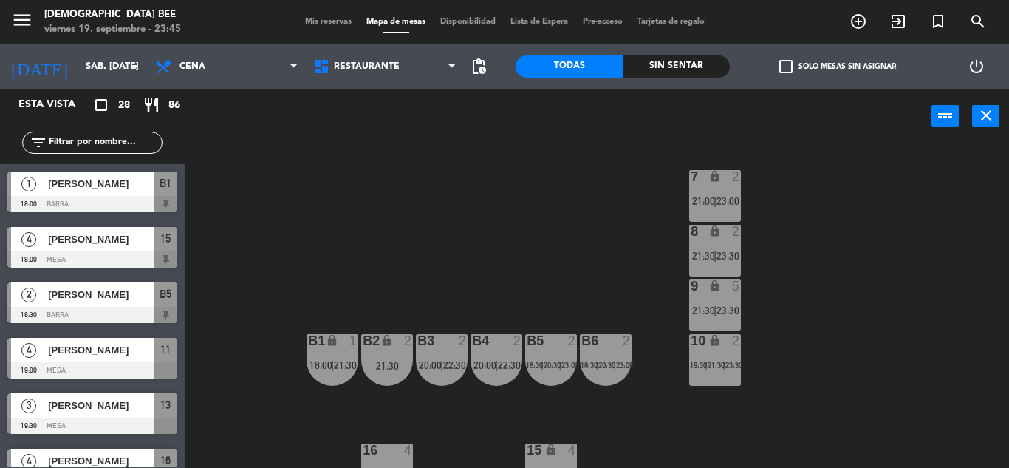
click at [720, 253] on span "23:30" at bounding box center [728, 256] width 23 height 12
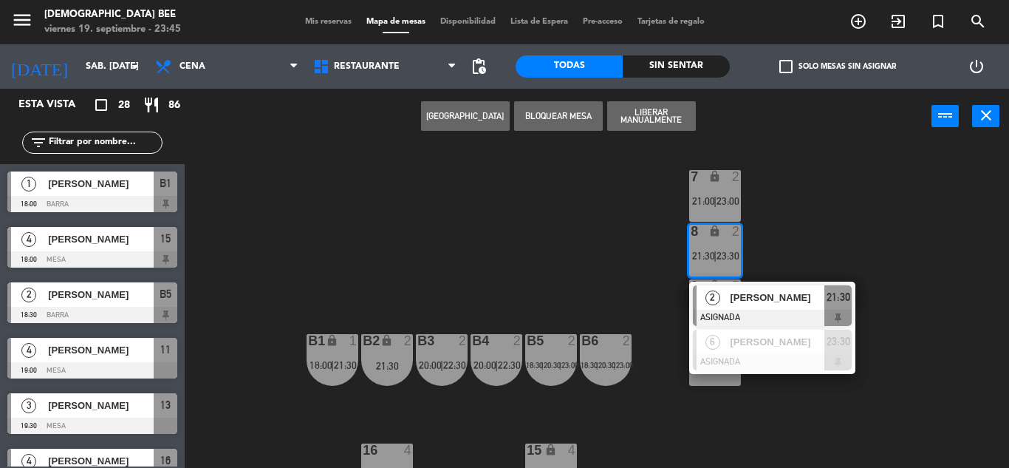
click at [718, 189] on div "7 lock 2 21:00 | 23:00" at bounding box center [715, 196] width 52 height 52
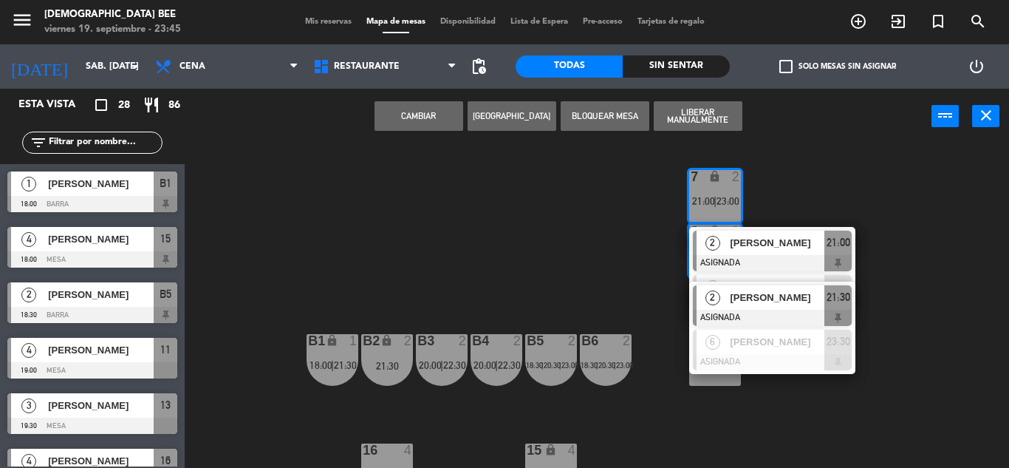
click at [556, 236] on div "7 lock 2 21:00 | 23:00 2 [PERSON_NAME] ASIGNADA 21:00 2 [PERSON_NAME] [PERSON_N…" at bounding box center [602, 306] width 814 height 324
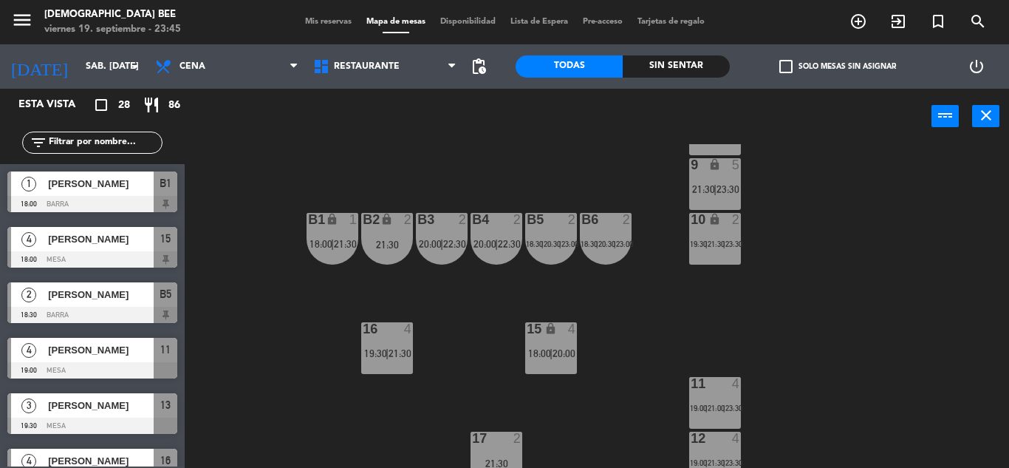
scroll to position [191, 0]
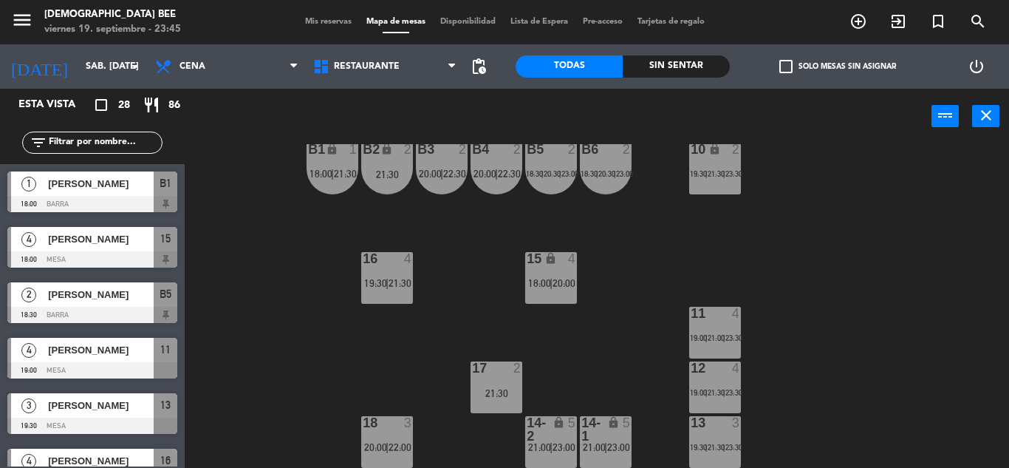
click at [710, 327] on div "11 4 19:00 | 21:00 | 23:30" at bounding box center [715, 333] width 52 height 52
drag, startPoint x: 732, startPoint y: 381, endPoint x: 733, endPoint y: 395, distance: 14.1
click at [731, 381] on div "12 4 19:00 | 21:30 | 23:30" at bounding box center [715, 387] width 52 height 52
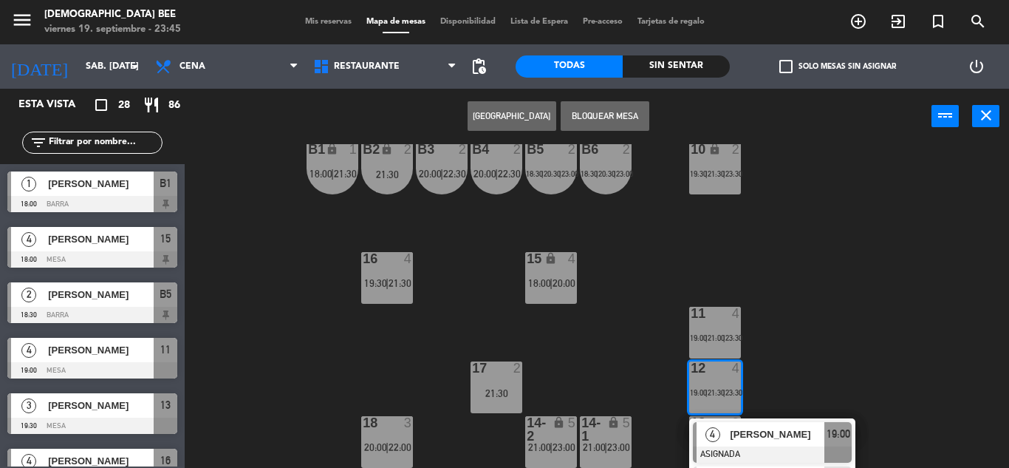
click at [746, 437] on span "[PERSON_NAME]" at bounding box center [777, 434] width 95 height 16
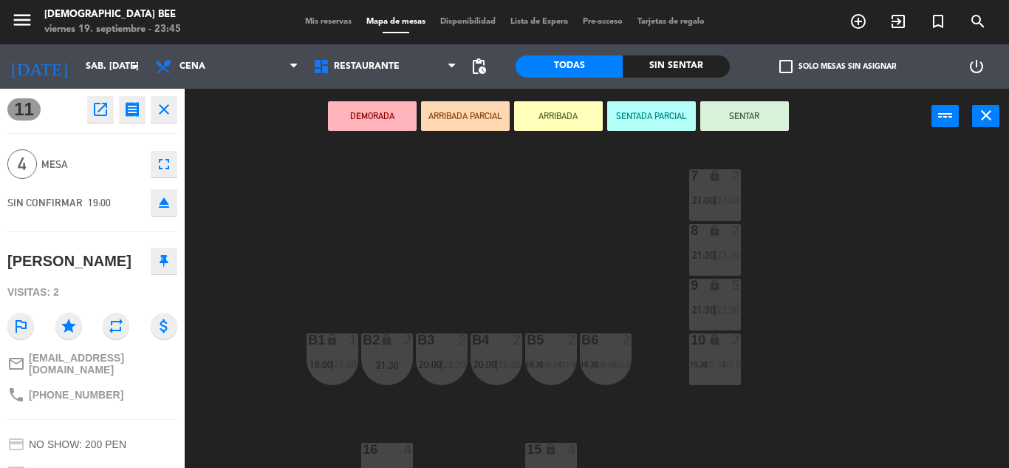
scroll to position [0, 0]
click at [718, 251] on div "23:30" at bounding box center [727, 256] width 21 height 10
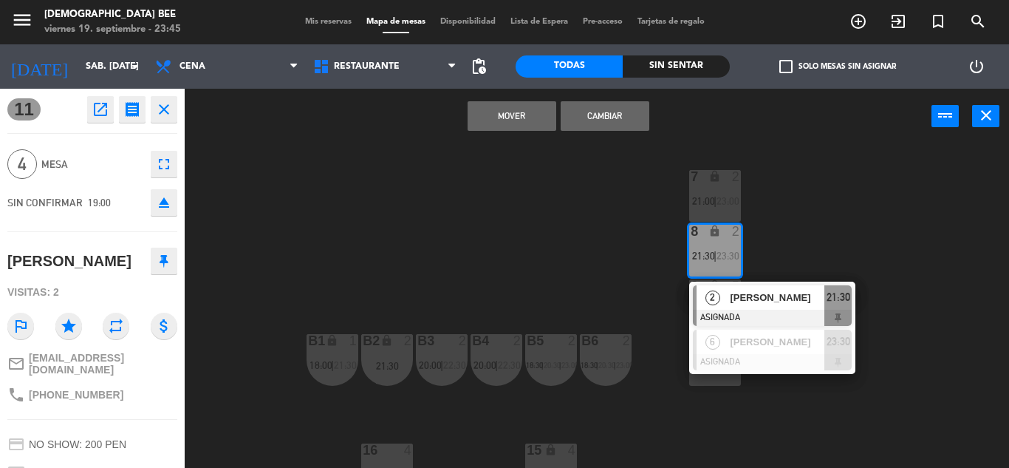
click at [525, 120] on button "Mover" at bounding box center [512, 116] width 89 height 30
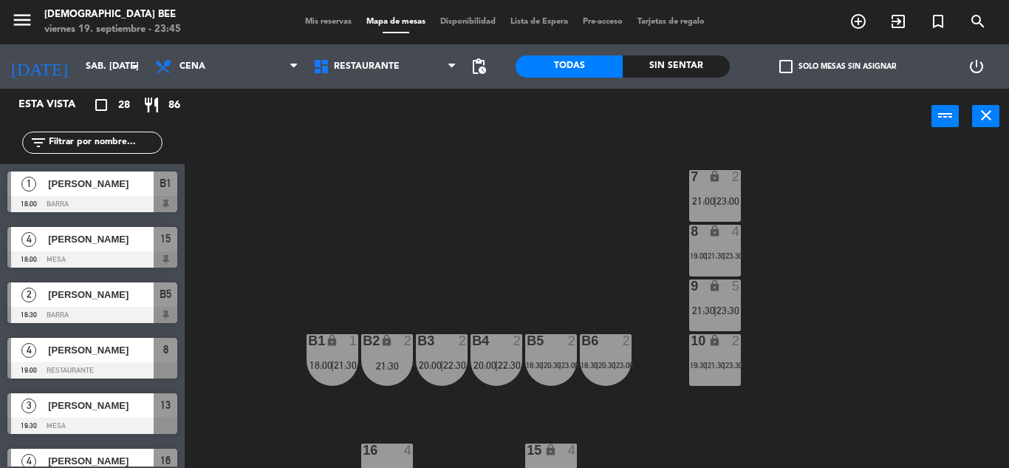
click at [632, 208] on div "7 lock 2 21:00 | 23:00 8 lock 4 19:00 | 21:30 | 23:30 9 lock 5 21:30 | 23:30 B1…" at bounding box center [602, 306] width 814 height 324
click at [712, 268] on div "8 lock 4 19:00 | 21:30 | 23:30" at bounding box center [715, 251] width 52 height 52
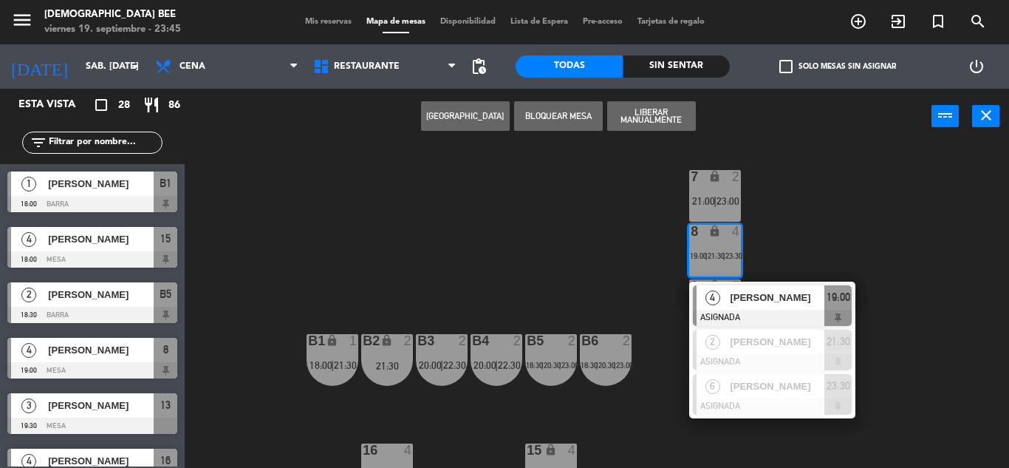
click at [738, 299] on span "[PERSON_NAME]" at bounding box center [777, 298] width 95 height 16
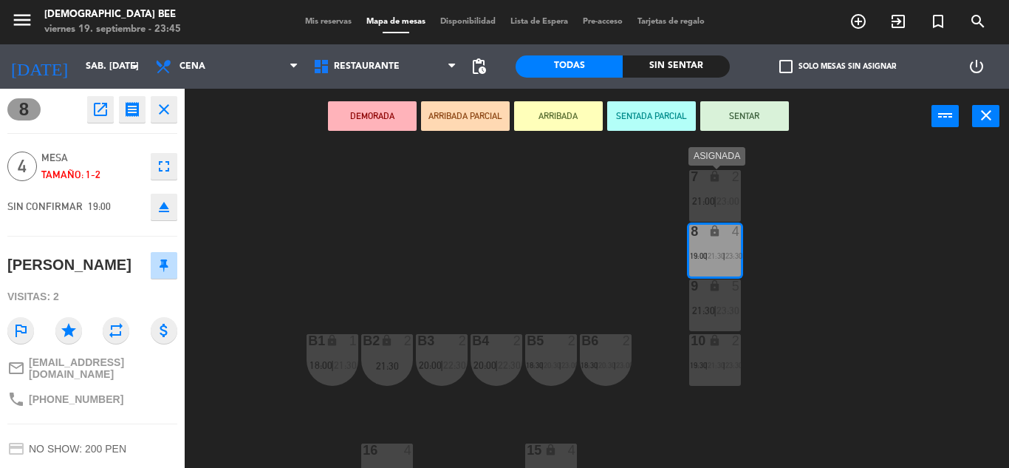
click at [722, 205] on span "23:00" at bounding box center [728, 201] width 23 height 12
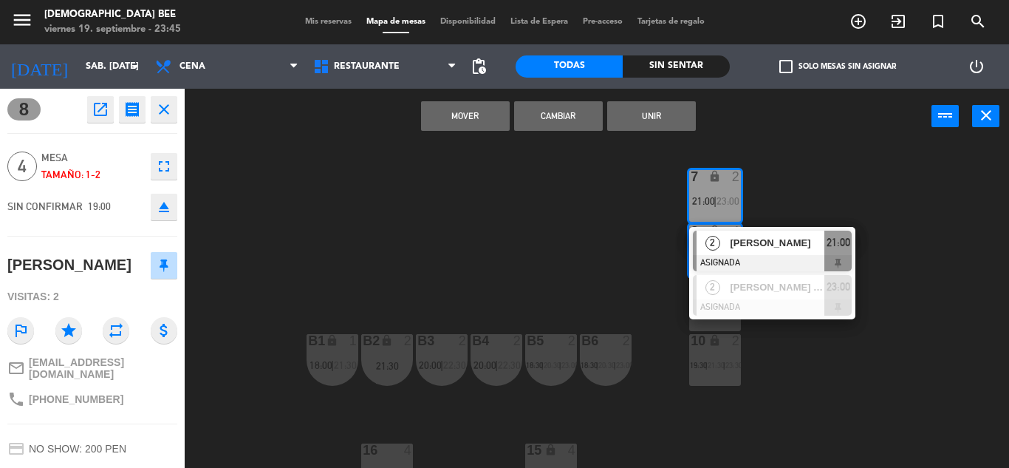
click at [640, 119] on button "Unir" at bounding box center [651, 116] width 89 height 30
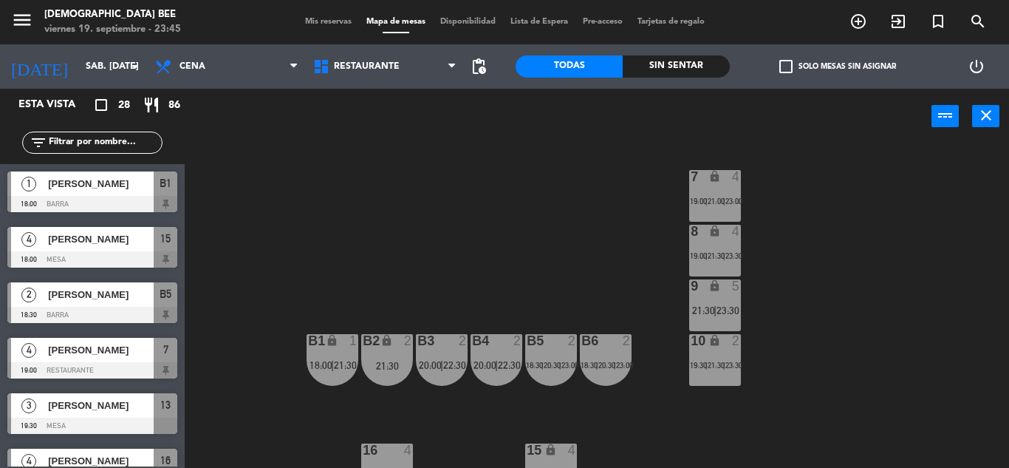
click at [848, 225] on div "7 lock 4 19:00 | 21:00 | 23:00 8 lock 4 19:00 | 21:30 | 23:30 9 lock 5 21:30 | …" at bounding box center [602, 306] width 814 height 324
click at [713, 195] on div "7 lock 4 19:00 | 21:00 | 23:00" at bounding box center [715, 196] width 52 height 52
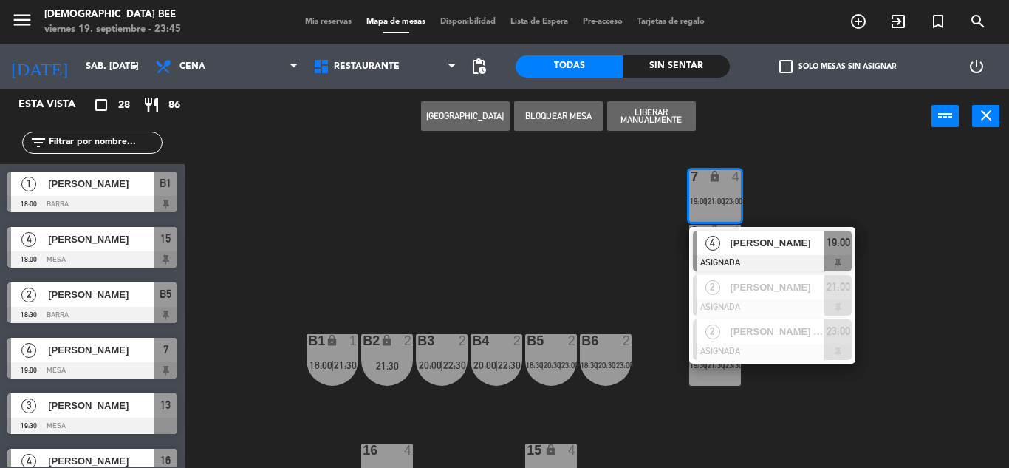
click at [797, 426] on div "7 lock 4 19:00 | 21:00 | 23:00 4 [PERSON_NAME] ASIGNADA 19:00 2 [PERSON_NAME] A…" at bounding box center [602, 306] width 814 height 324
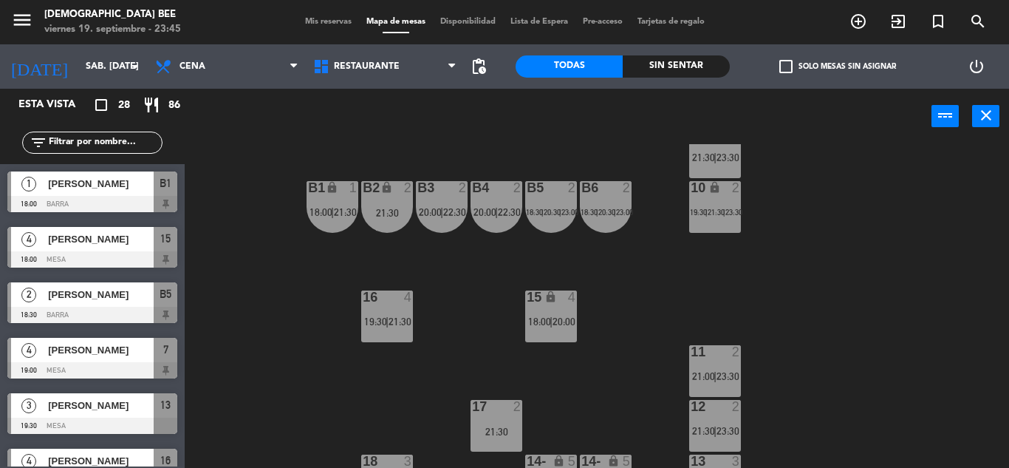
scroll to position [191, 0]
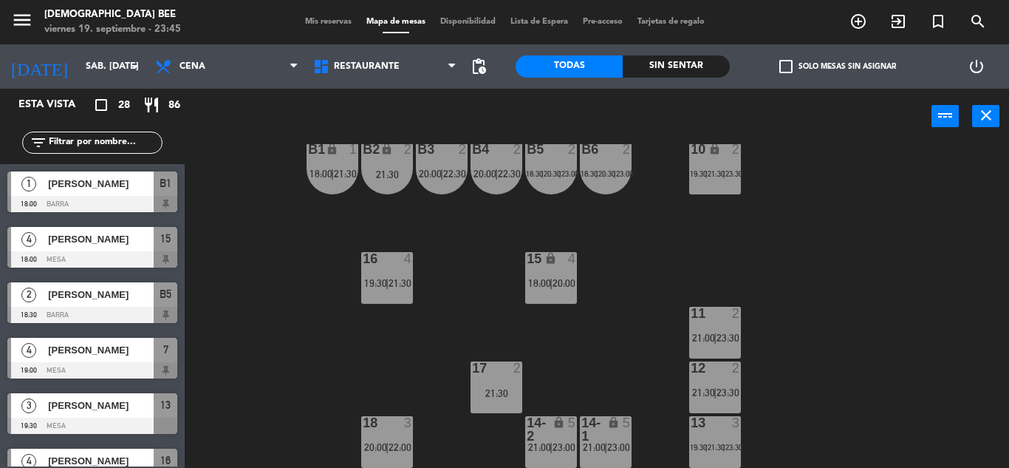
click at [706, 339] on span "21:00" at bounding box center [703, 338] width 23 height 12
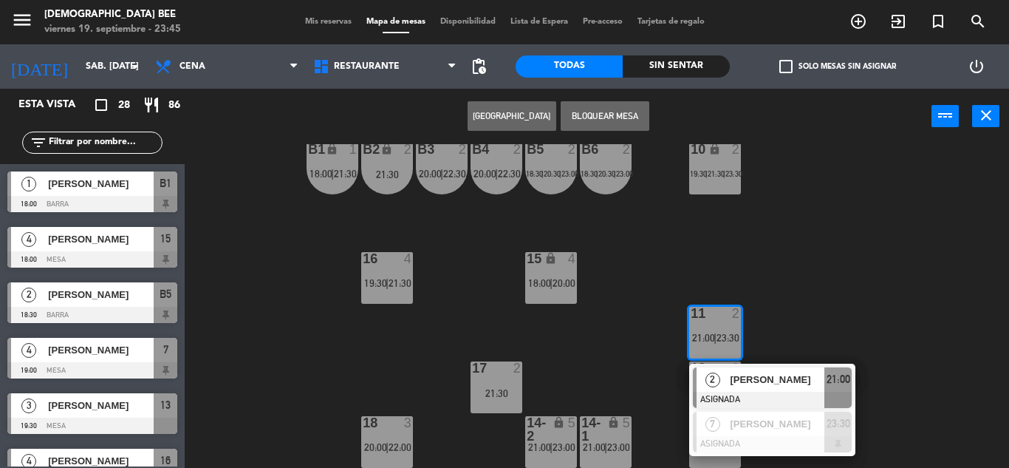
click at [865, 175] on div "7 lock 4 19:00 | 21:00 | 23:00 8 lock 4 19:00 | 21:30 | 23:30 9 lock 5 21:30 | …" at bounding box center [602, 306] width 814 height 324
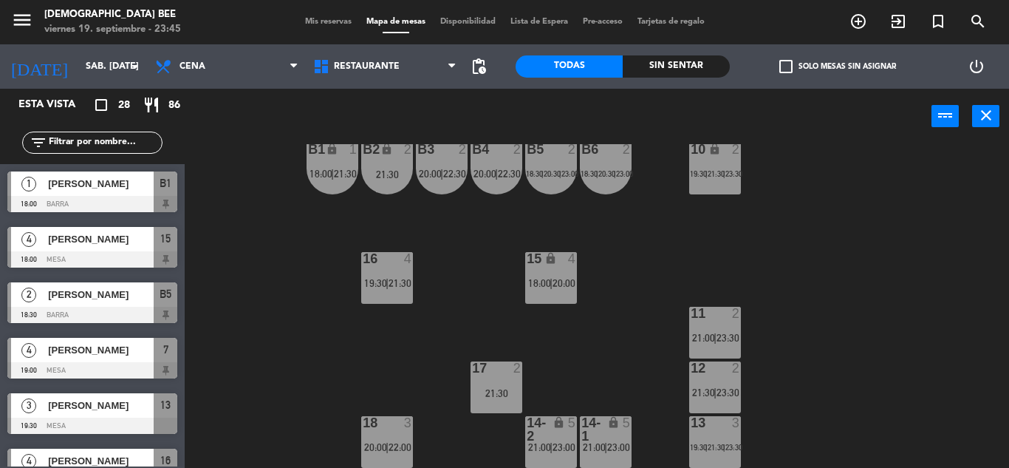
click at [717, 401] on div "12 2 21:30 | 23:30" at bounding box center [715, 387] width 52 height 52
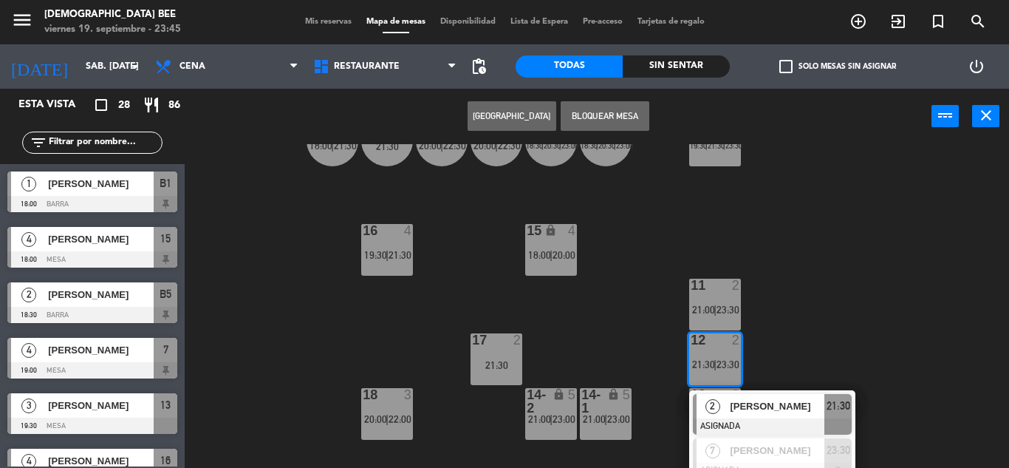
scroll to position [234, 0]
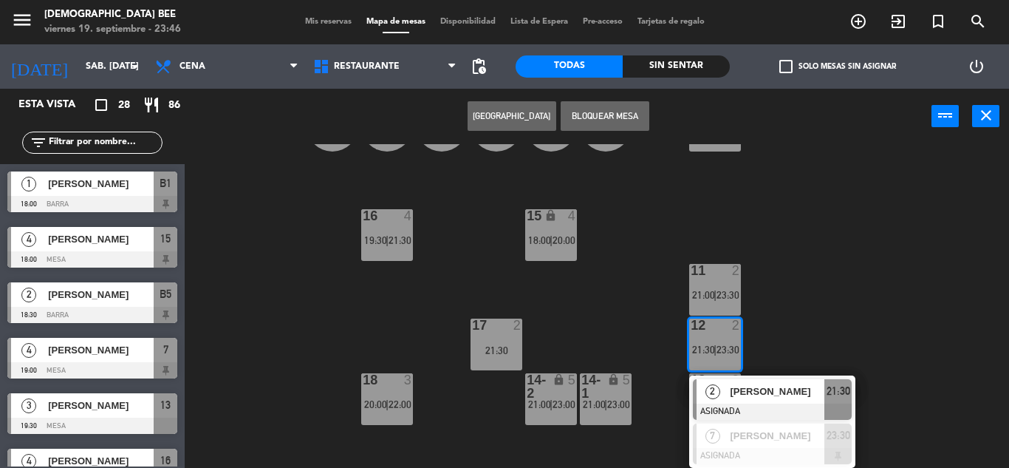
click at [848, 282] on div "7 lock 4 19:00 | 21:00 | 23:00 8 lock 4 19:00 | 21:30 | 23:30 9 lock 5 21:30 | …" at bounding box center [602, 306] width 814 height 324
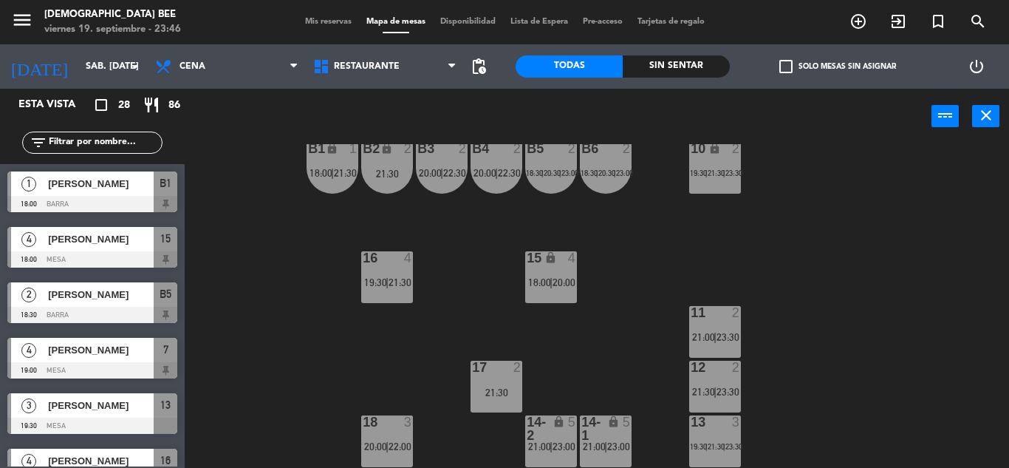
scroll to position [191, 0]
click at [708, 434] on div "13 3 19:30 | 21:30 | 23:30" at bounding box center [715, 442] width 52 height 52
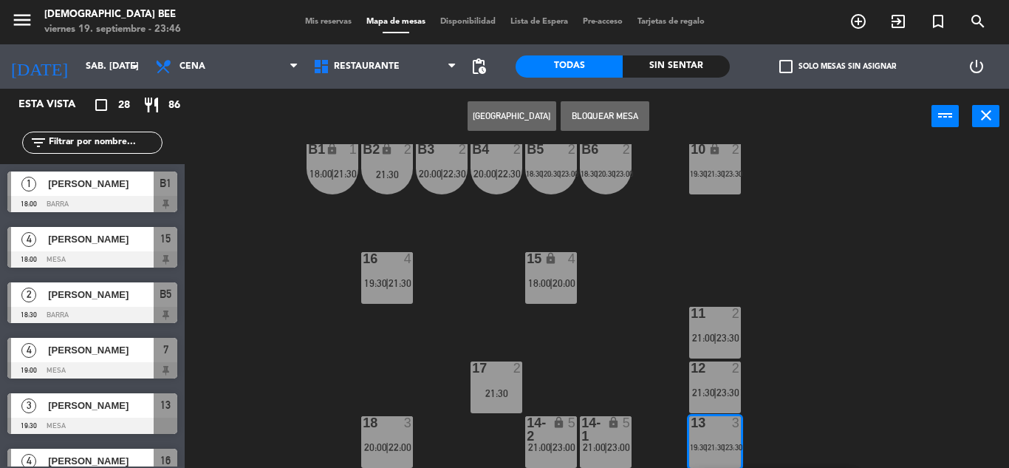
scroll to position [333, 0]
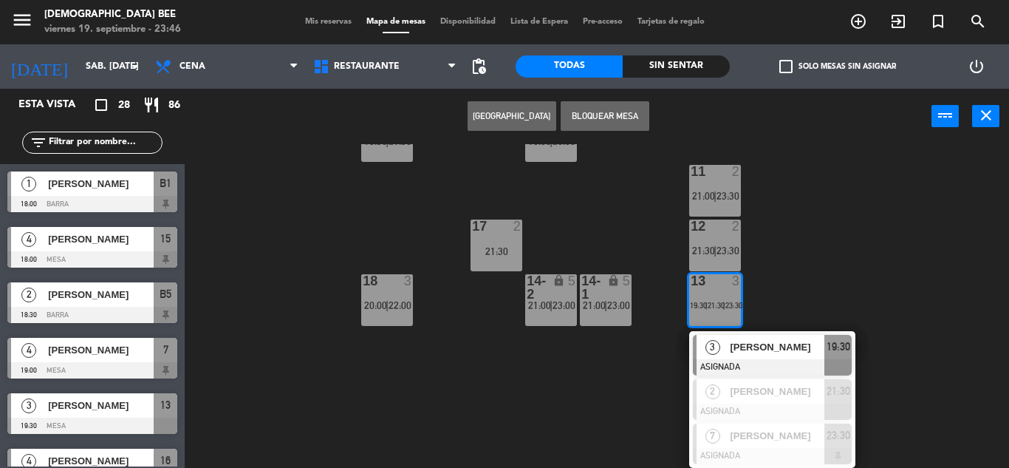
drag, startPoint x: 754, startPoint y: 408, endPoint x: 758, endPoint y: 396, distance: 12.6
click at [754, 407] on div "2 [PERSON_NAME] ASIGNADA 21:30" at bounding box center [772, 399] width 188 height 48
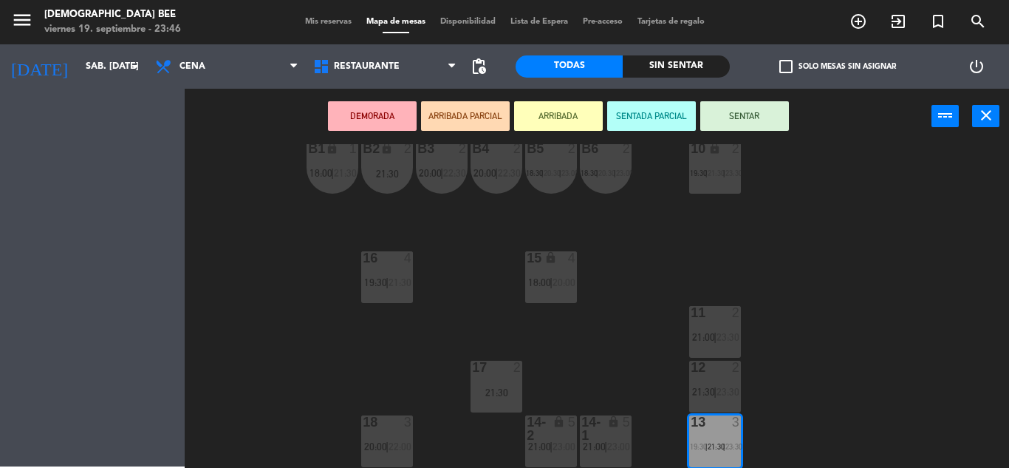
scroll to position [192, 0]
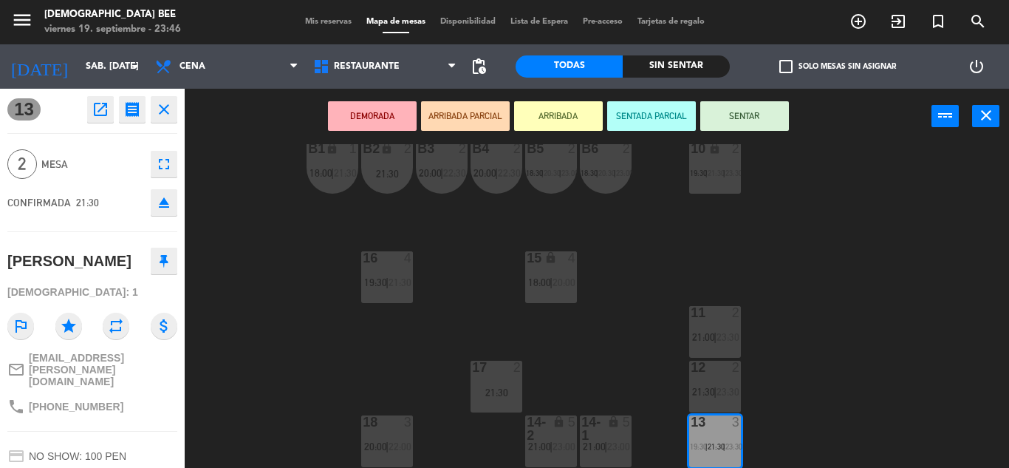
click at [833, 267] on div "7 lock 4 19:00 | 21:00 | 23:00 8 lock 4 19:00 | 21:30 | 23:30 9 lock 5 21:30 | …" at bounding box center [602, 306] width 814 height 324
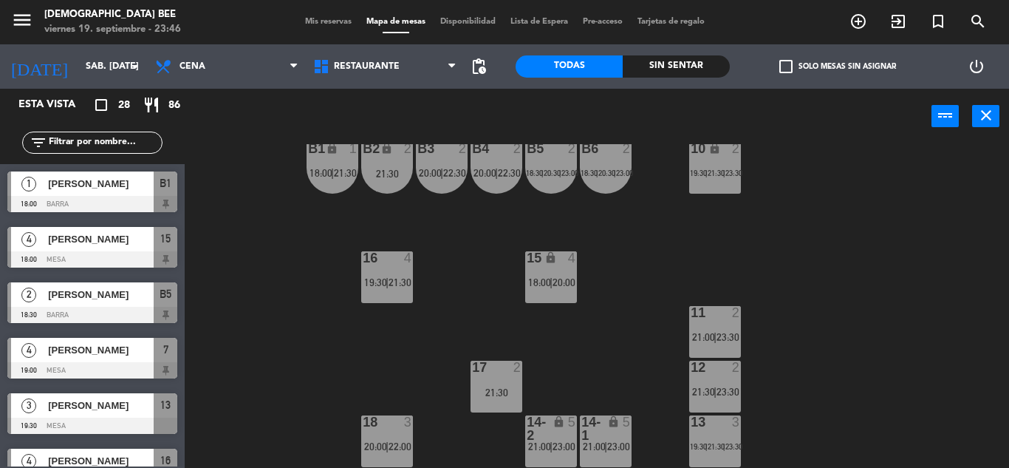
click at [720, 396] on span "23:30" at bounding box center [728, 392] width 23 height 12
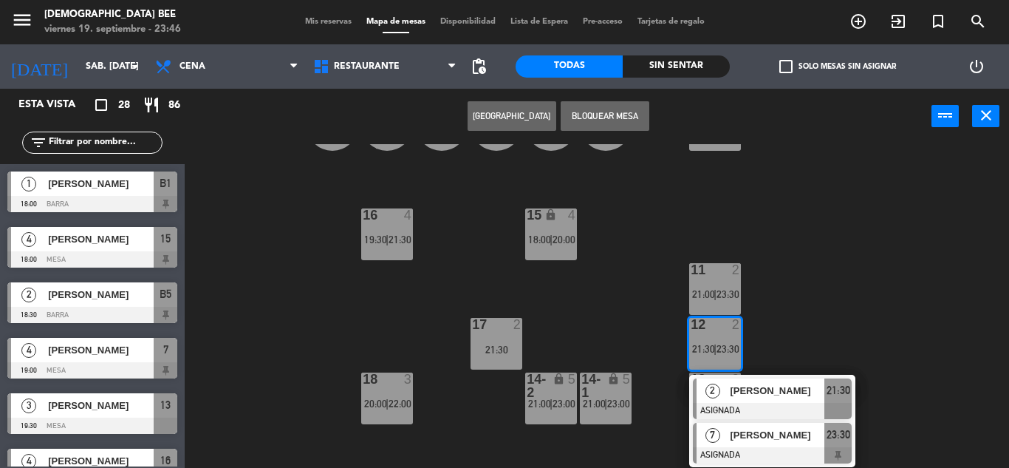
scroll to position [234, 0]
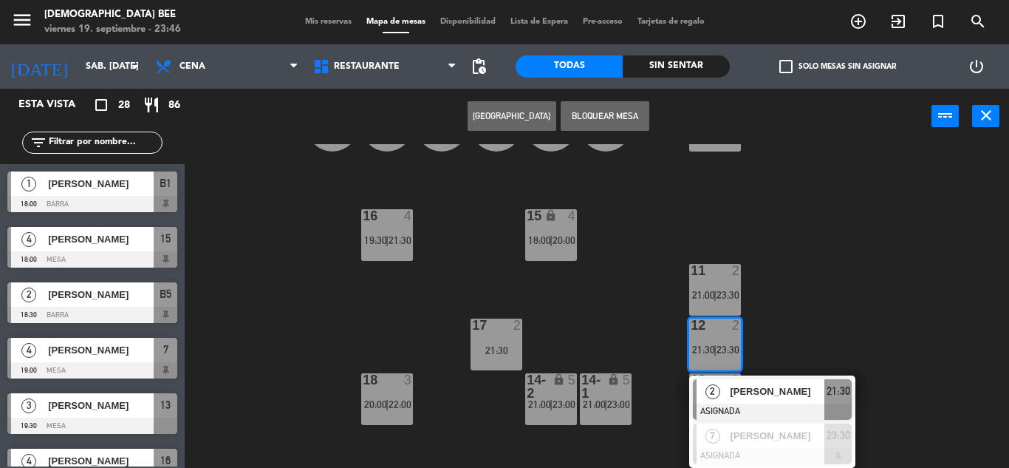
click at [621, 349] on div "7 lock 4 19:00 | 21:00 | 23:00 8 lock 4 19:00 | 21:30 | 23:30 9 lock 5 21:30 | …" at bounding box center [602, 306] width 814 height 324
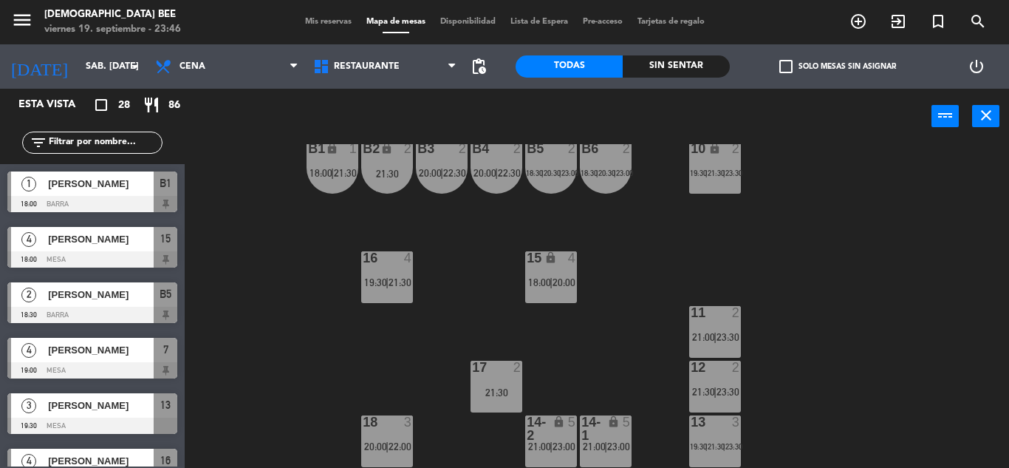
scroll to position [192, 0]
click at [562, 284] on span "20:00" at bounding box center [564, 282] width 23 height 12
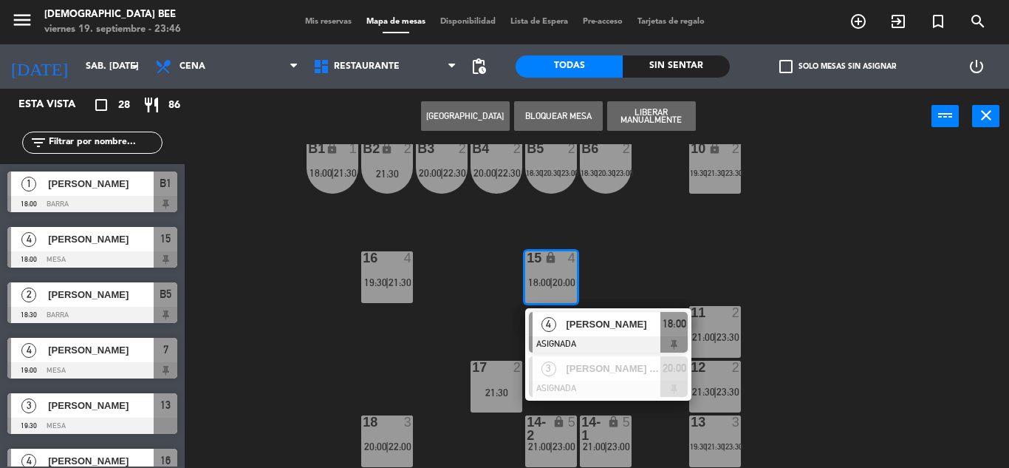
click at [703, 389] on span "21:30" at bounding box center [703, 392] width 23 height 12
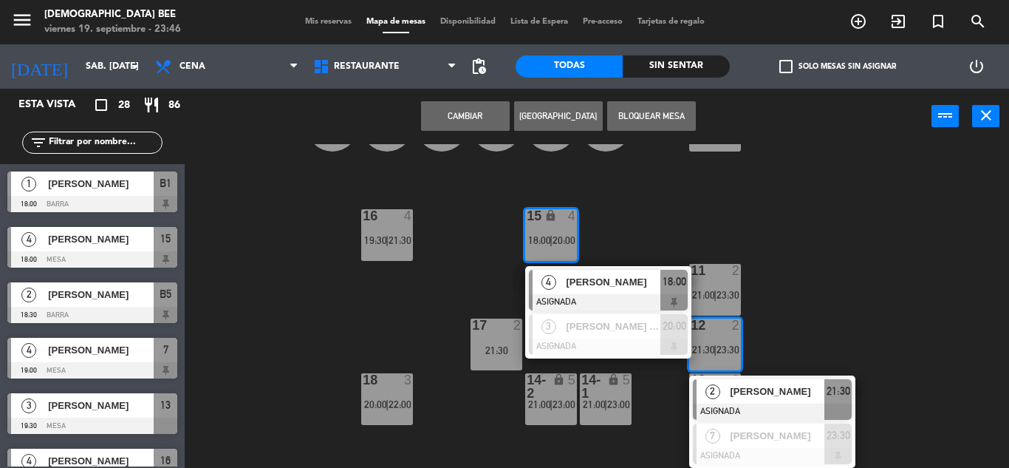
click at [906, 249] on div "7 lock 4 19:00 | 21:00 | 23:00 8 lock 4 19:00 | 21:30 | 23:30 9 lock 5 21:30 | …" at bounding box center [602, 306] width 814 height 324
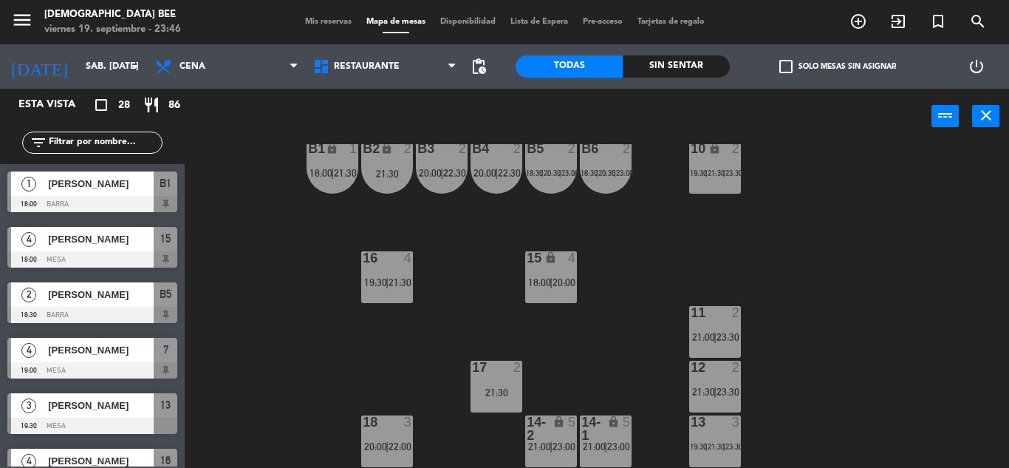
click at [546, 290] on div "15 lock 4 18:00 | 20:00" at bounding box center [551, 277] width 52 height 52
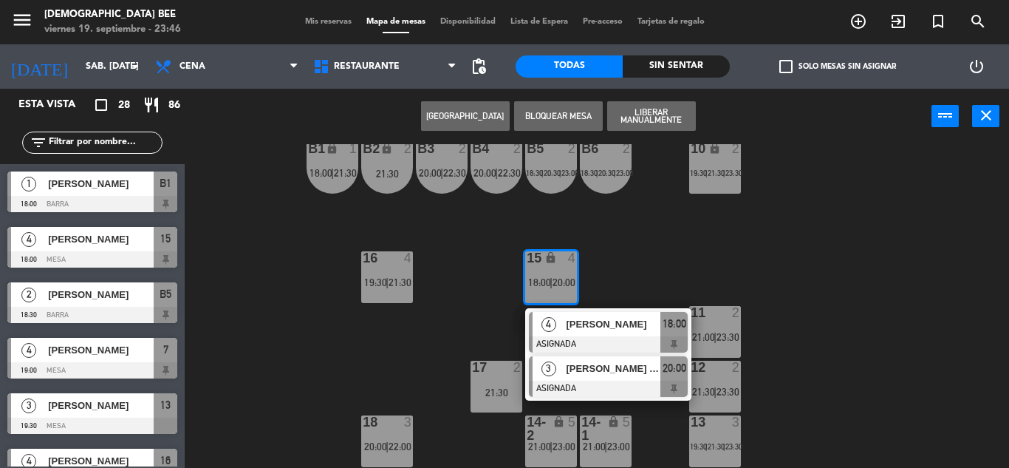
click at [618, 384] on div at bounding box center [608, 389] width 159 height 16
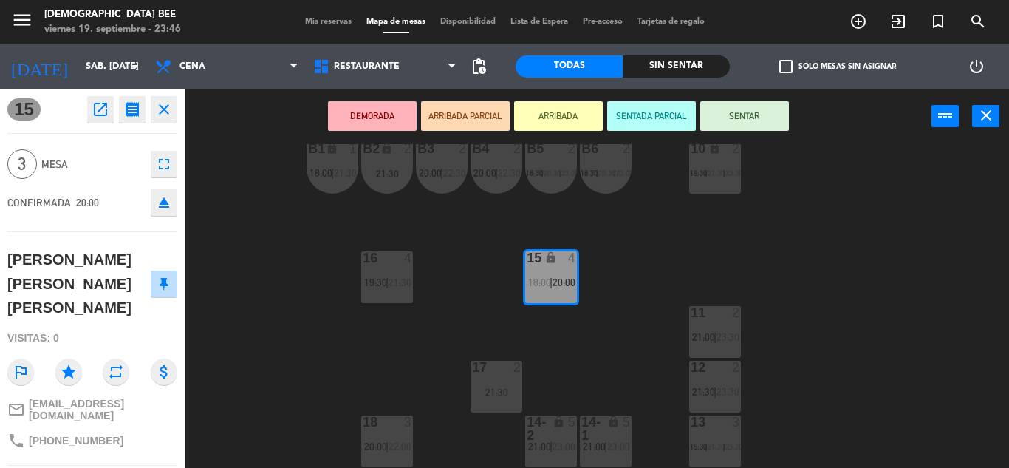
click at [941, 241] on div "7 lock 4 19:00 | 21:00 | 23:00 8 lock 4 19:00 | 21:30 | 23:30 9 lock 5 21:30 | …" at bounding box center [602, 306] width 814 height 324
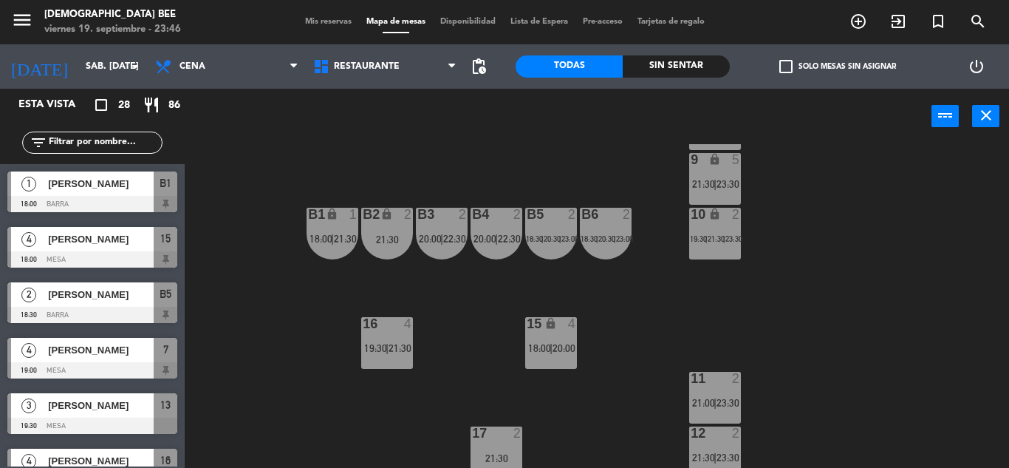
scroll to position [0, 0]
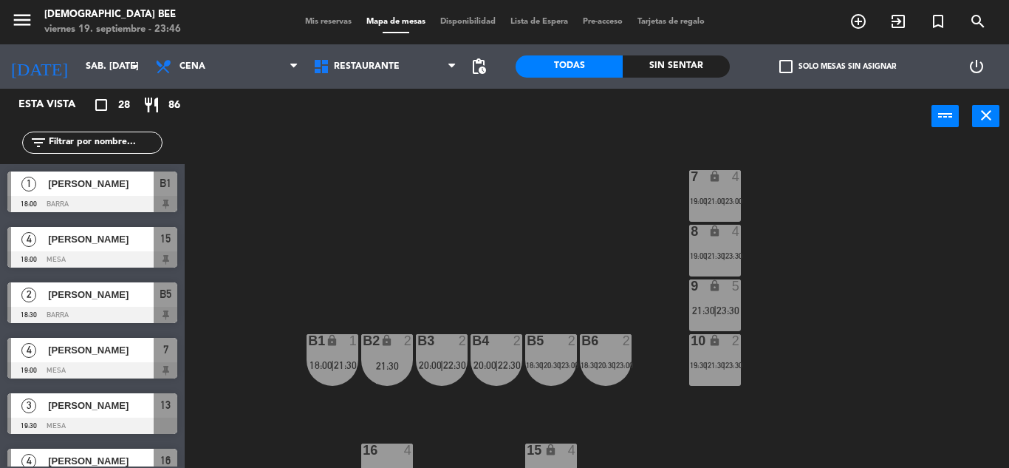
click at [724, 359] on div "10 lock 2 19:30 | 21:30 | 23:30" at bounding box center [715, 360] width 52 height 52
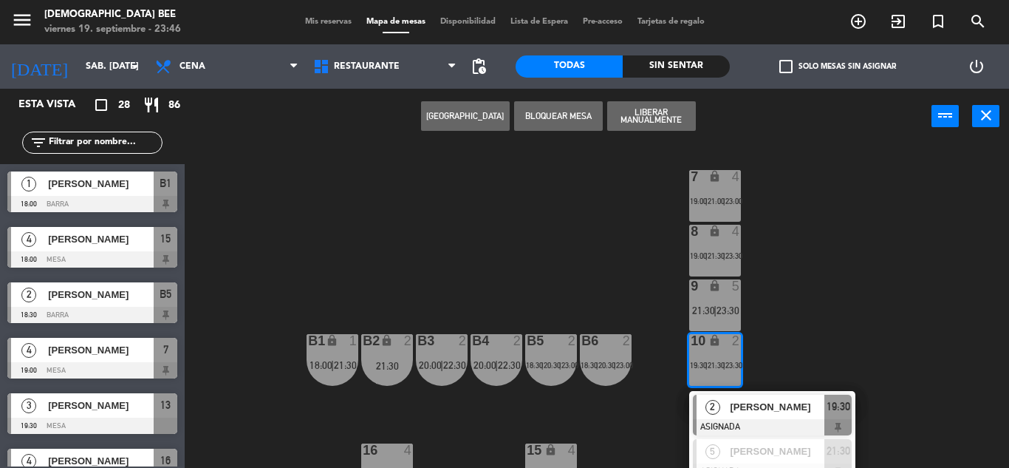
drag, startPoint x: 800, startPoint y: 303, endPoint x: 738, endPoint y: 306, distance: 61.4
click at [800, 302] on div "7 lock 4 19:00 | 21:00 | 23:00 8 lock 4 19:00 | 21:30 | 23:30 9 lock 5 21:30 | …" at bounding box center [602, 306] width 814 height 324
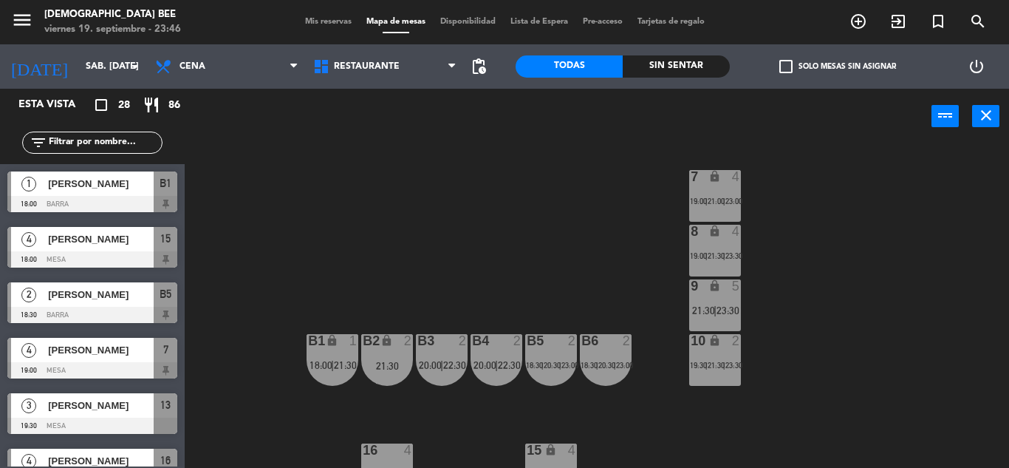
click at [709, 291] on icon "lock" at bounding box center [715, 285] width 13 height 13
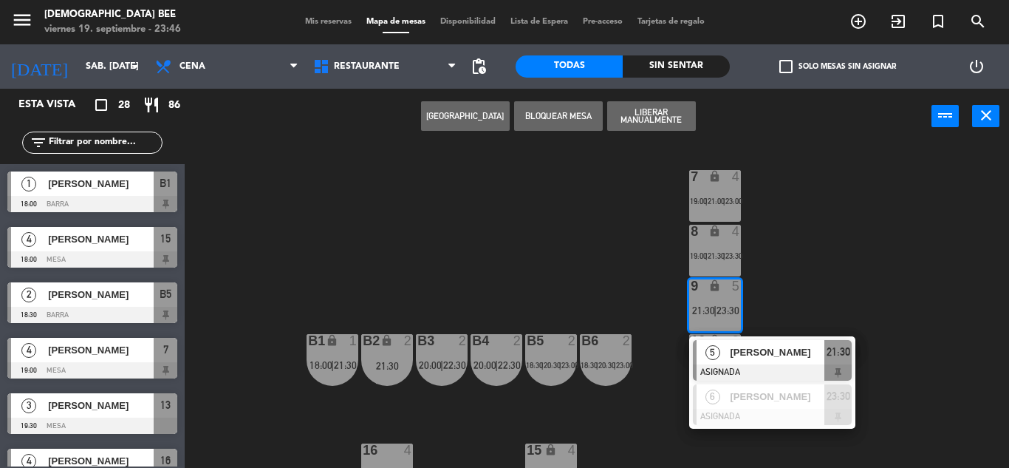
click at [790, 359] on span "[PERSON_NAME]" at bounding box center [777, 352] width 95 height 16
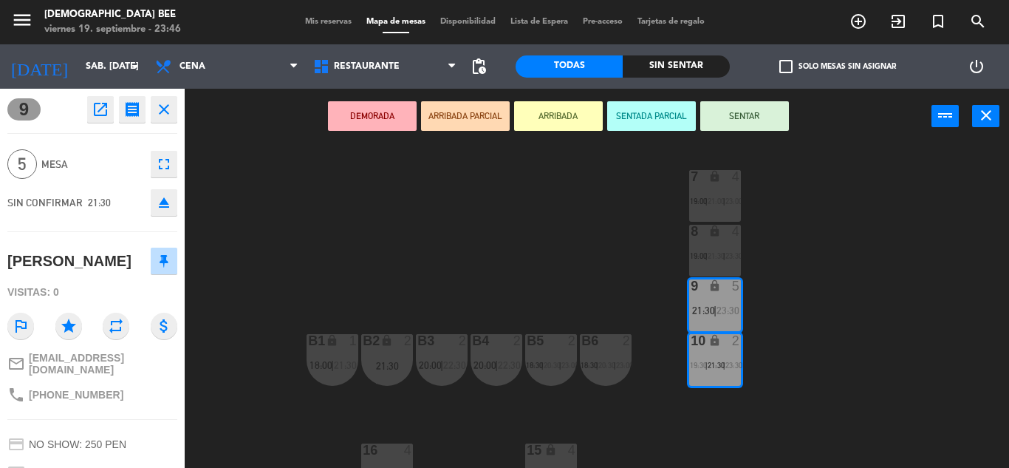
click at [812, 326] on div "7 lock 4 19:00 | 21:00 | 23:00 8 lock 4 19:00 | 21:30 | 23:30 9 lock 5 21:30 | …" at bounding box center [602, 306] width 814 height 324
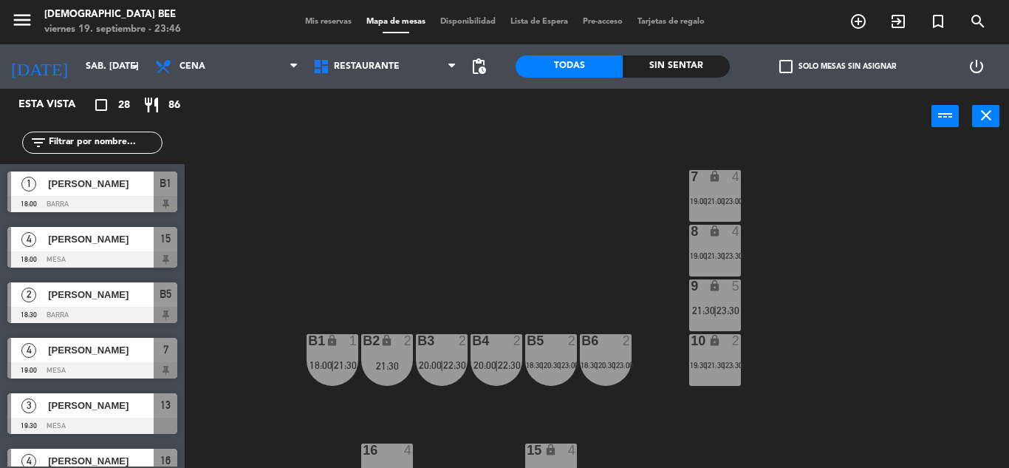
click at [726, 361] on span "|" at bounding box center [724, 365] width 2 height 9
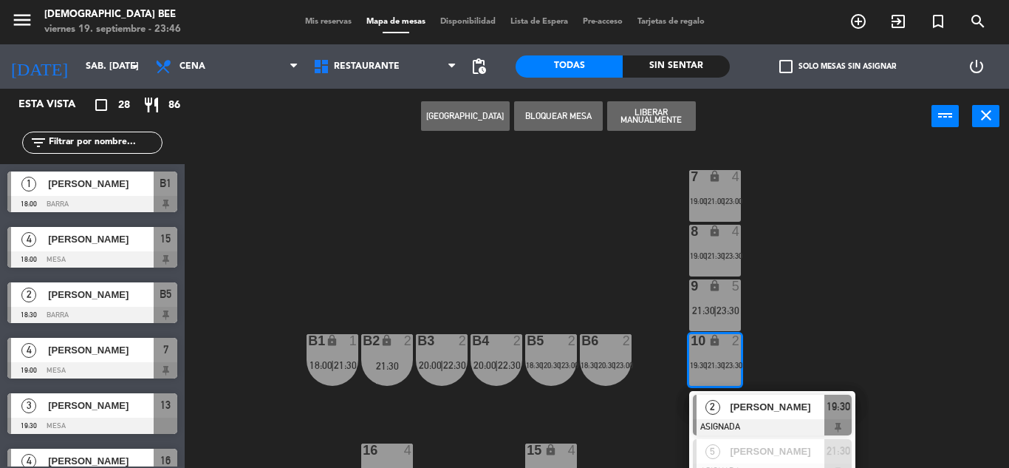
click at [842, 314] on div "7 lock 4 19:00 | 21:00 | 23:00 8 lock 4 19:00 | 21:30 | 23:30 9 lock 5 21:30 | …" at bounding box center [602, 306] width 814 height 324
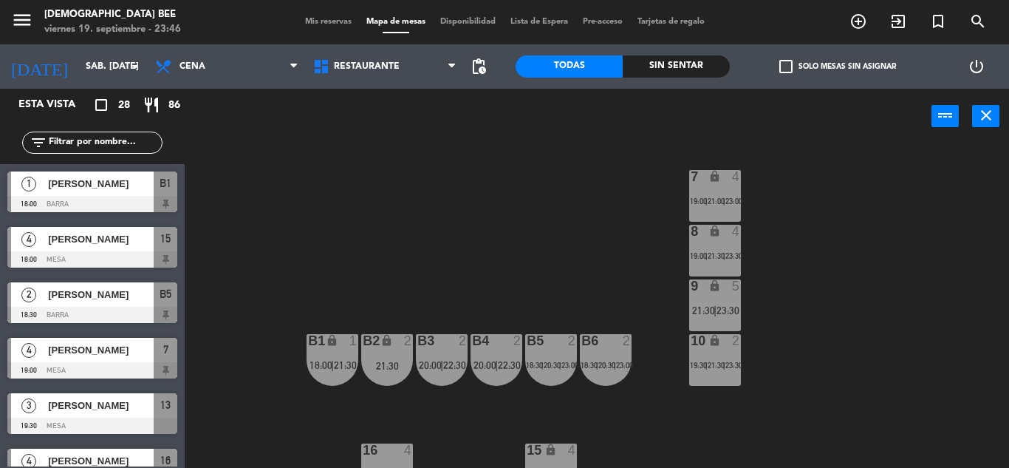
click at [727, 240] on div "8 lock 4 19:00 | 21:30 | 23:30" at bounding box center [715, 251] width 52 height 52
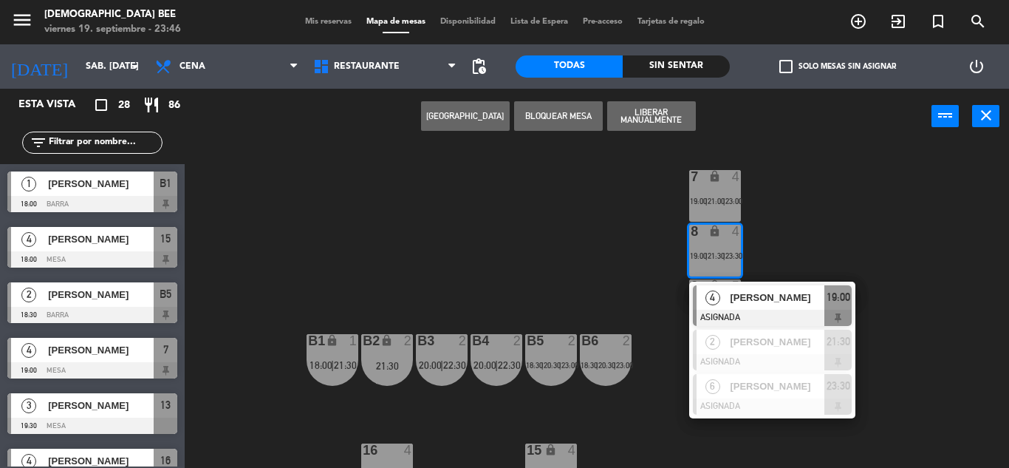
click at [611, 249] on div "7 lock 4 19:00 | 21:00 | 23:00 8 lock 4 19:00 | 21:30 | 23:30 4 [PERSON_NAME] A…" at bounding box center [602, 306] width 814 height 324
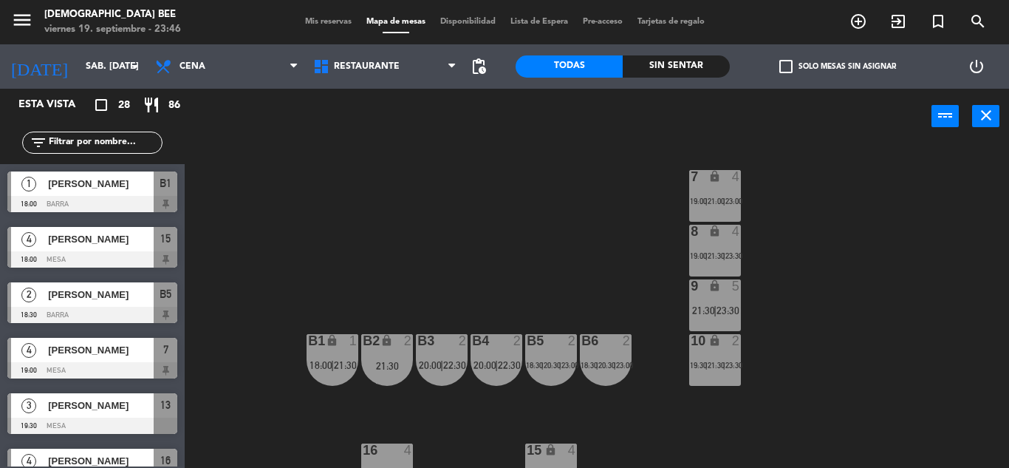
click at [602, 372] on div "B6 2 18:30 | 20:30 | 23:00" at bounding box center [606, 360] width 52 height 52
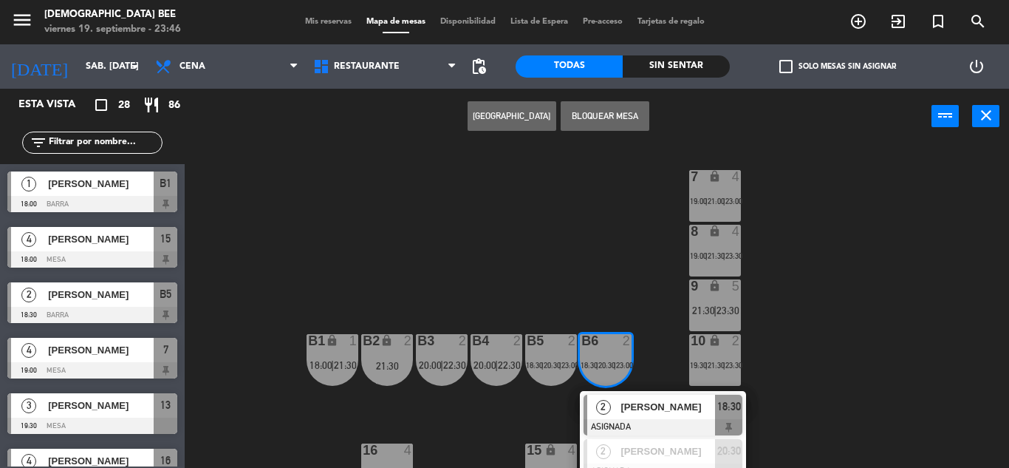
click at [563, 210] on div "7 lock 4 19:00 | 21:00 | 23:00 8 lock 4 19:00 | 21:30 | 23:30 9 lock 5 21:30 | …" at bounding box center [602, 306] width 814 height 324
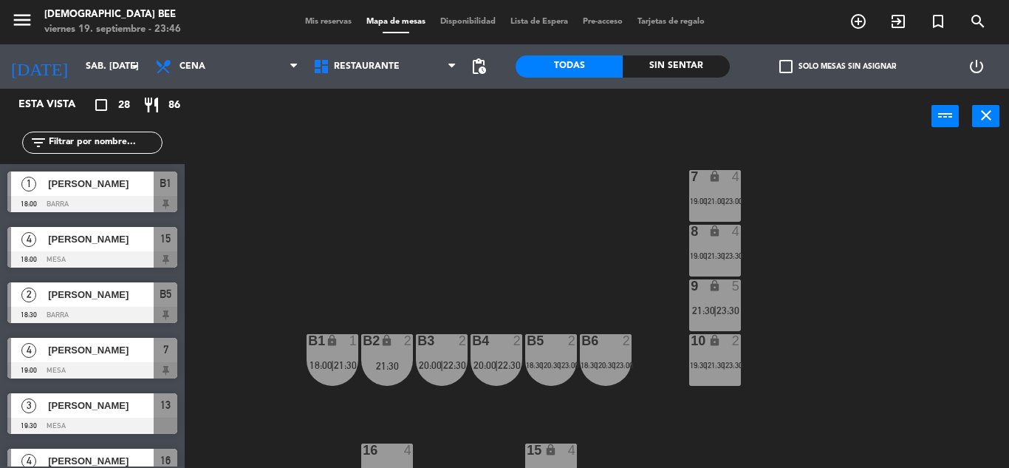
click at [460, 353] on div "B3 2 20:00 | 22:30" at bounding box center [442, 360] width 52 height 52
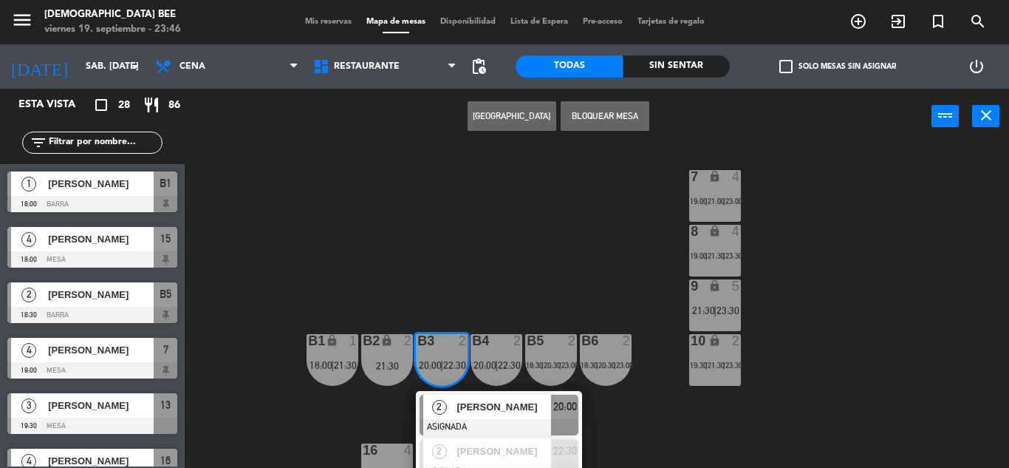
click at [515, 259] on div "7 lock 4 19:00 | 21:00 | 23:00 8 lock 4 19:00 | 21:30 | 23:30 9 lock 5 21:30 | …" at bounding box center [602, 306] width 814 height 324
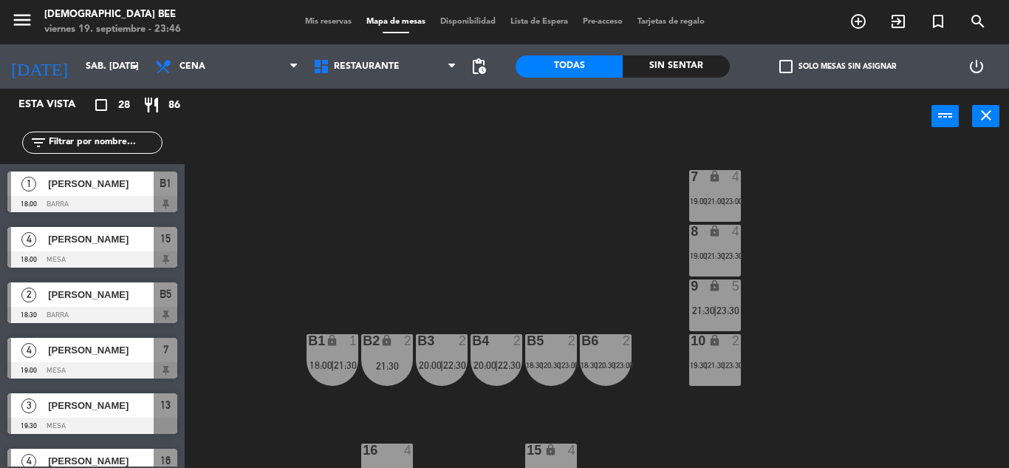
click at [490, 390] on div "7 lock 4 19:00 | 21:00 | 23:00 8 lock 4 19:00 | 21:30 | 23:30 9 lock 5 21:30 | …" at bounding box center [602, 306] width 814 height 324
click at [494, 370] on div "B4 2 20:00 | 22:30" at bounding box center [497, 360] width 52 height 52
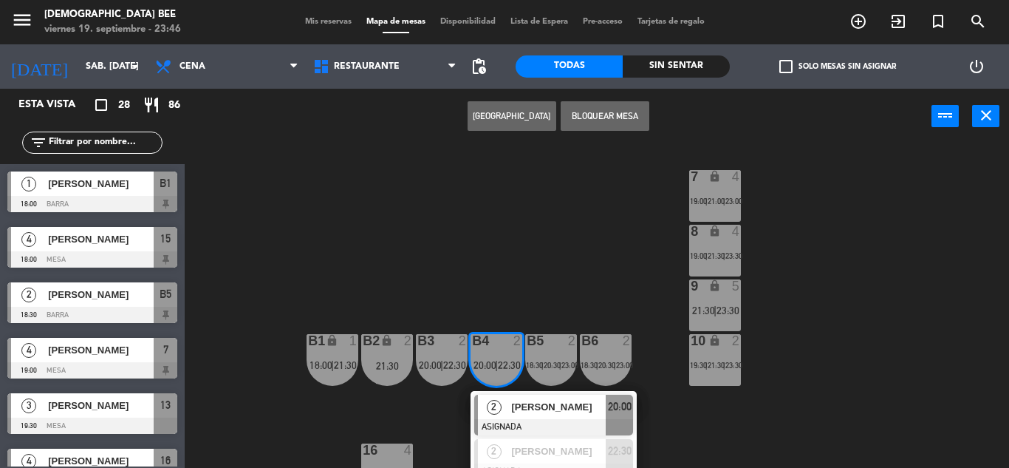
click at [519, 315] on div "7 lock 4 19:00 | 21:00 | 23:00 8 lock 4 19:00 | 21:30 | 23:30 9 lock 5 21:30 | …" at bounding box center [602, 306] width 814 height 324
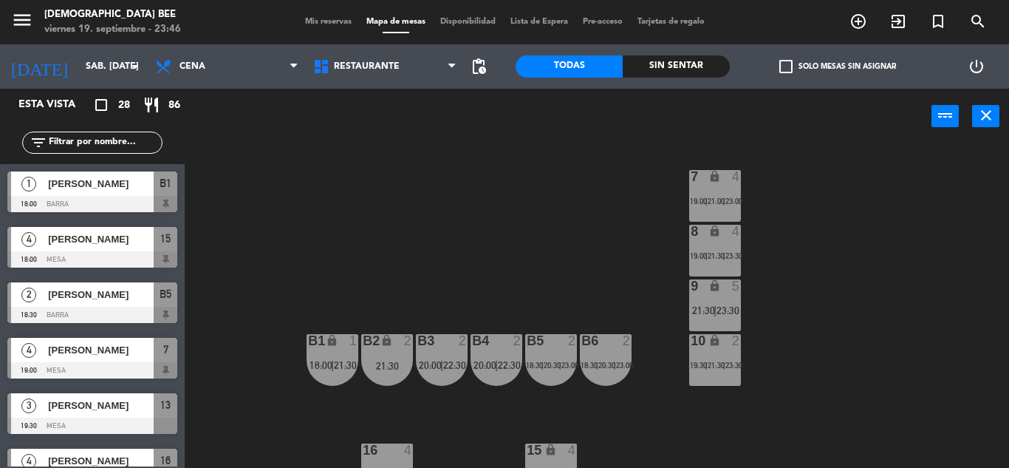
click at [370, 371] on div "B2 lock 2 21:30" at bounding box center [387, 360] width 52 height 52
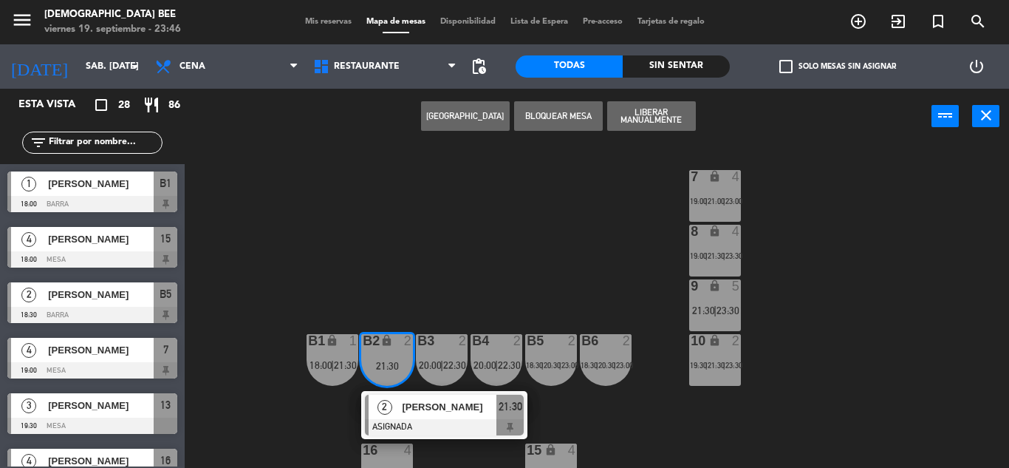
click at [453, 251] on div "7 lock 4 19:00 | 21:00 | 23:00 8 lock 4 19:00 | 21:30 | 23:30 9 lock 5 21:30 | …" at bounding box center [602, 306] width 814 height 324
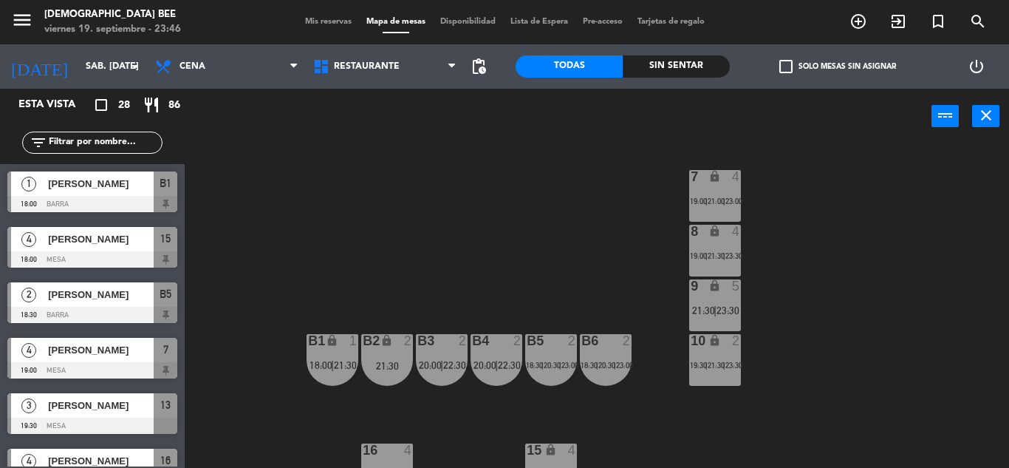
drag, startPoint x: 338, startPoint y: 359, endPoint x: 343, endPoint y: 386, distance: 27.1
click at [338, 360] on span "21:30" at bounding box center [345, 365] width 23 height 12
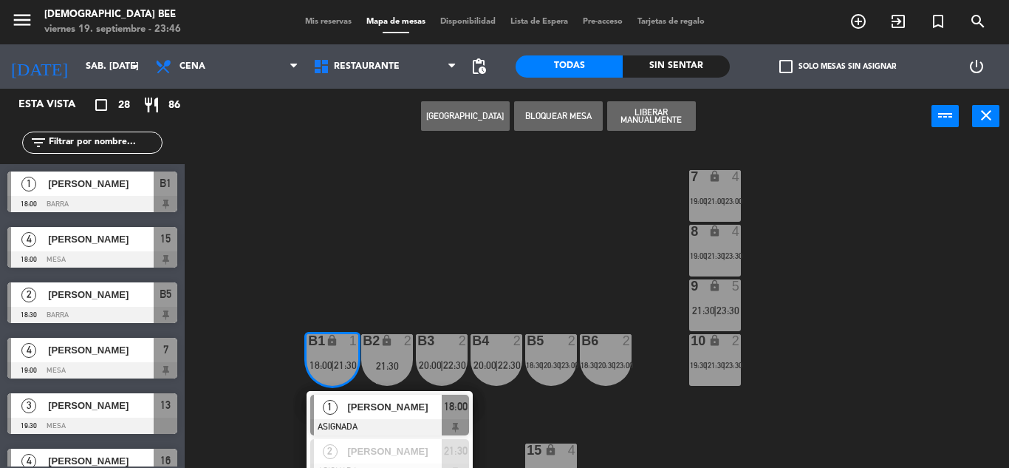
click at [449, 245] on div "7 lock 4 19:00 | 21:00 | 23:00 8 lock 4 19:00 | 21:30 | 23:30 9 lock 5 21:30 | …" at bounding box center [602, 306] width 814 height 324
